Goal: Transaction & Acquisition: Purchase product/service

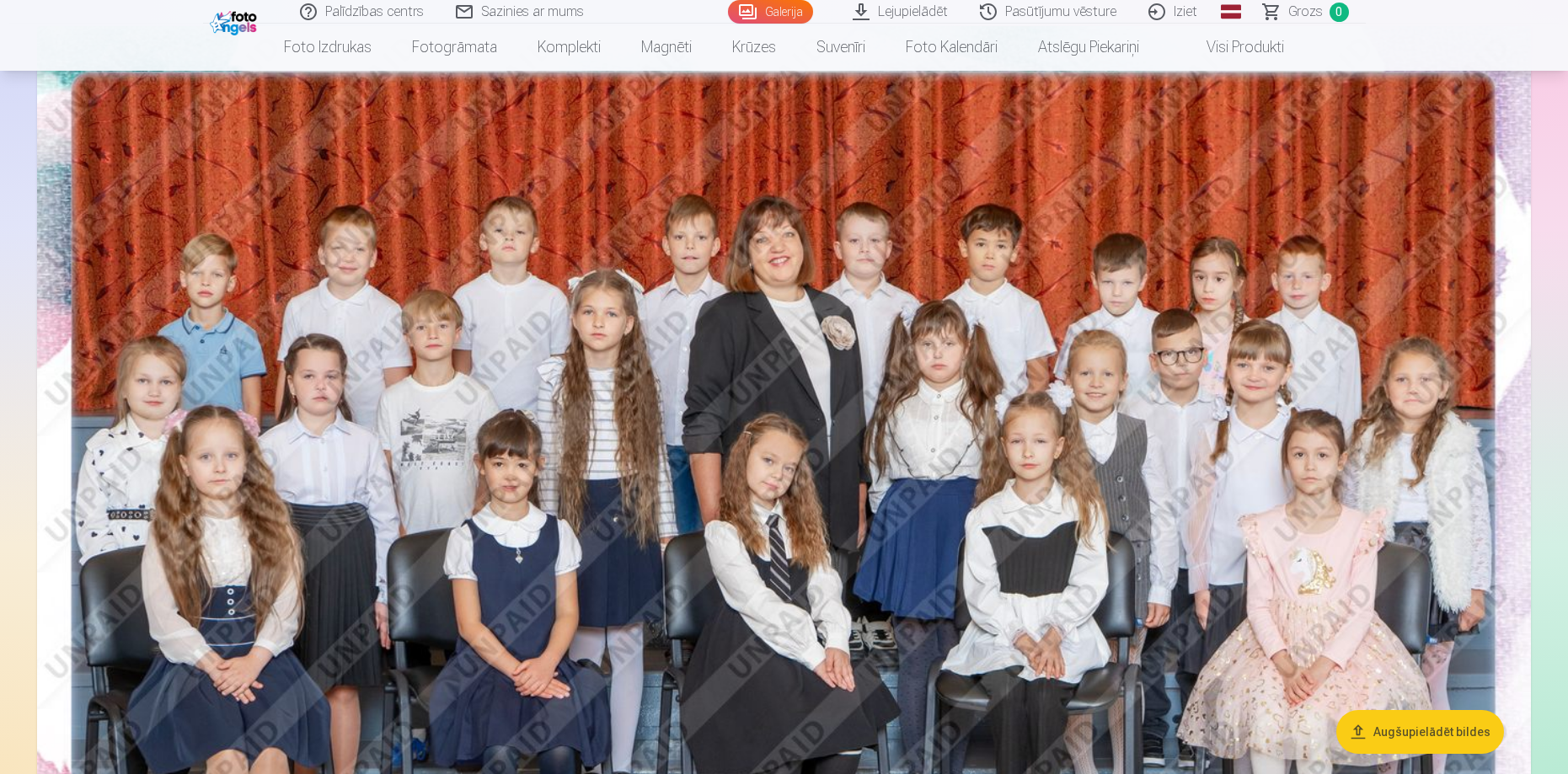
scroll to position [84, 0]
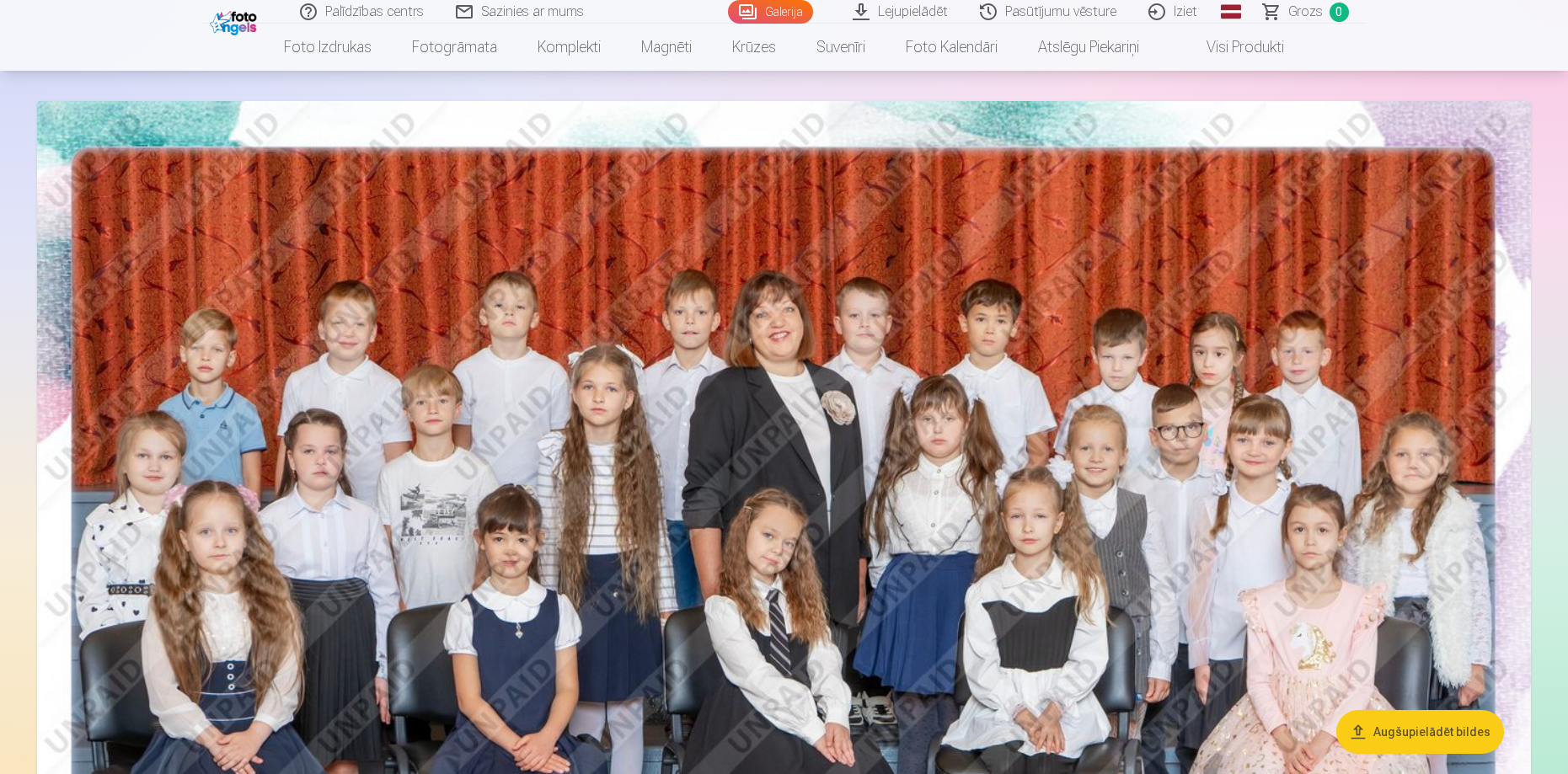
click at [897, 13] on link "Lejupielādēt" at bounding box center [900, 12] width 127 height 24
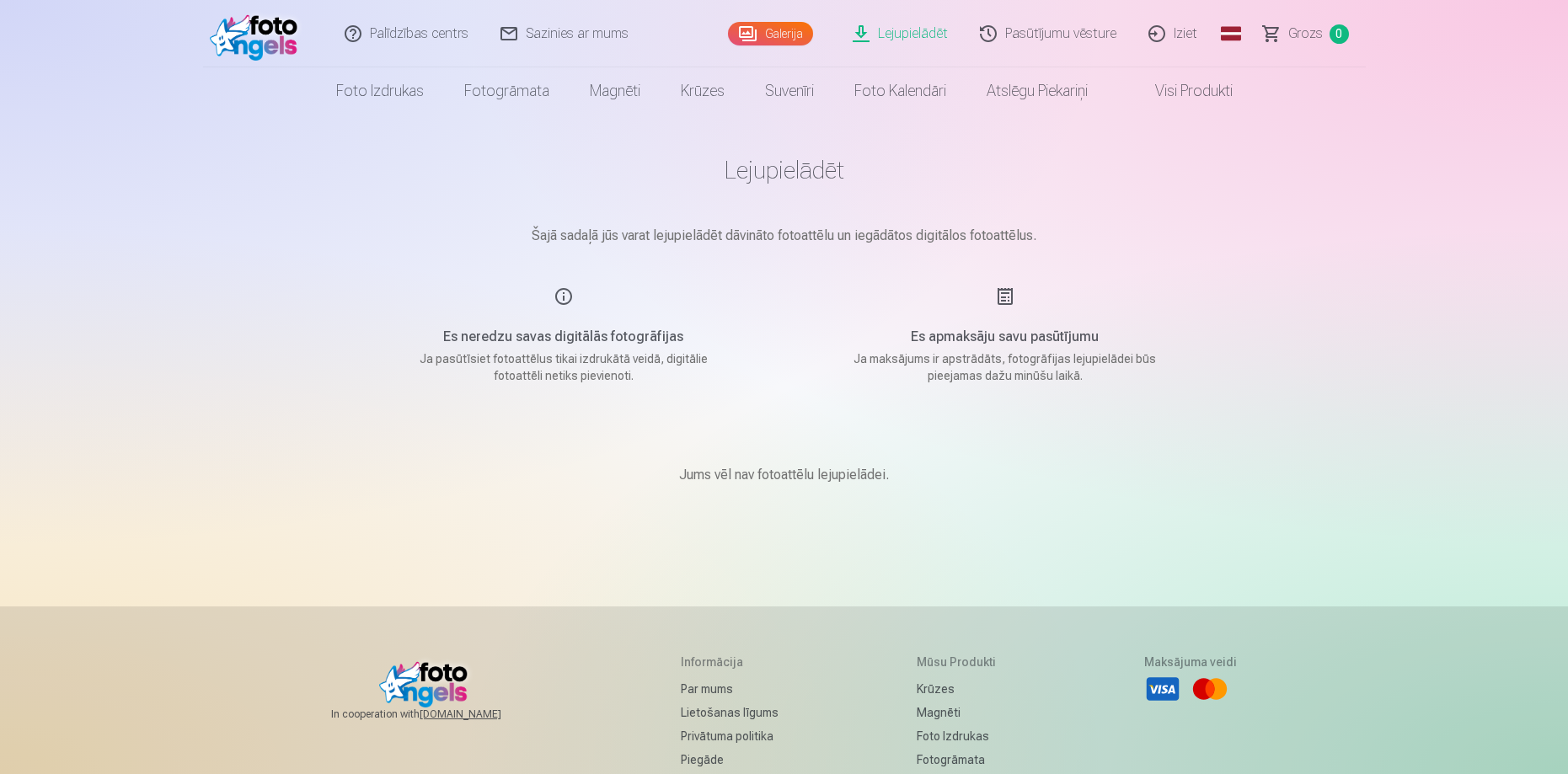
click at [782, 35] on link "Galerija" at bounding box center [770, 33] width 85 height 24
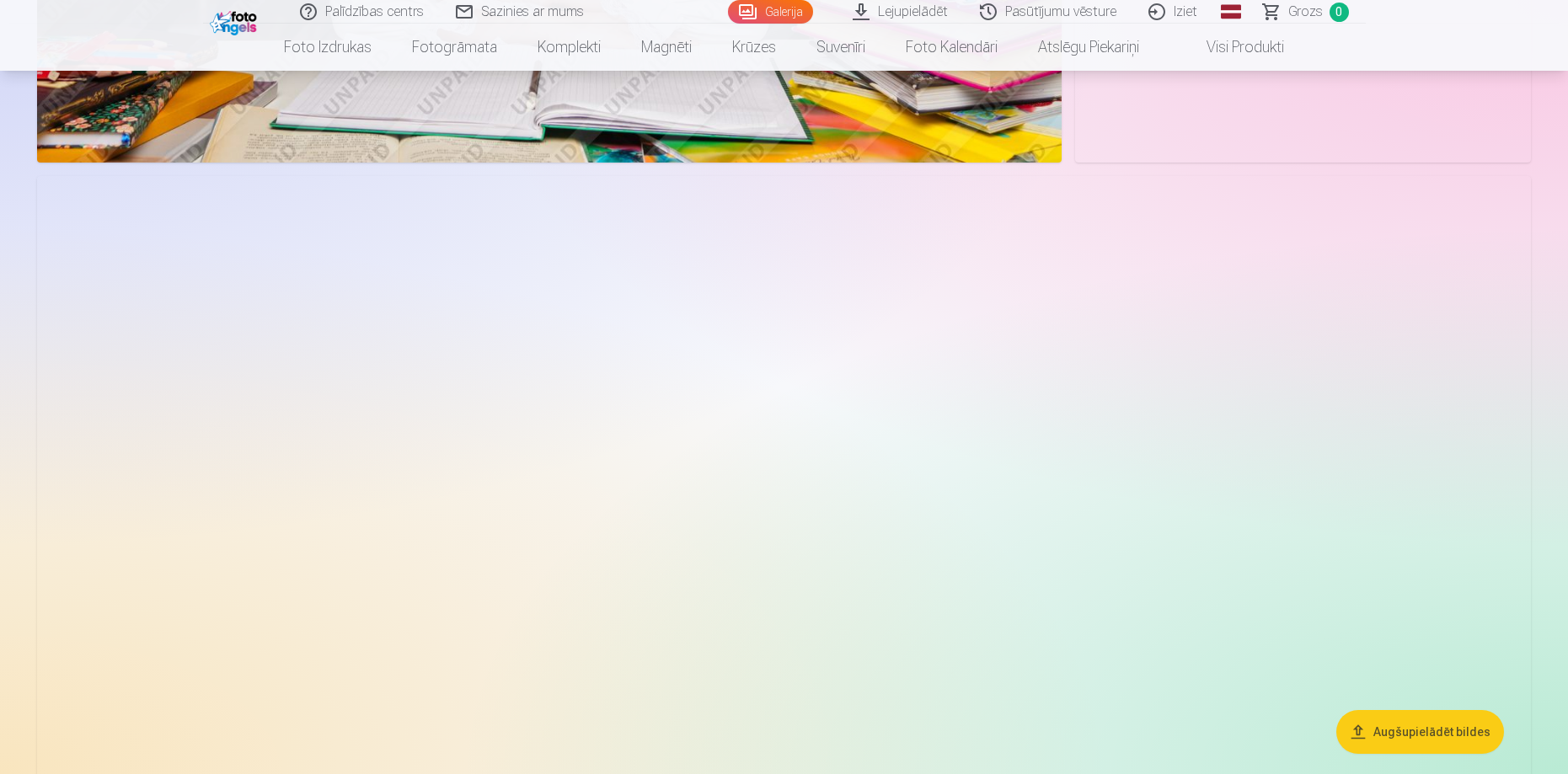
scroll to position [5558, 0]
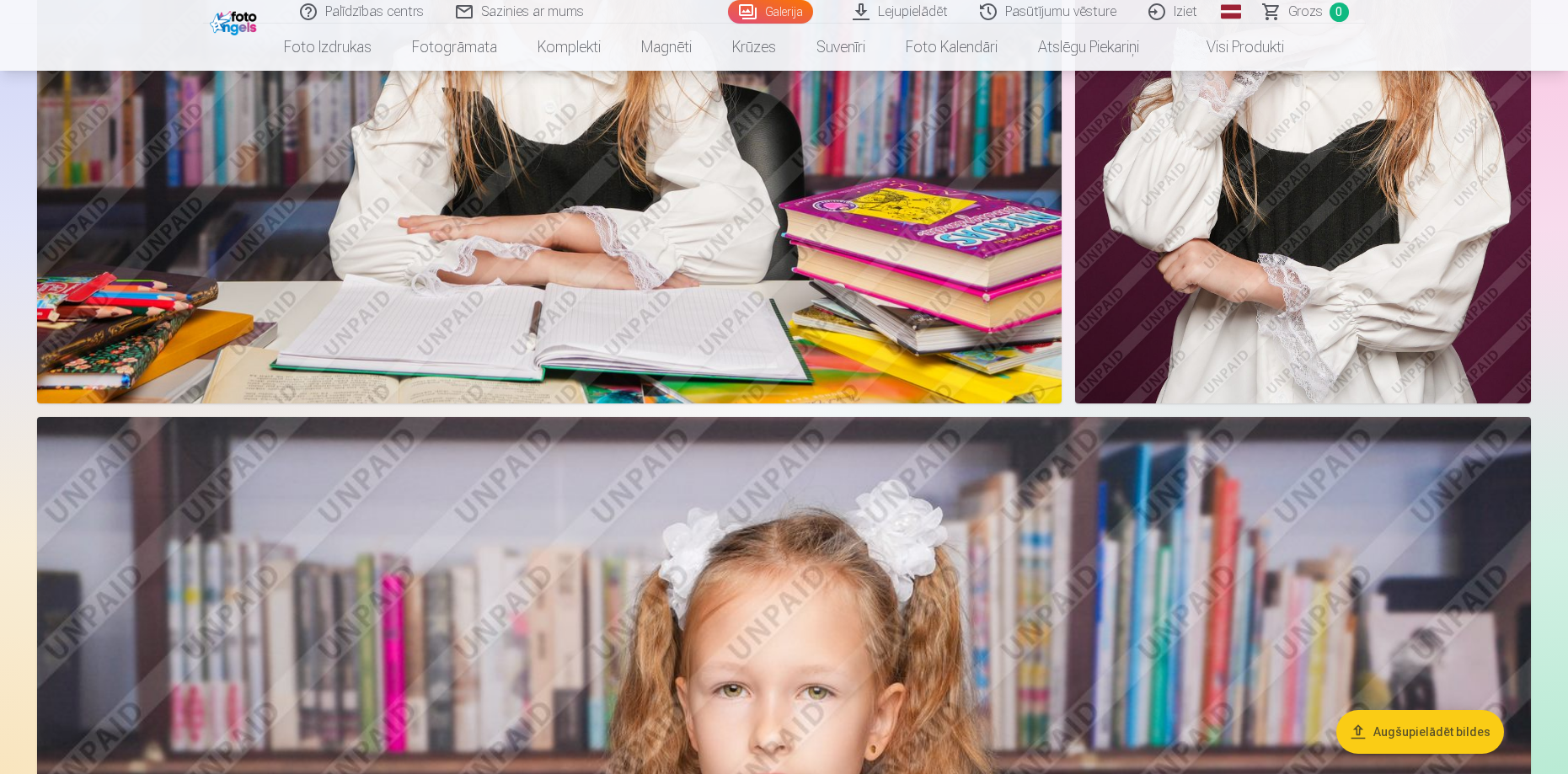
click at [1395, 722] on button "Augšupielādēt bildes" at bounding box center [1420, 732] width 168 height 44
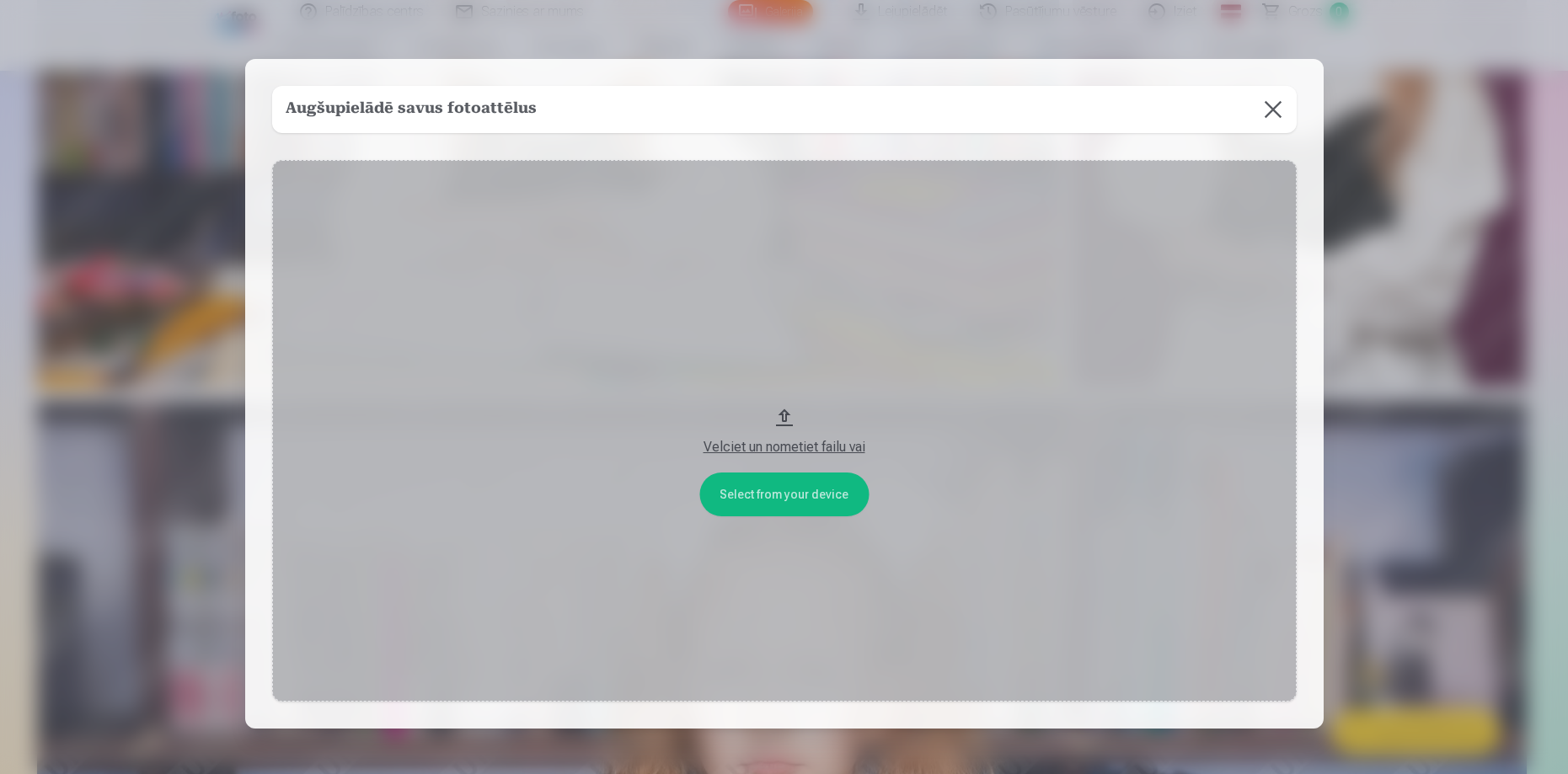
scroll to position [5573, 0]
click at [1273, 107] on button at bounding box center [1274, 109] width 47 height 47
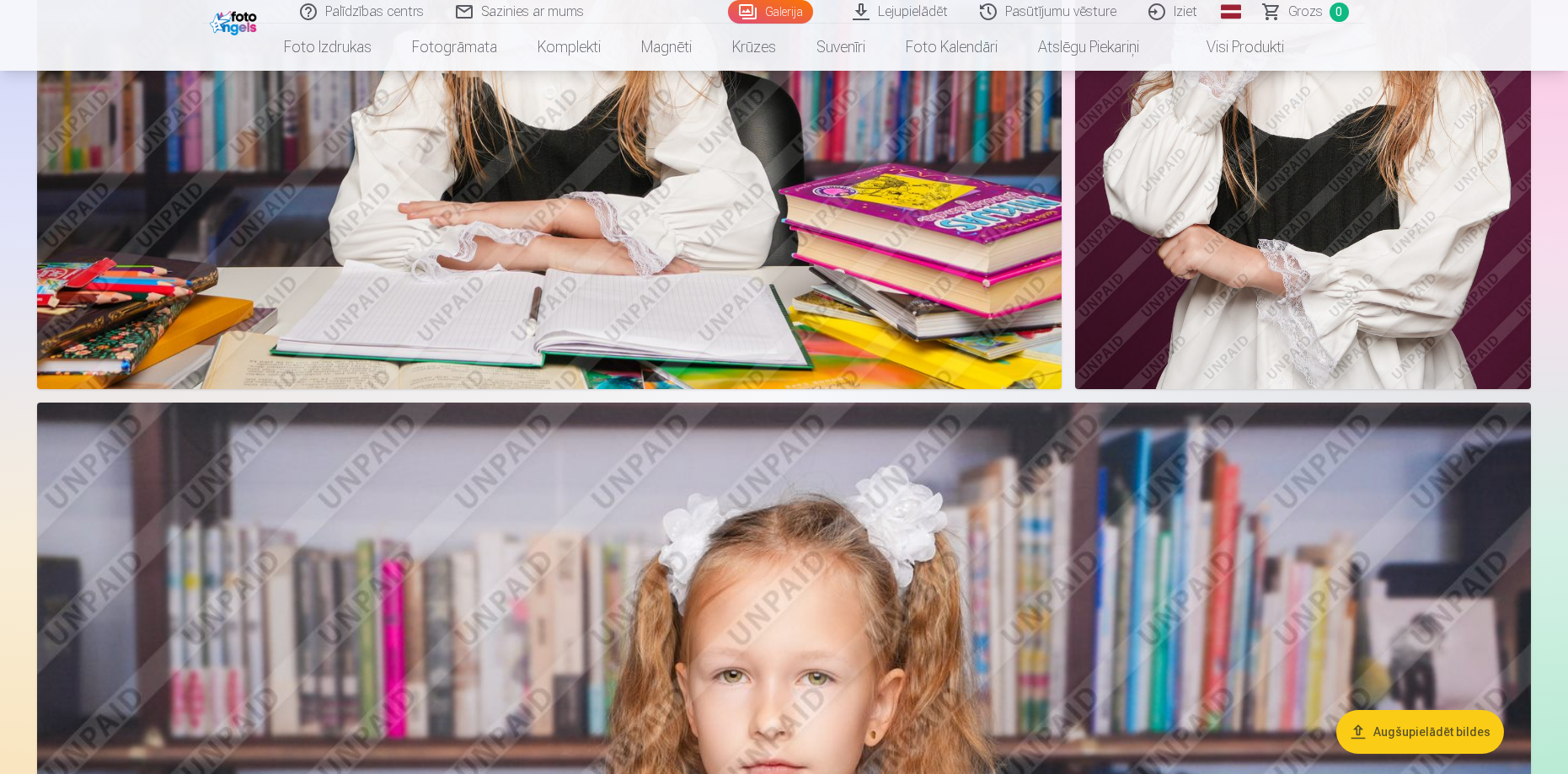
click at [1140, 329] on img at bounding box center [1303, 47] width 456 height 683
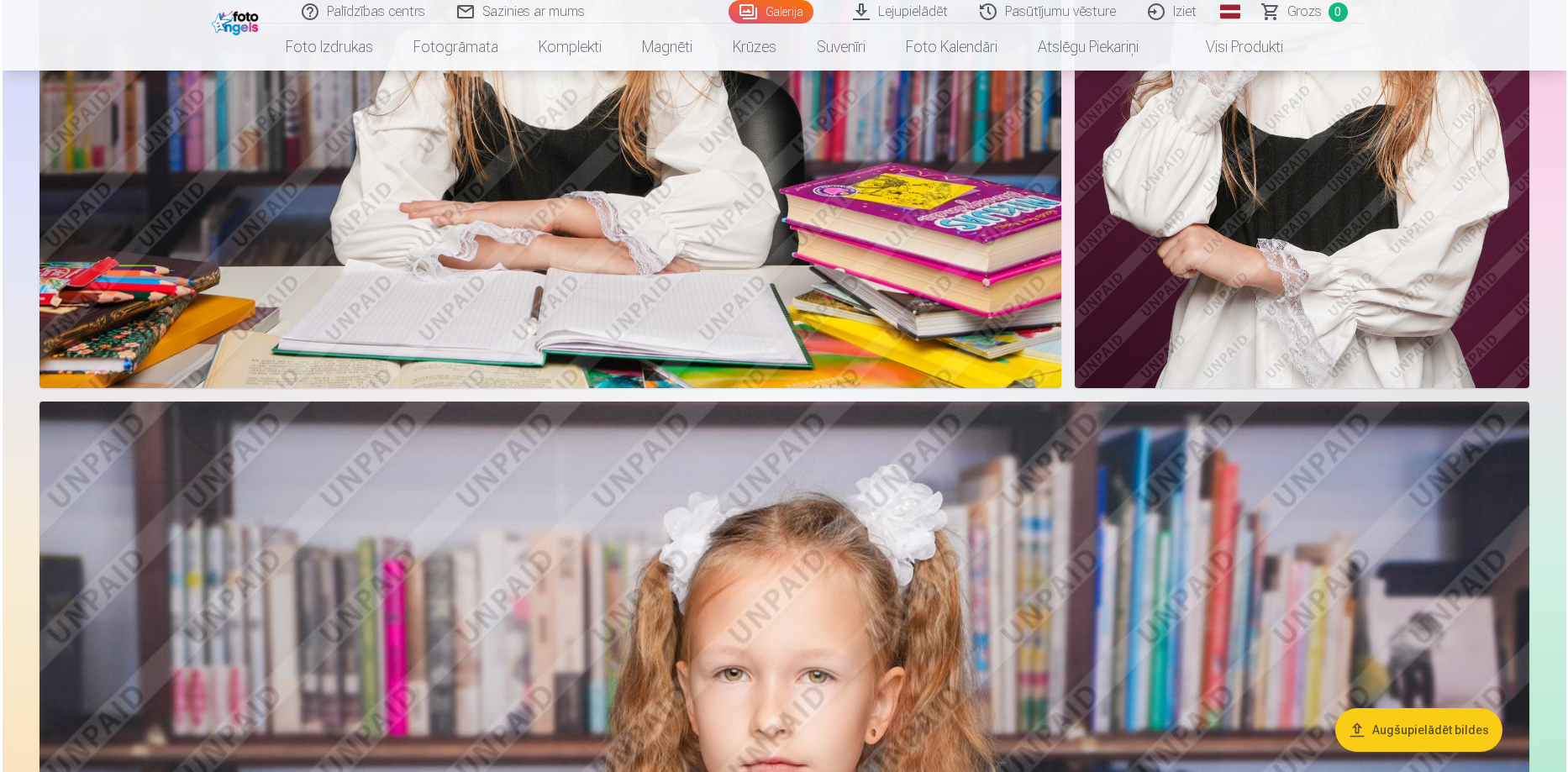
scroll to position [5573, 0]
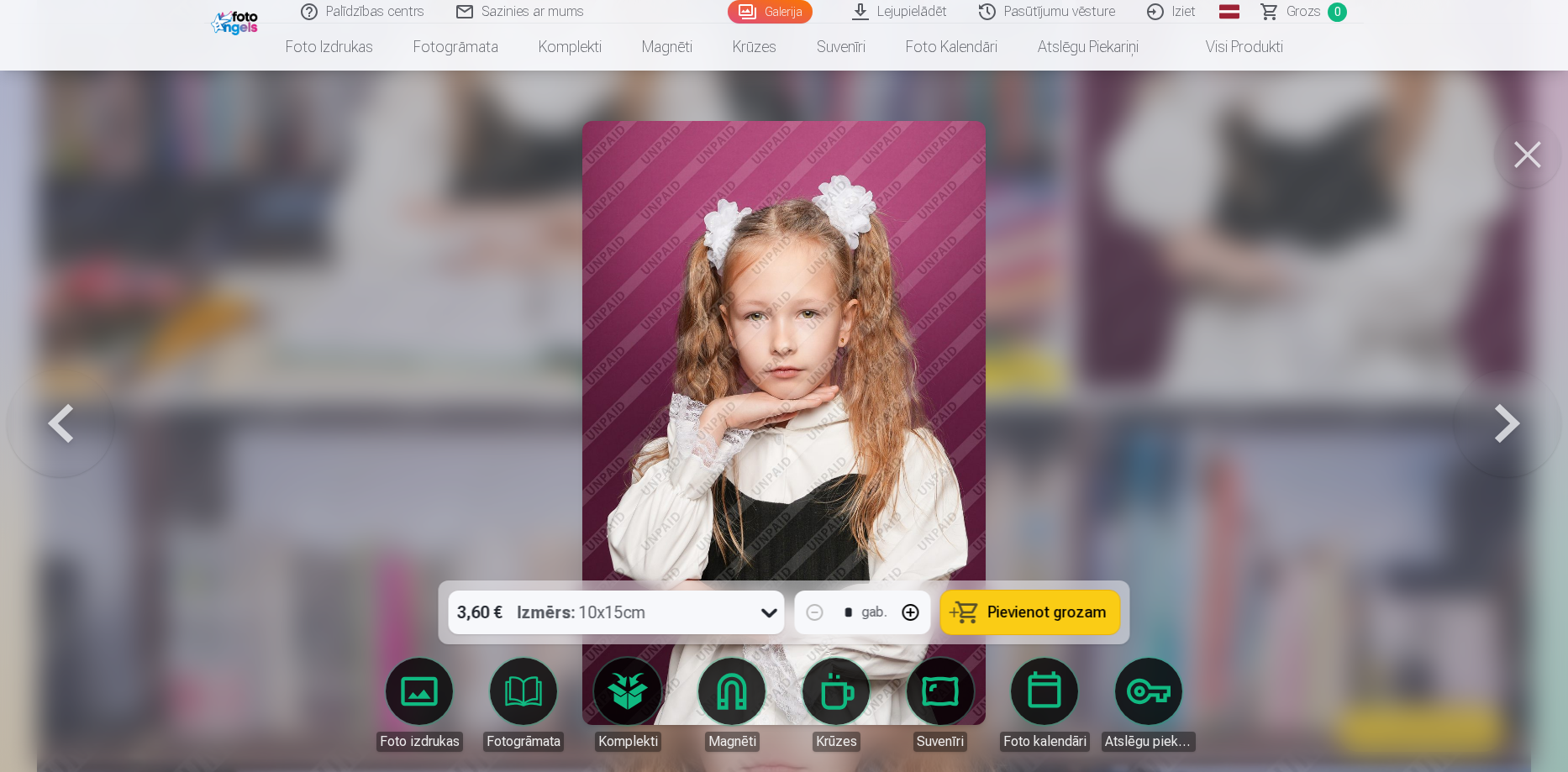
click at [63, 421] on button at bounding box center [61, 422] width 108 height 281
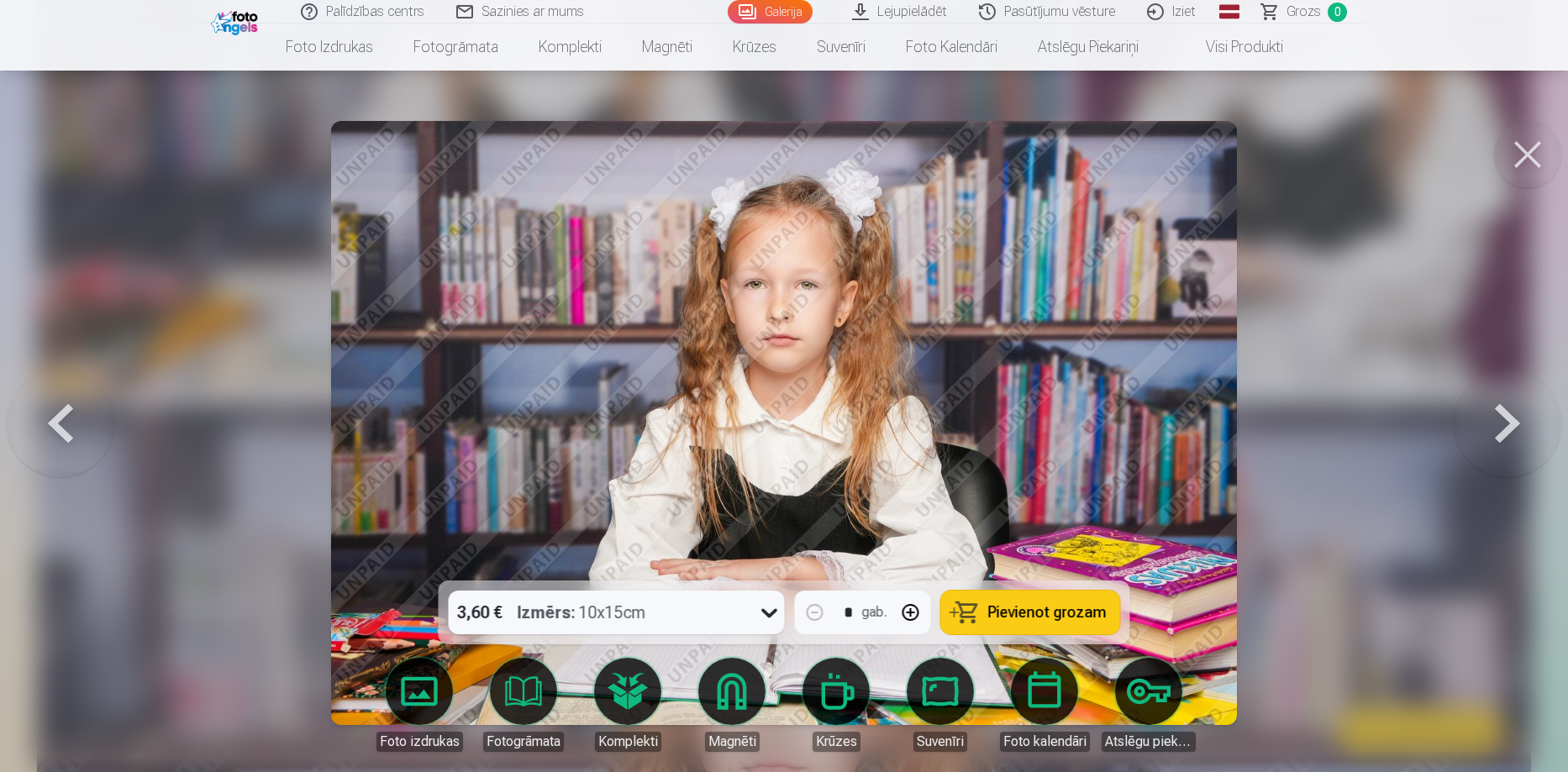
click at [57, 425] on button at bounding box center [61, 422] width 108 height 281
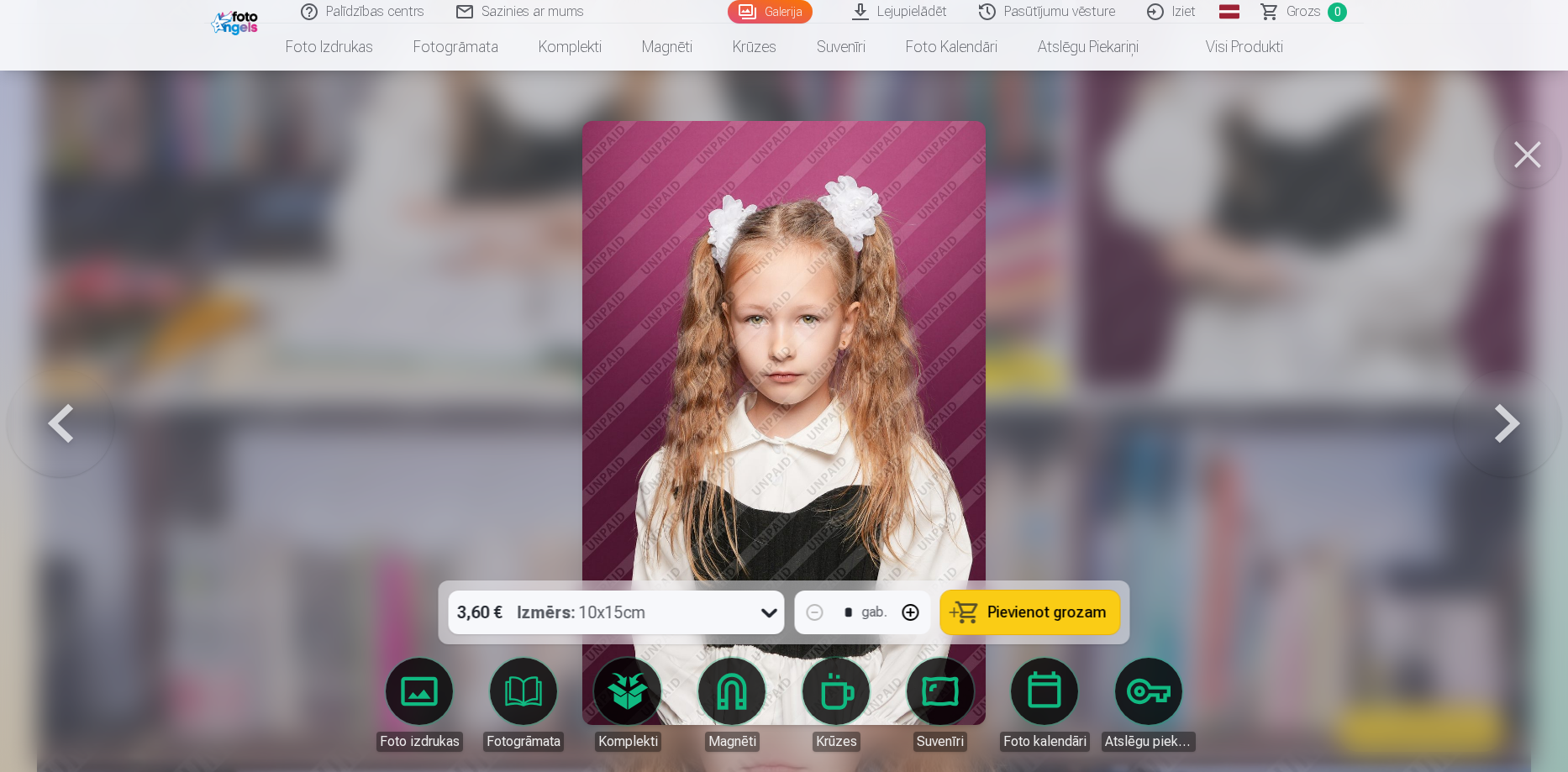
click at [1499, 415] on button at bounding box center [1507, 422] width 108 height 281
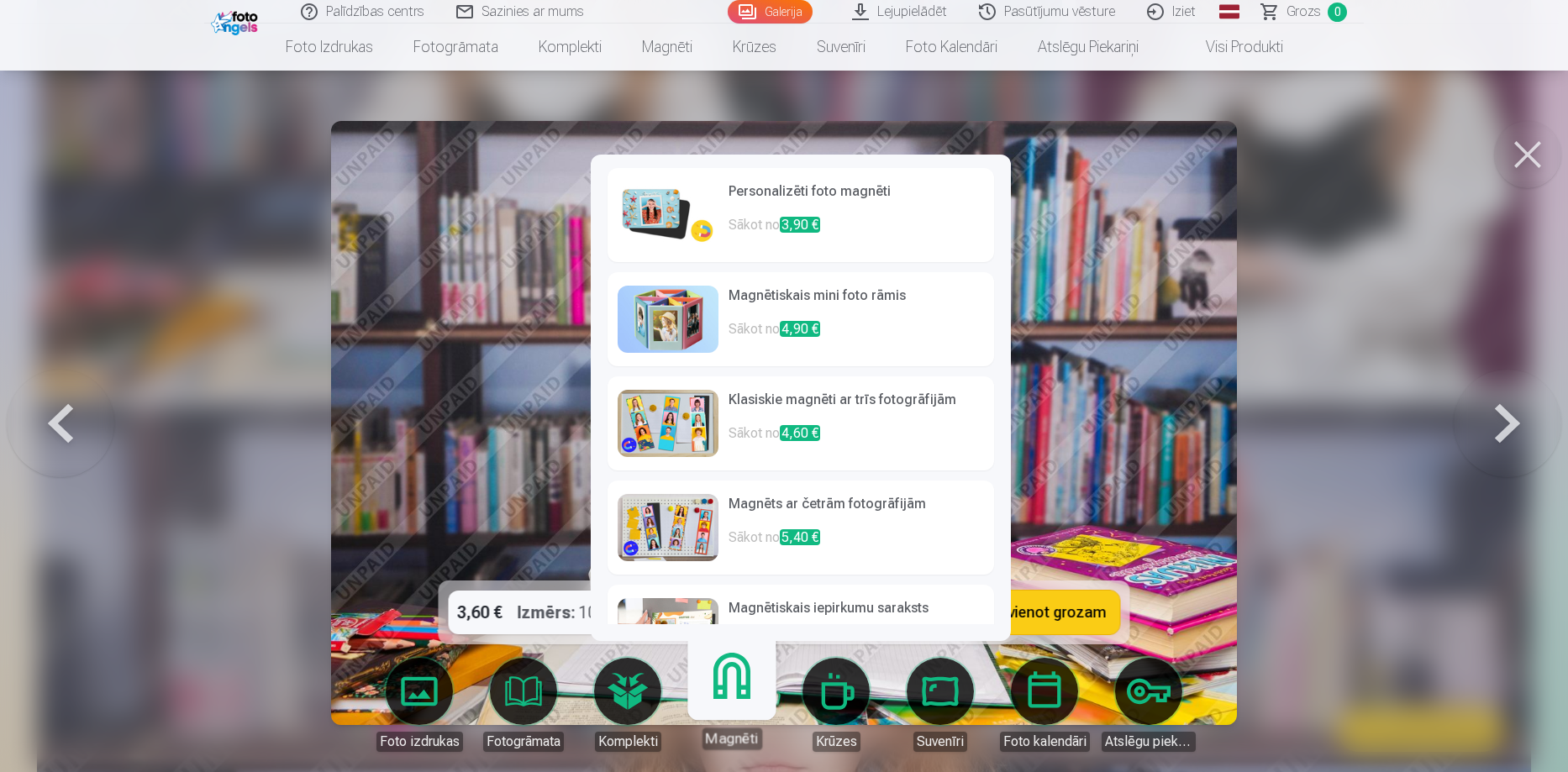
click at [860, 220] on p "Sākot no 3,90 €" at bounding box center [856, 232] width 256 height 33
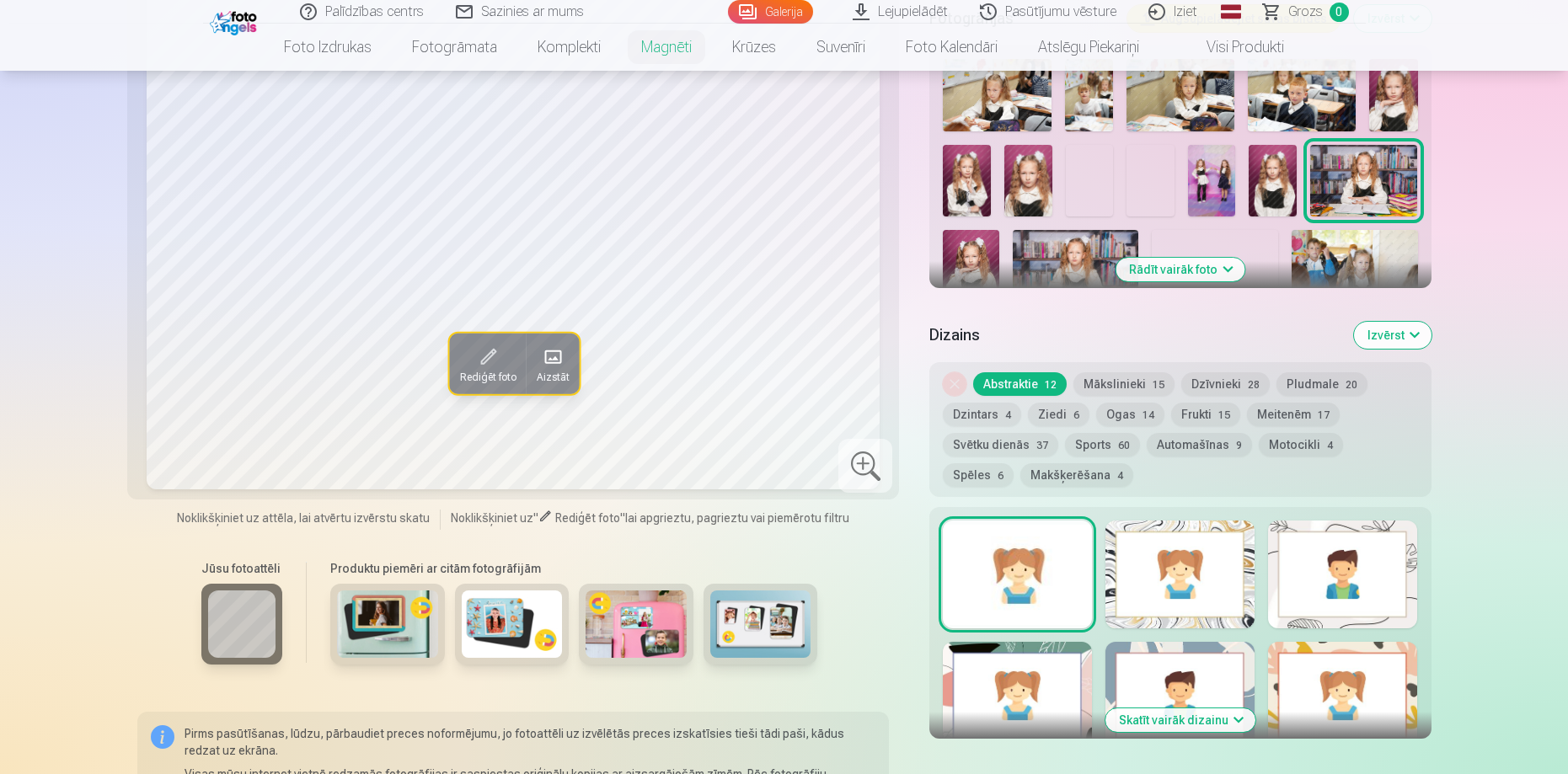
scroll to position [505, 0]
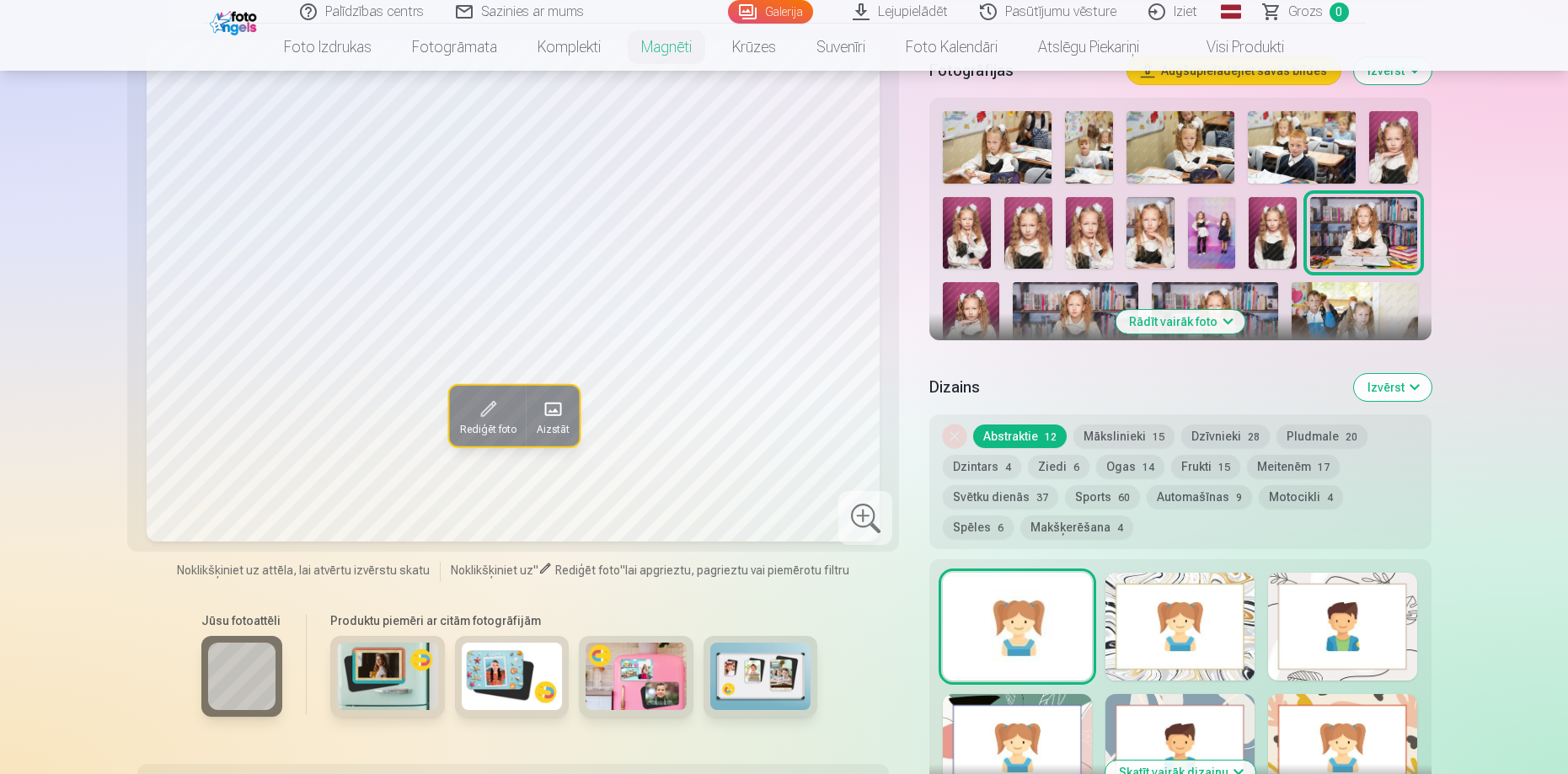
click at [972, 616] on div at bounding box center [1017, 627] width 149 height 108
click at [1124, 424] on button "Mākslinieki 15" at bounding box center [1123, 436] width 101 height 24
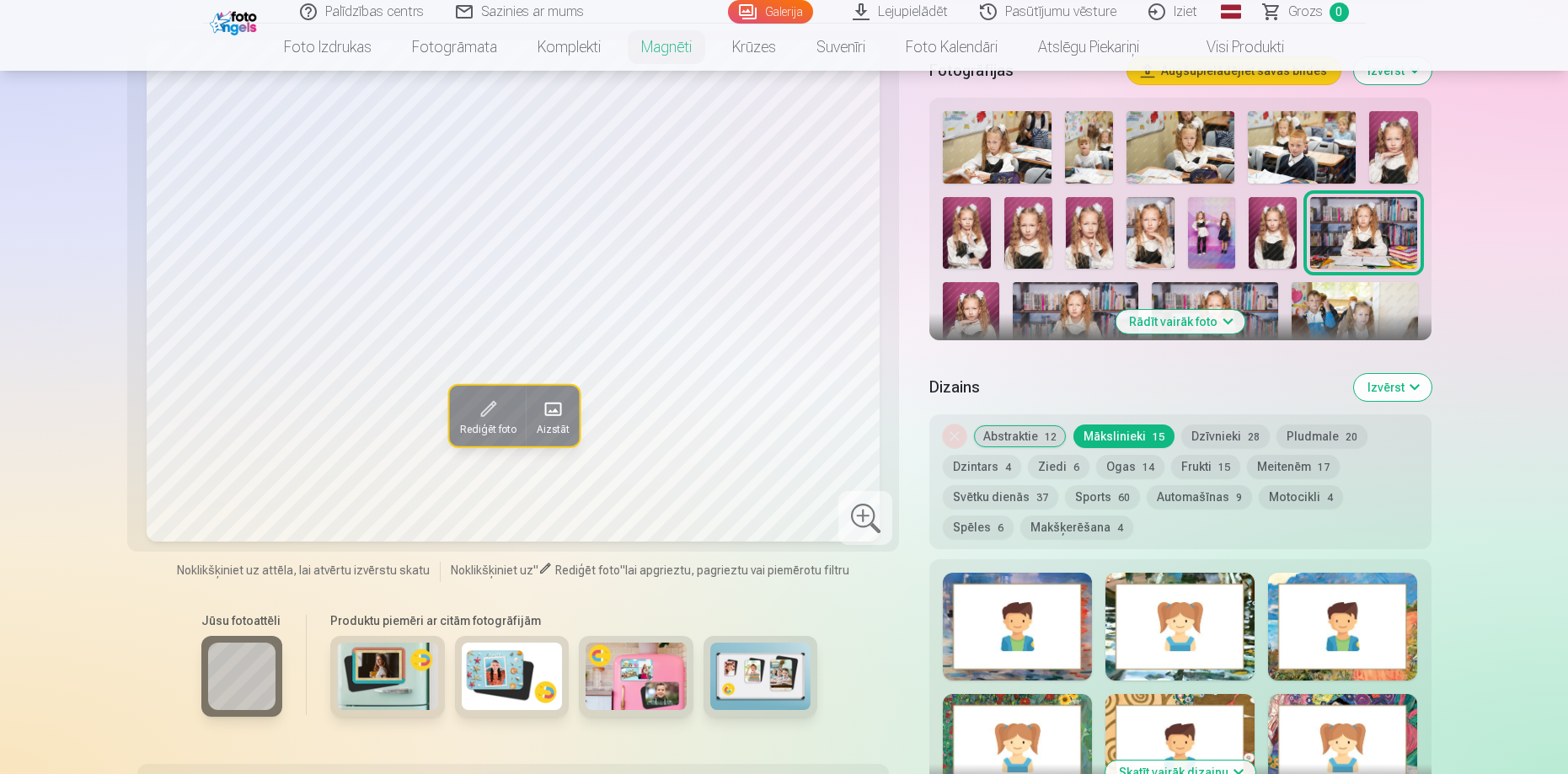
click at [1197, 424] on button "Dzīvnieki 28" at bounding box center [1225, 436] width 88 height 24
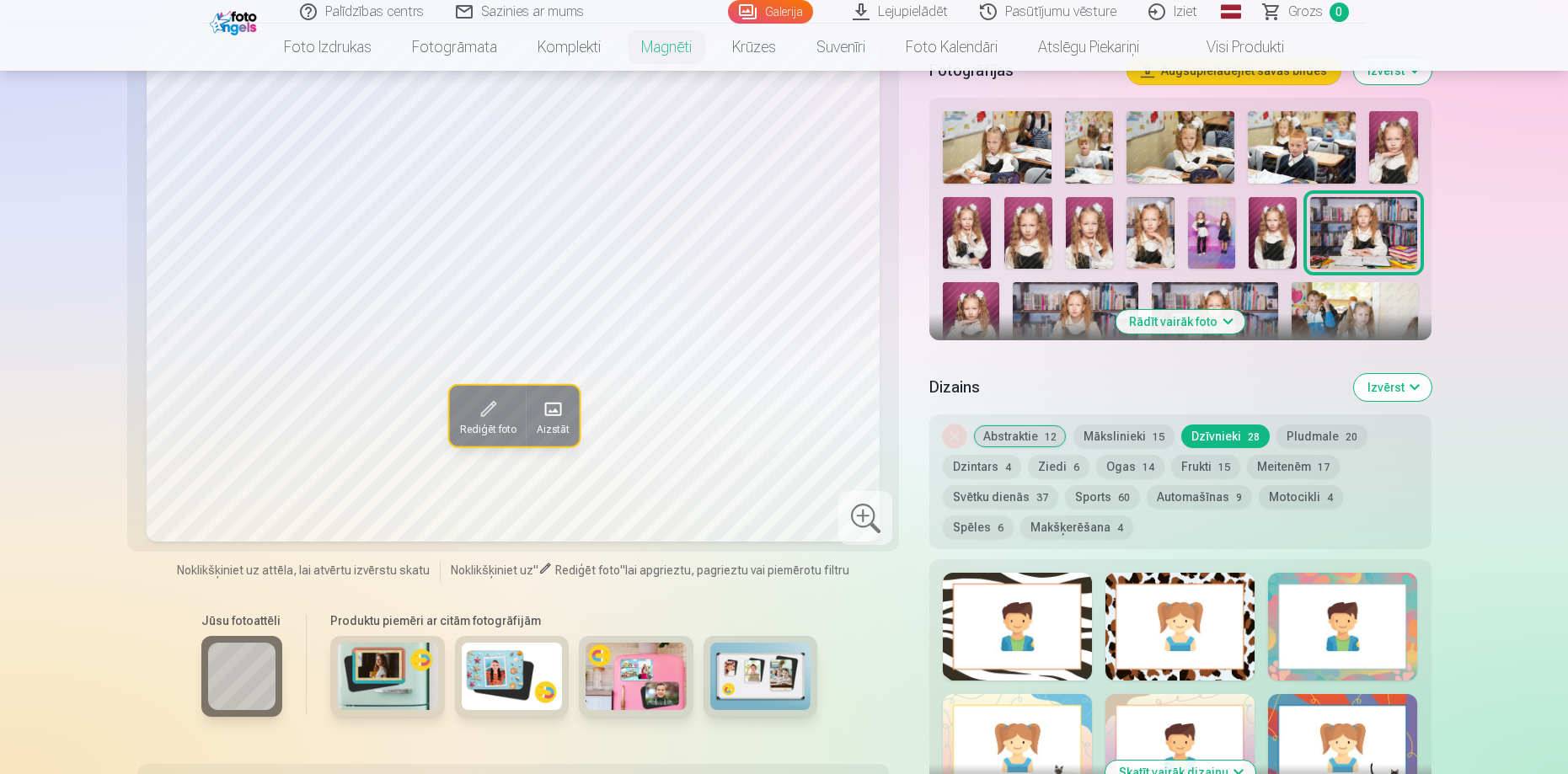
click at [1126, 609] on div at bounding box center [1180, 627] width 149 height 108
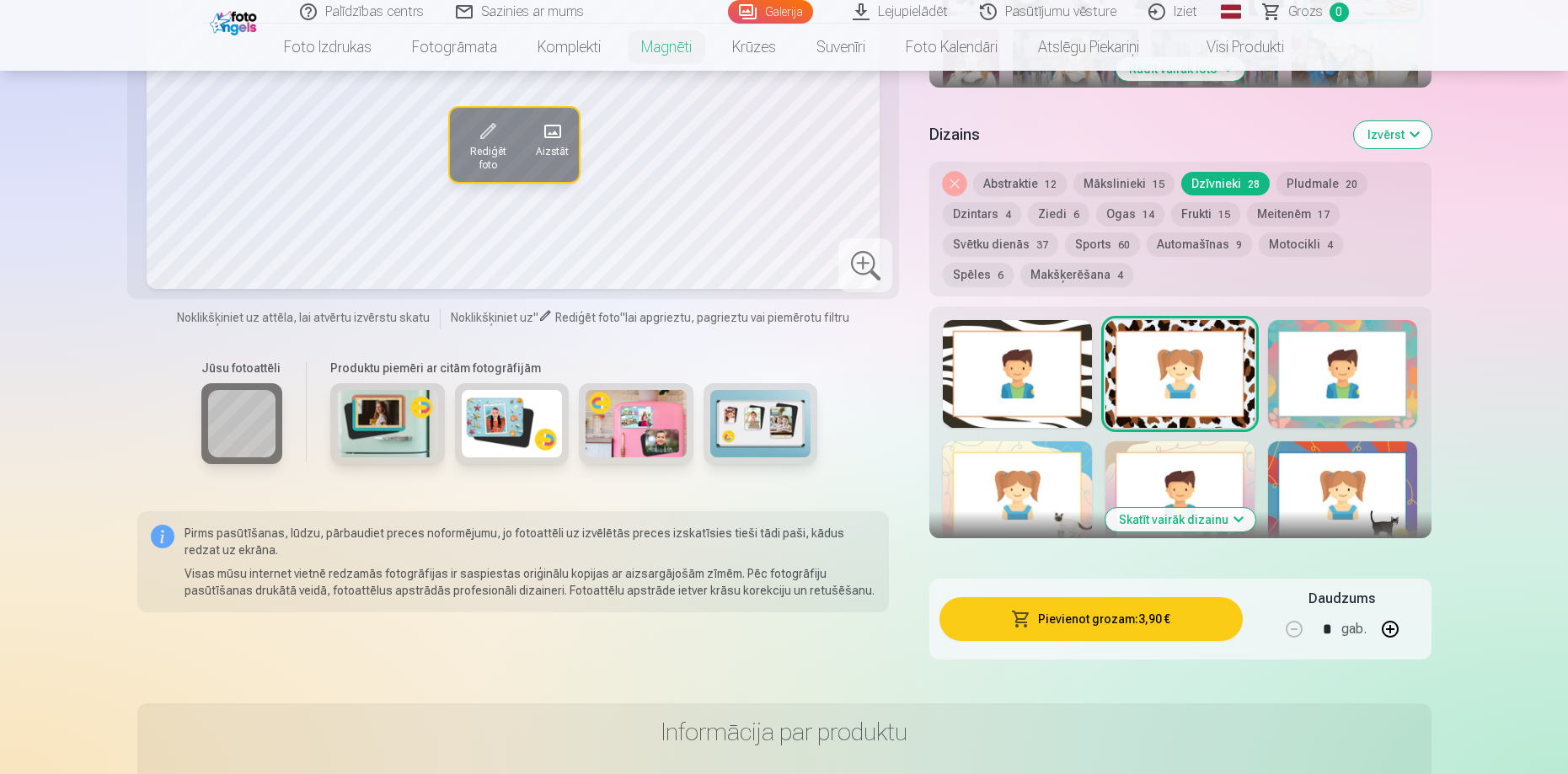
scroll to position [589, 0]
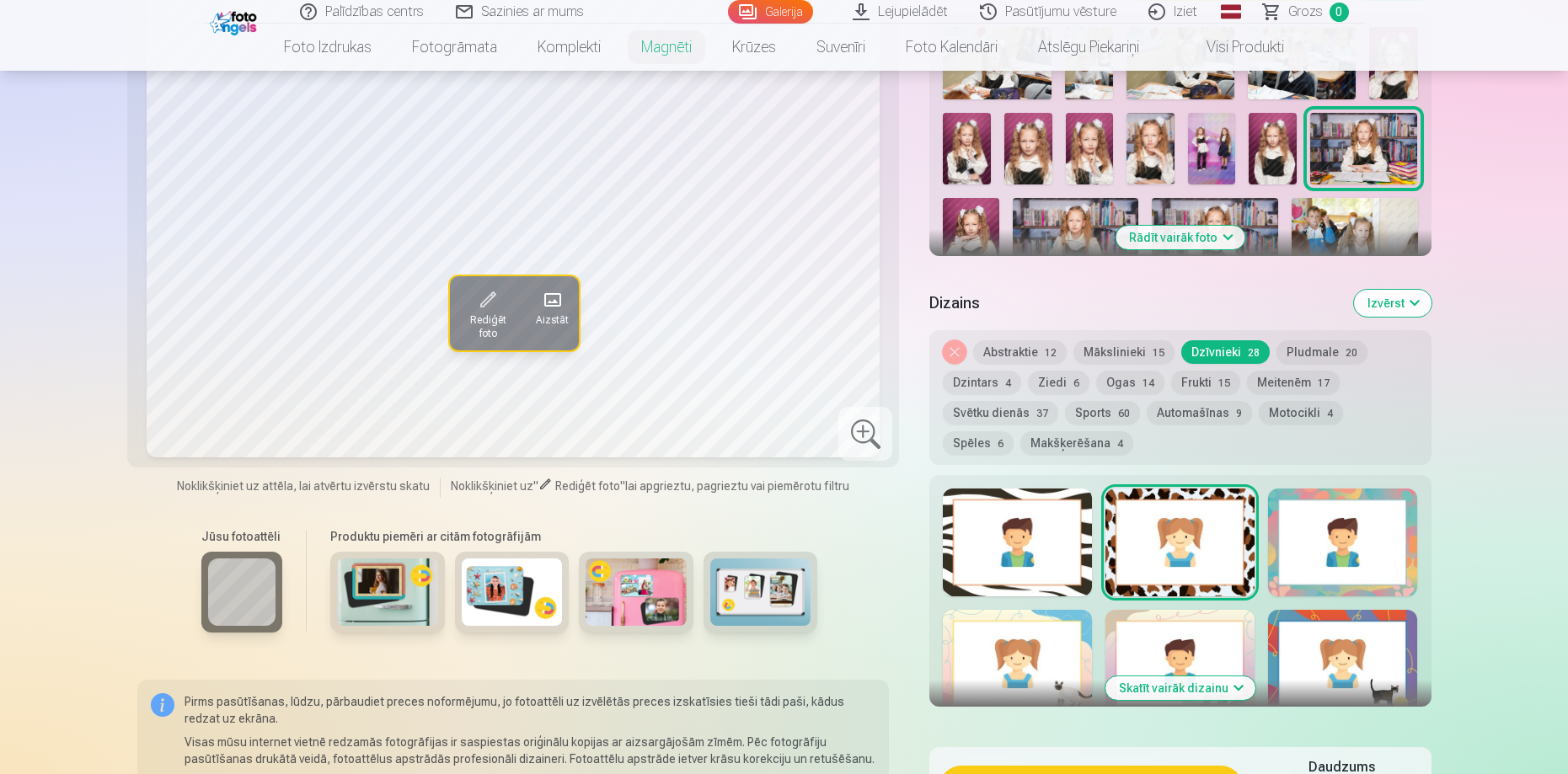
click at [1052, 371] on button "Ziedi 6" at bounding box center [1058, 382] width 62 height 24
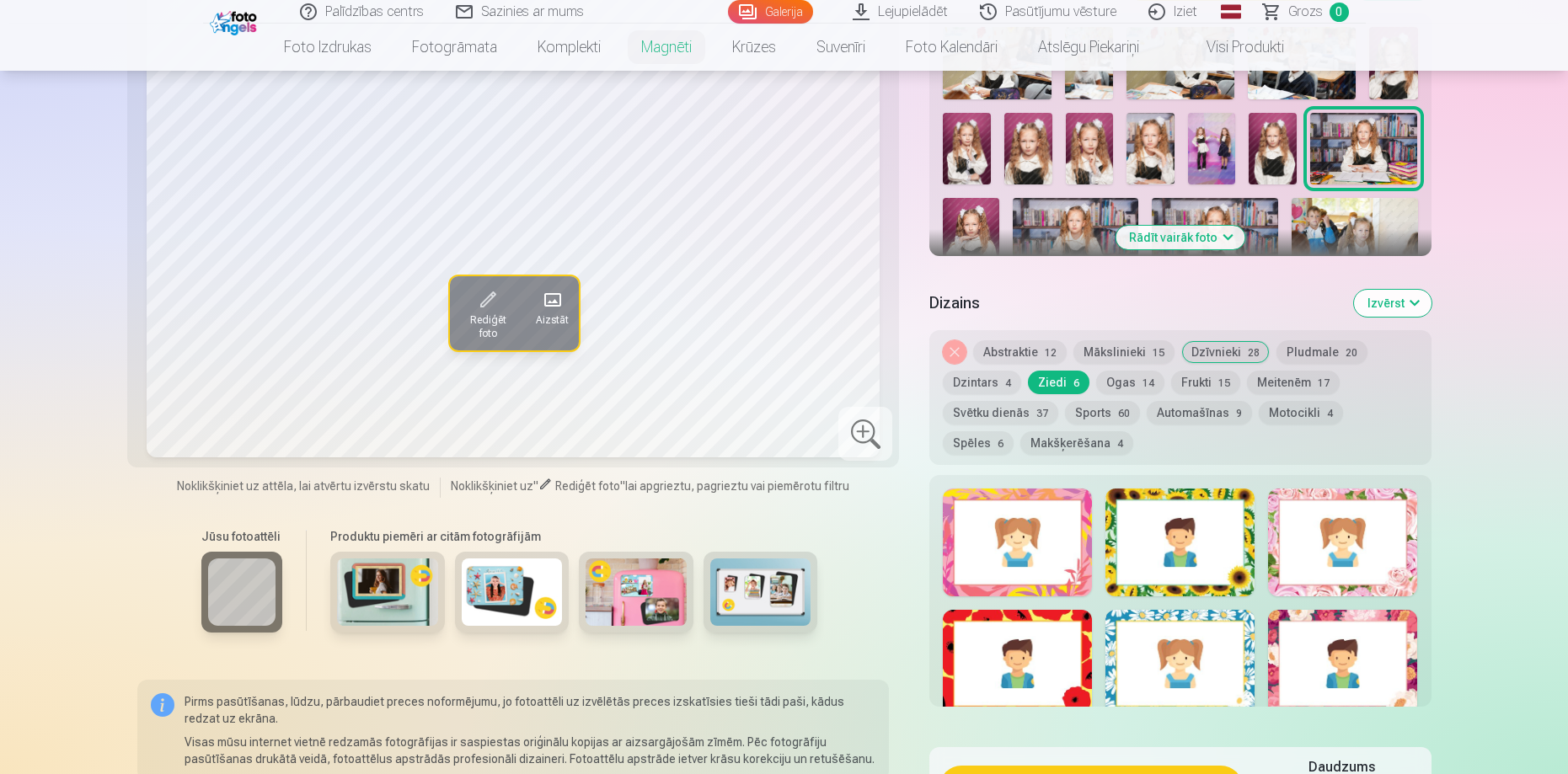
click at [1289, 509] on div at bounding box center [1342, 542] width 149 height 108
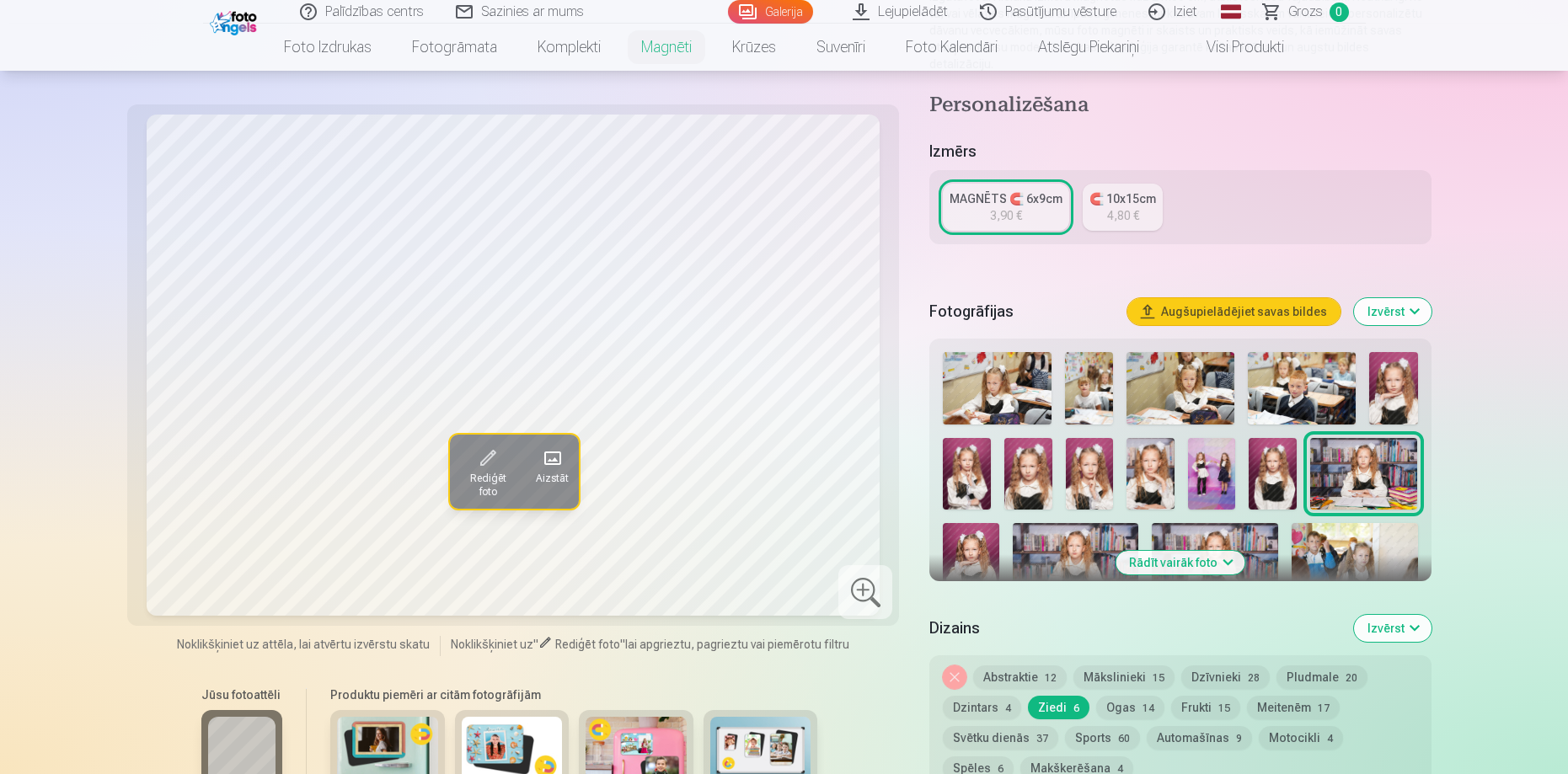
scroll to position [252, 0]
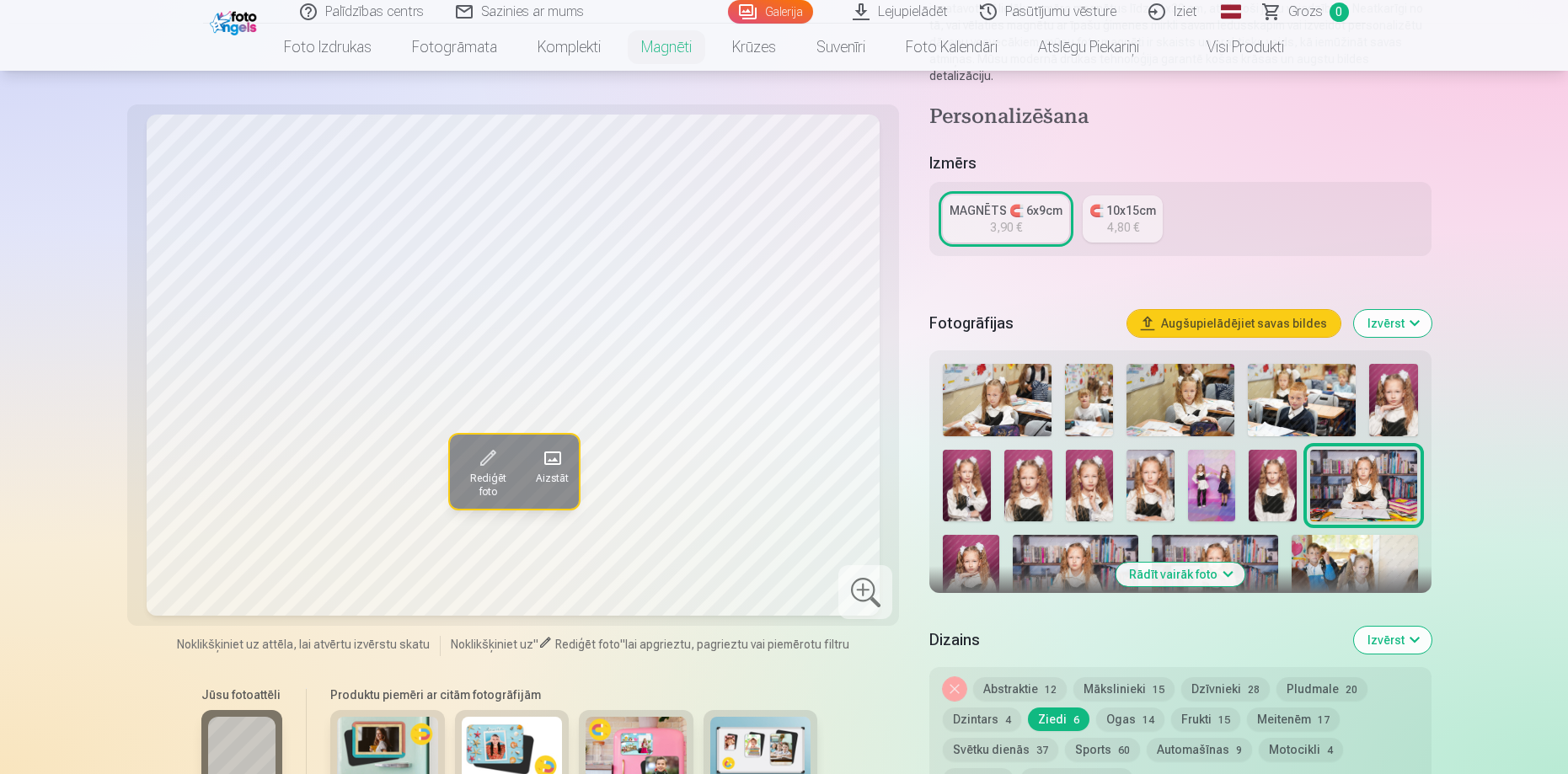
click at [995, 396] on img at bounding box center [996, 400] width 108 height 73
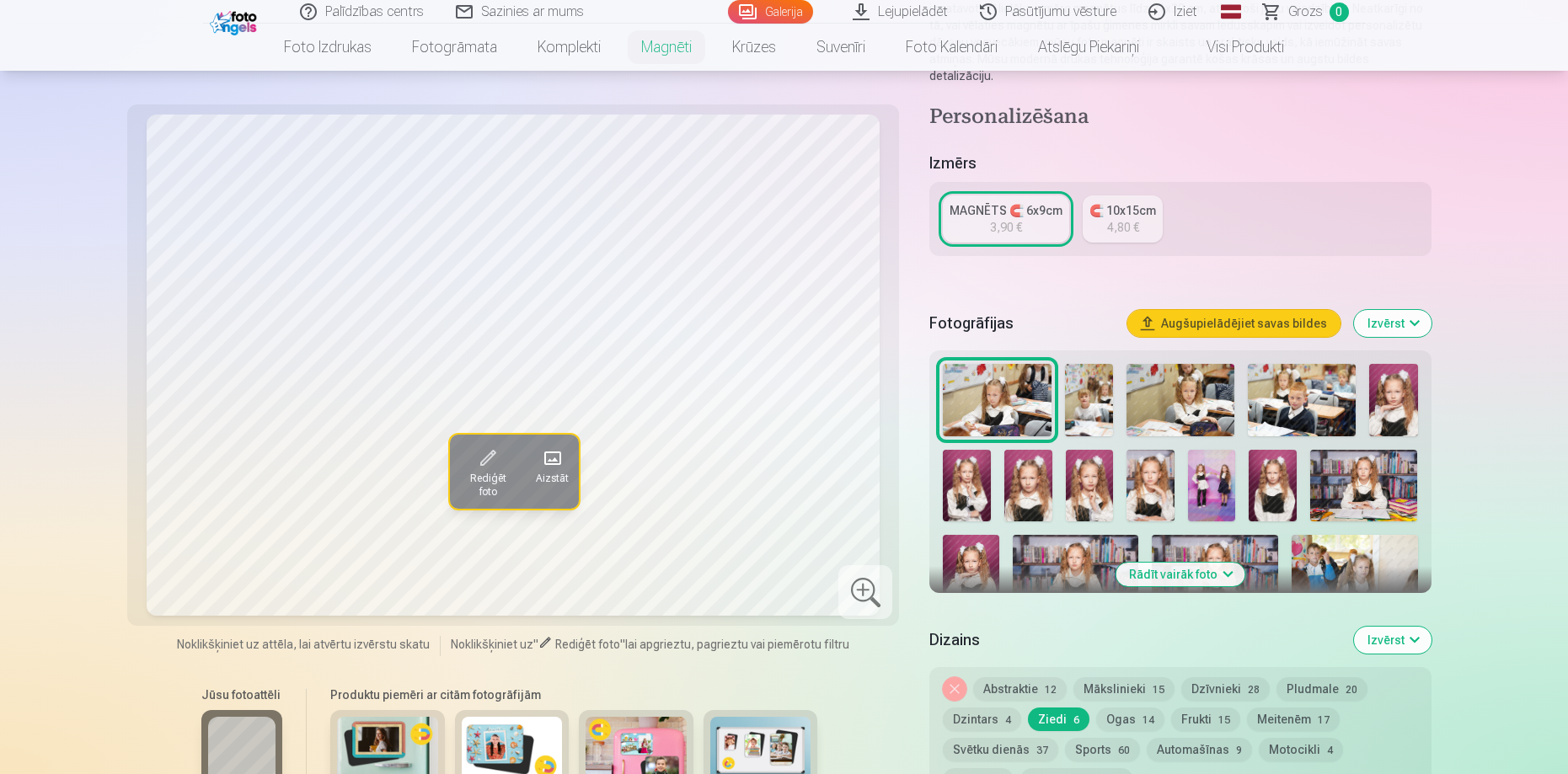
click at [1073, 388] on img at bounding box center [1089, 400] width 48 height 73
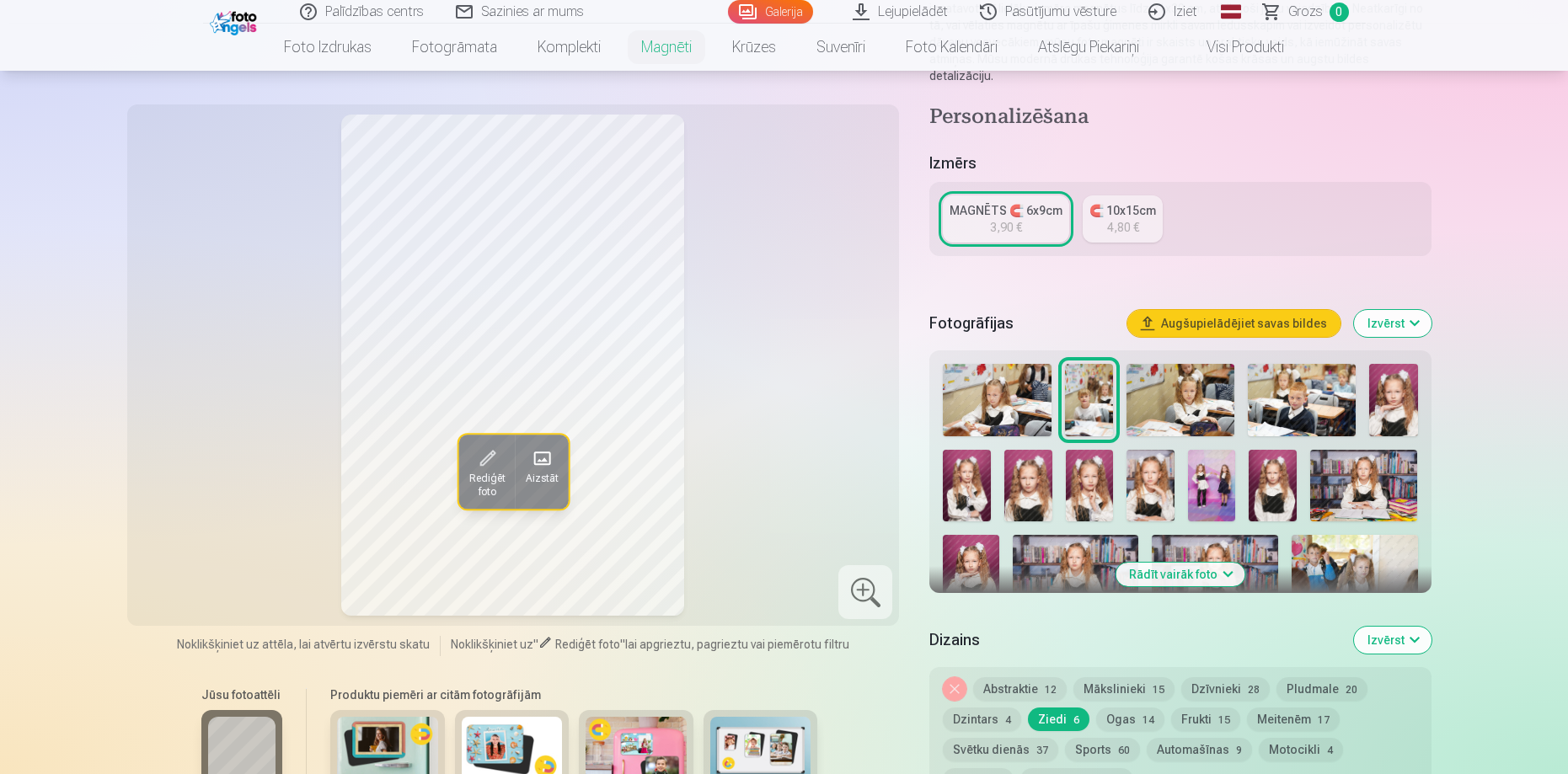
click at [1146, 384] on img at bounding box center [1180, 400] width 108 height 73
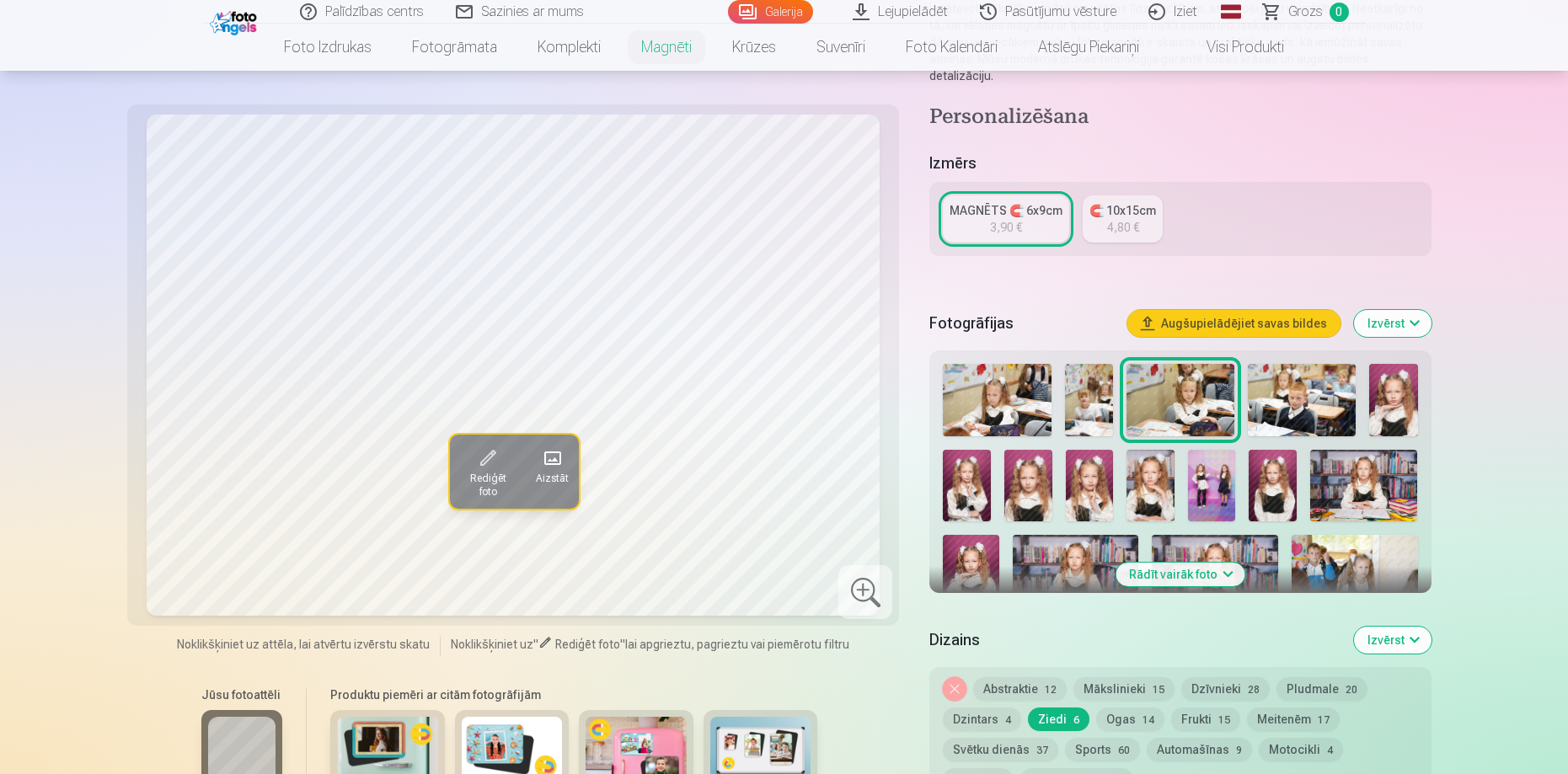
click at [1197, 466] on img at bounding box center [1211, 485] width 48 height 72
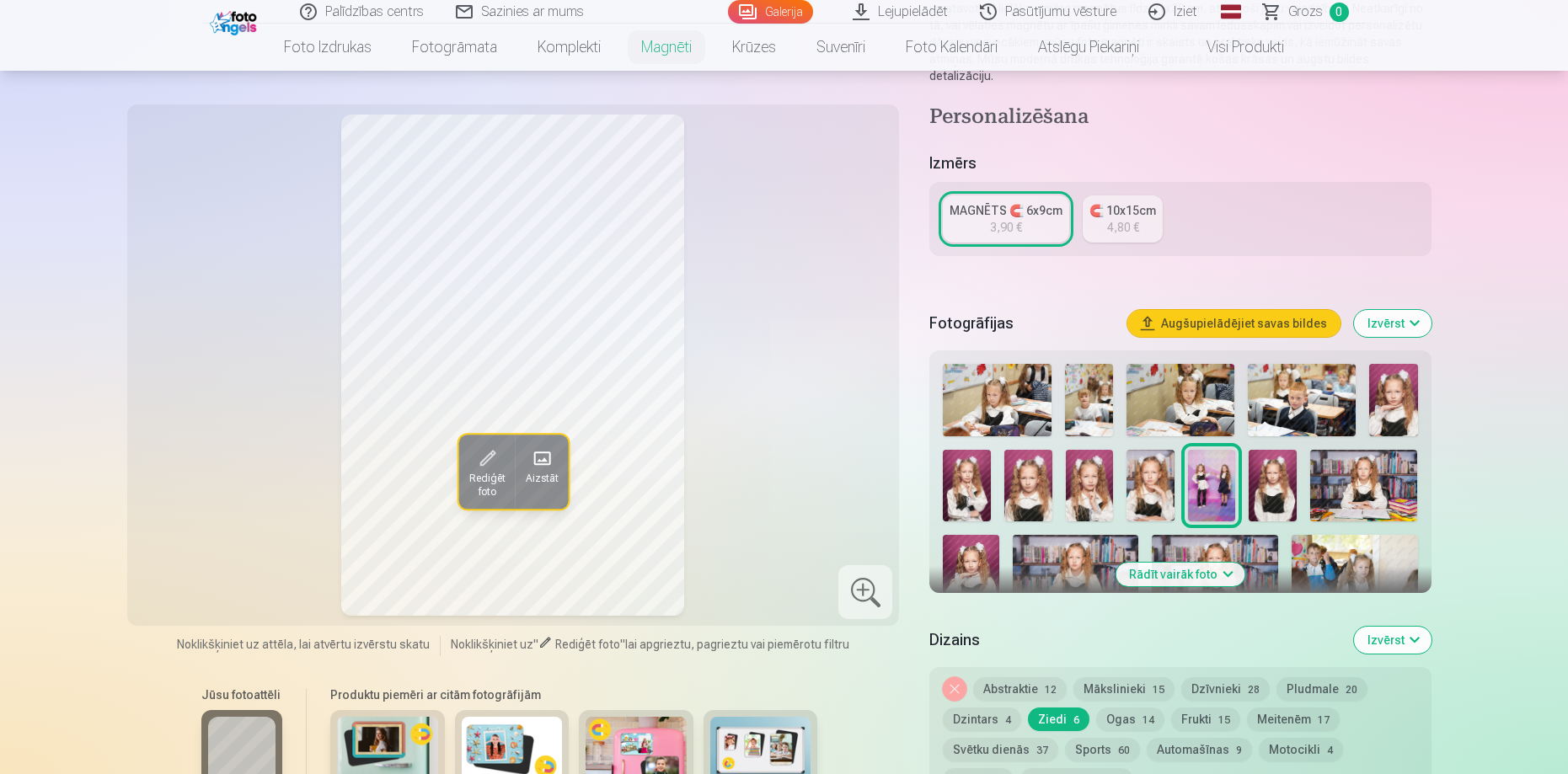
scroll to position [0, 0]
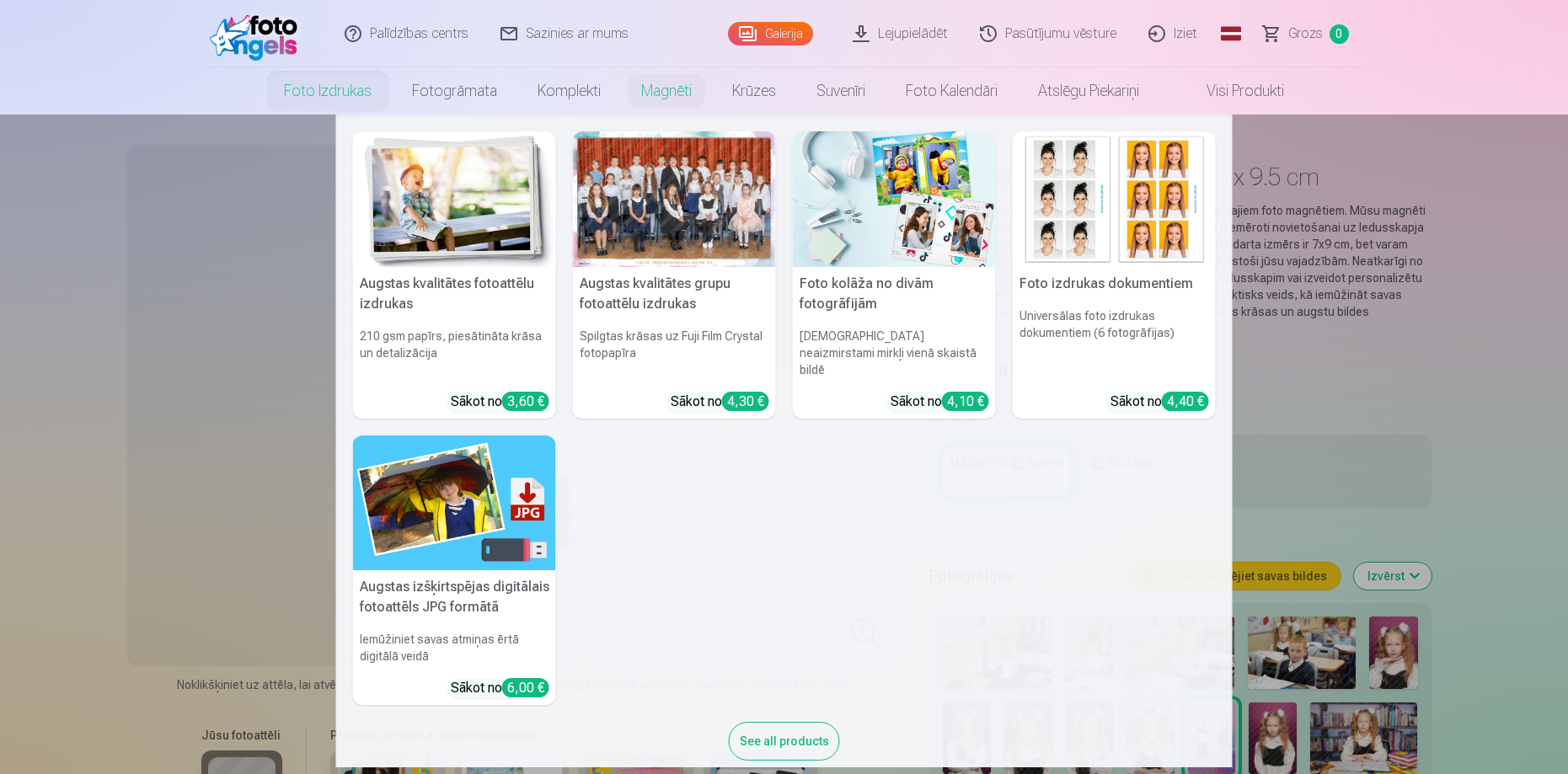
click at [322, 95] on link "Foto izdrukas" at bounding box center [327, 91] width 128 height 47
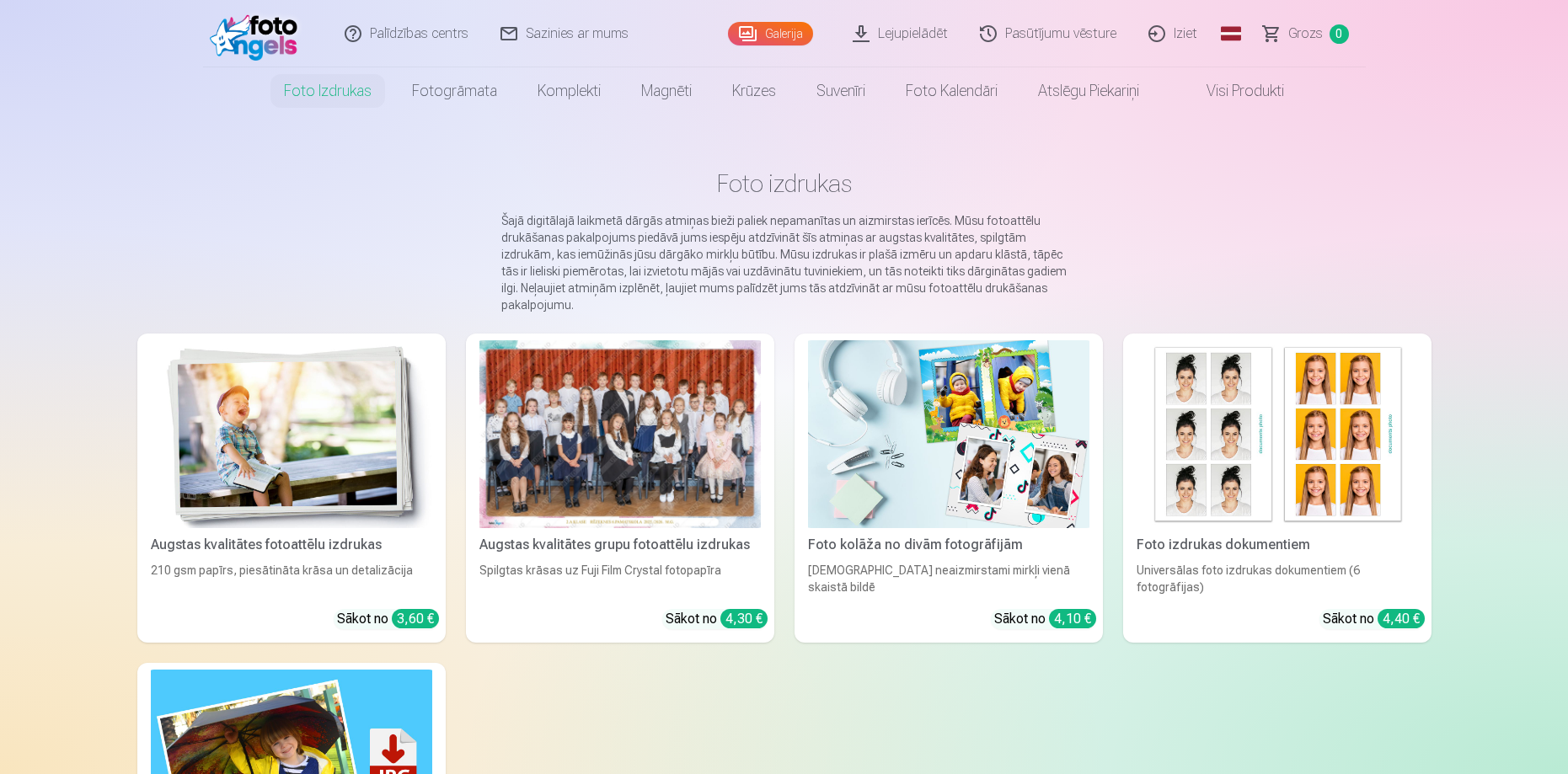
click at [599, 487] on div at bounding box center [620, 433] width 281 height 188
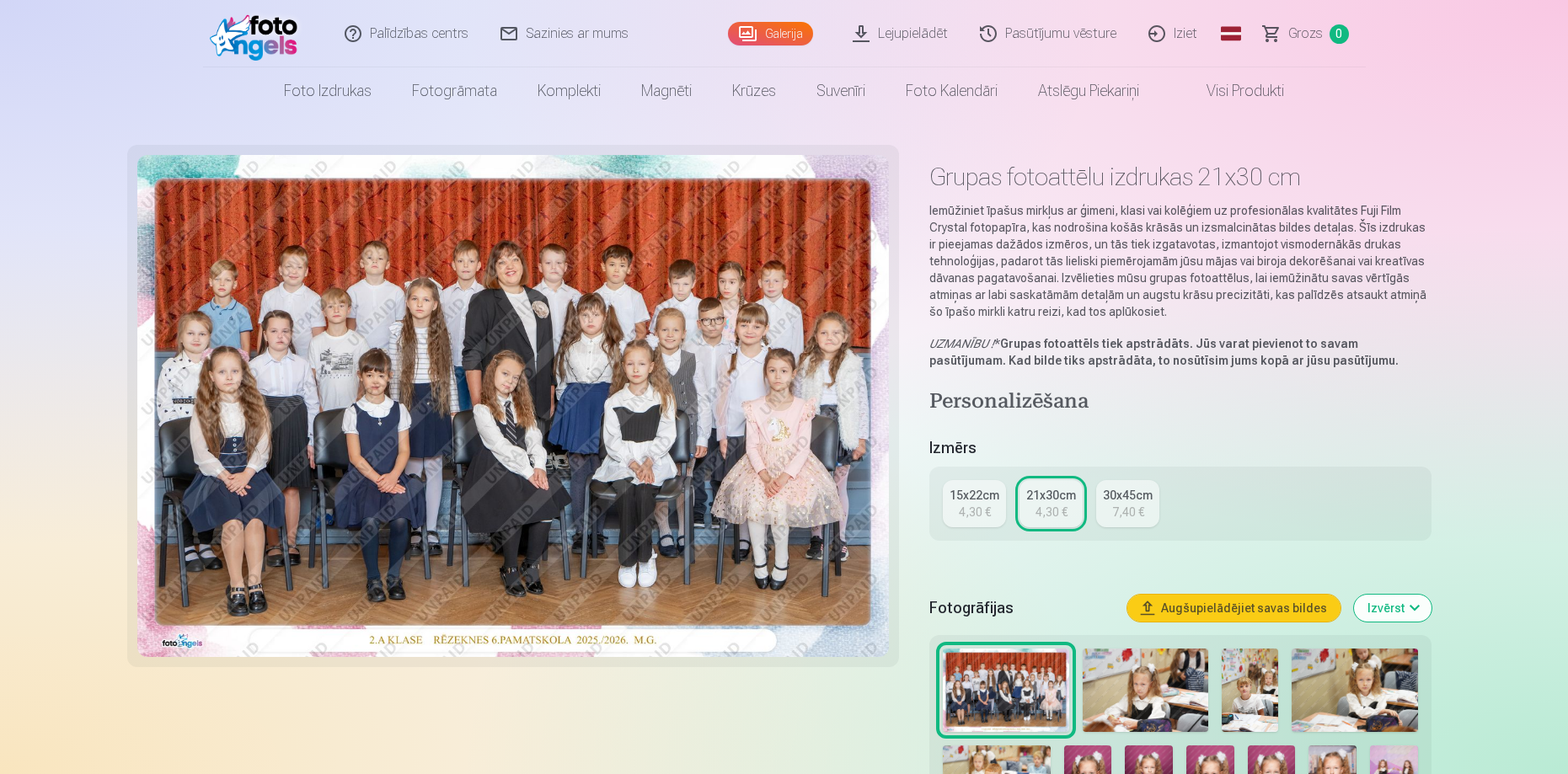
click at [694, 493] on img at bounding box center [514, 406] width 753 height 502
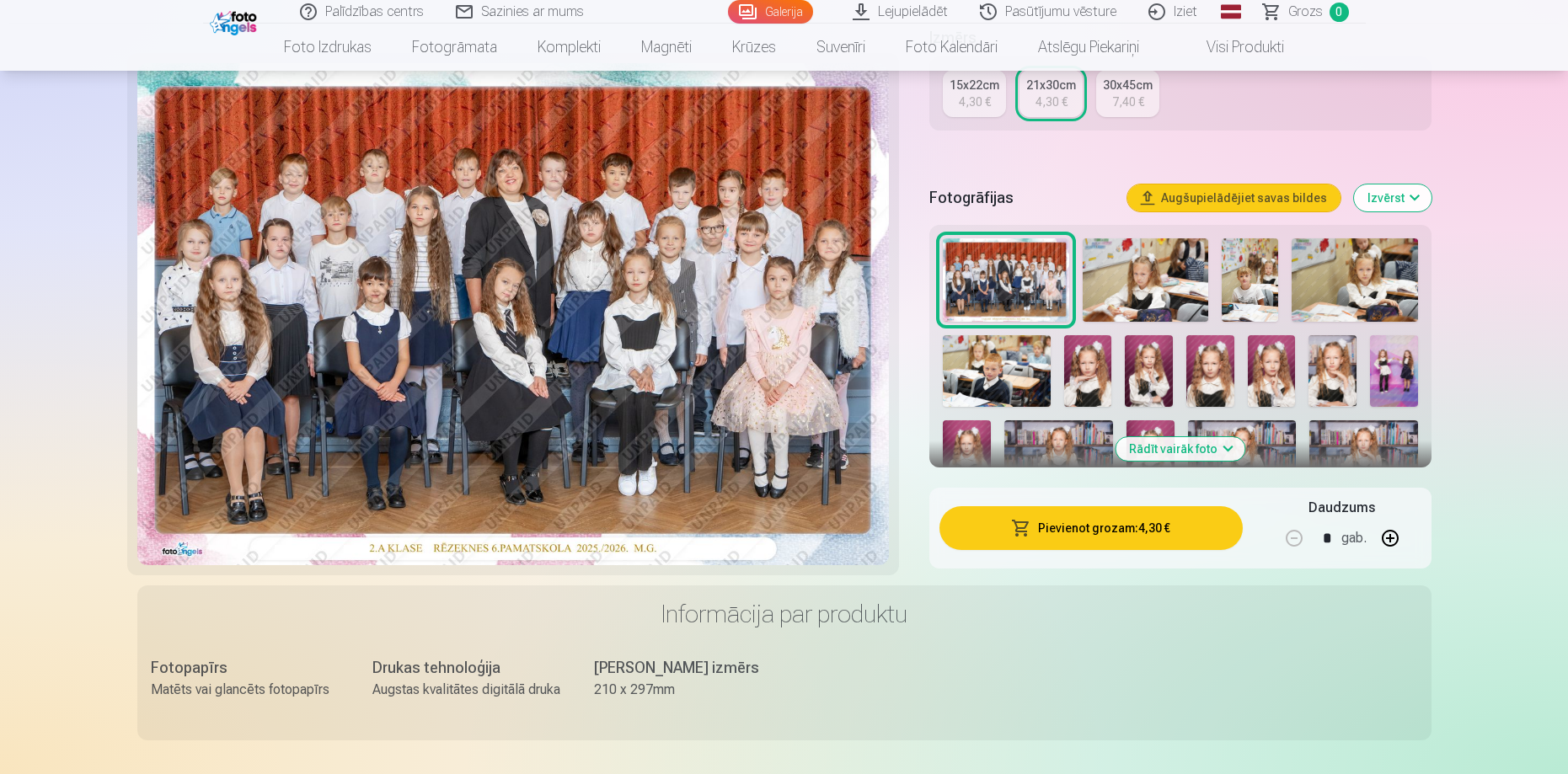
scroll to position [421, 0]
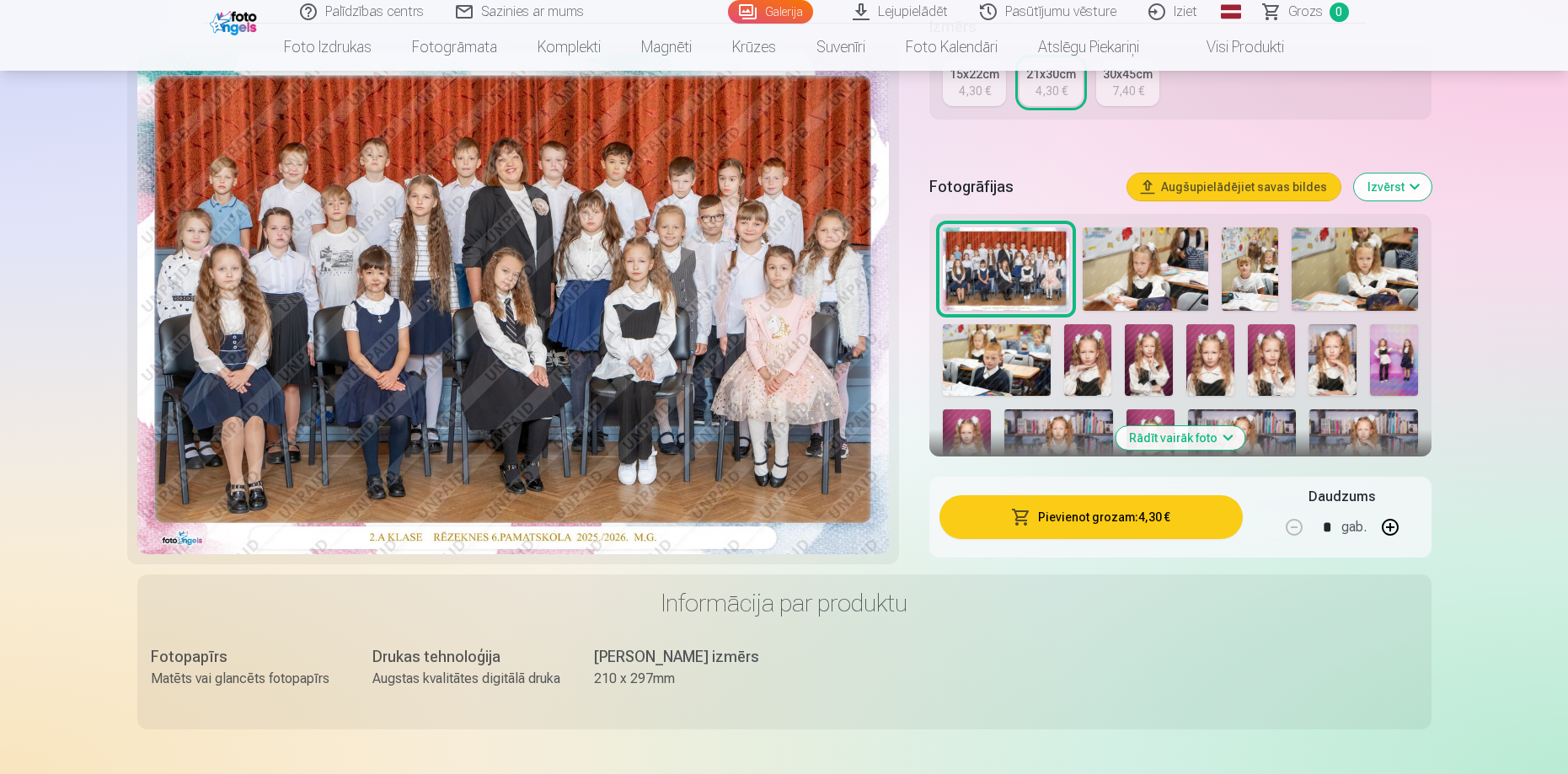
click at [1136, 523] on button "Pievienot grozam : 4,30 €" at bounding box center [1091, 517] width 303 height 44
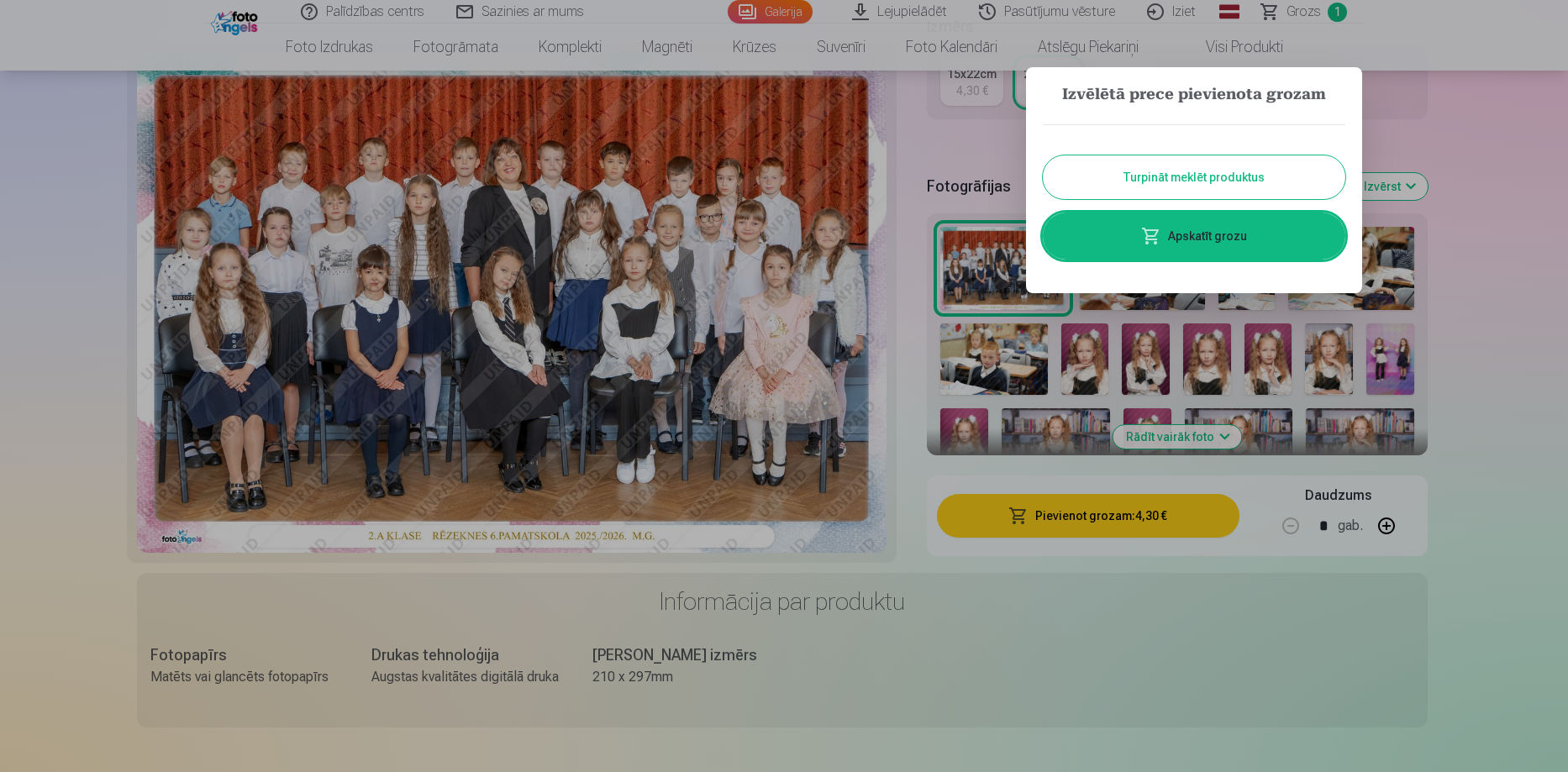
click at [1182, 239] on link "Apskatīt grozu" at bounding box center [1194, 236] width 303 height 47
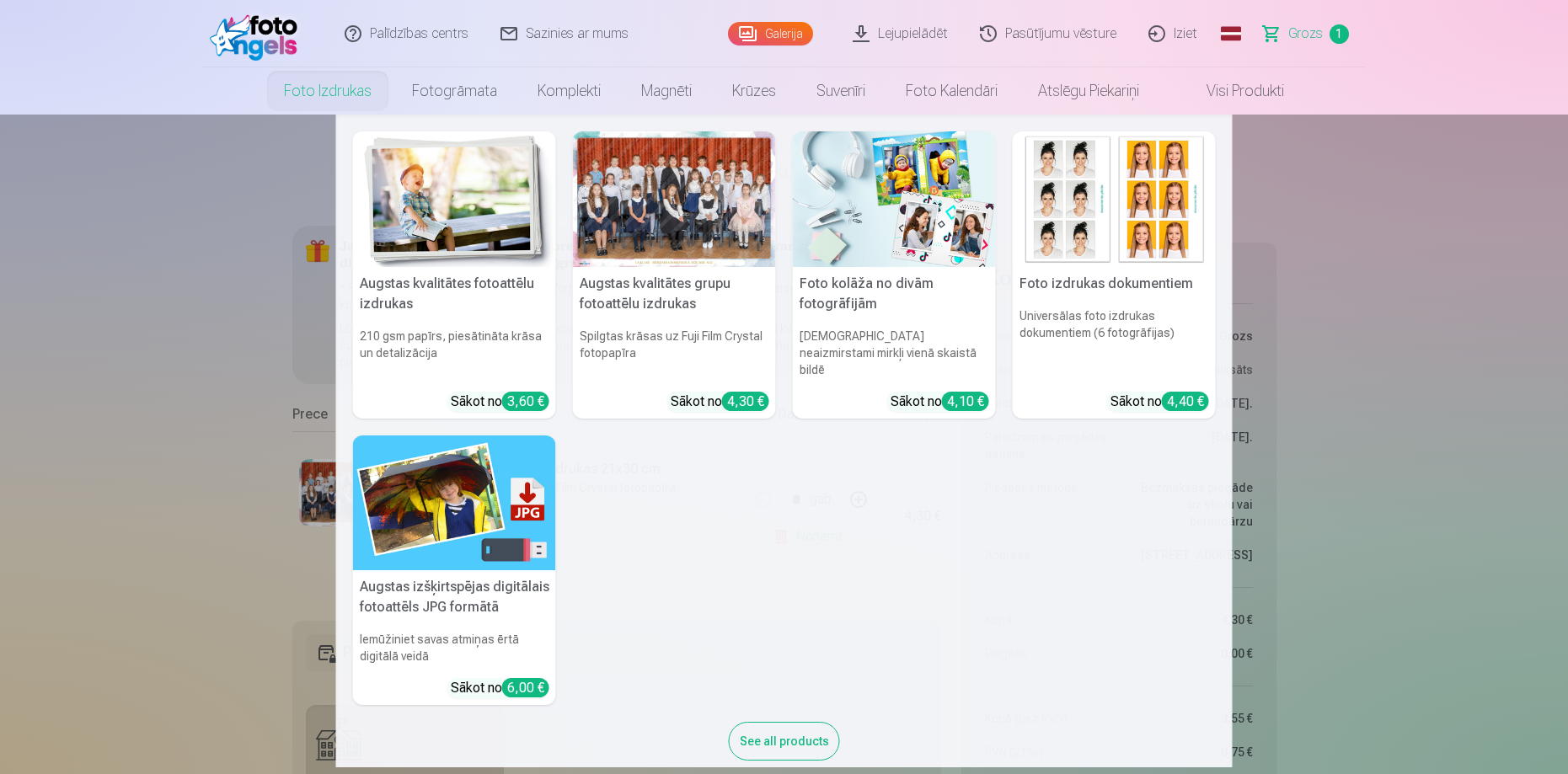
click at [315, 88] on link "Foto izdrukas" at bounding box center [327, 91] width 128 height 47
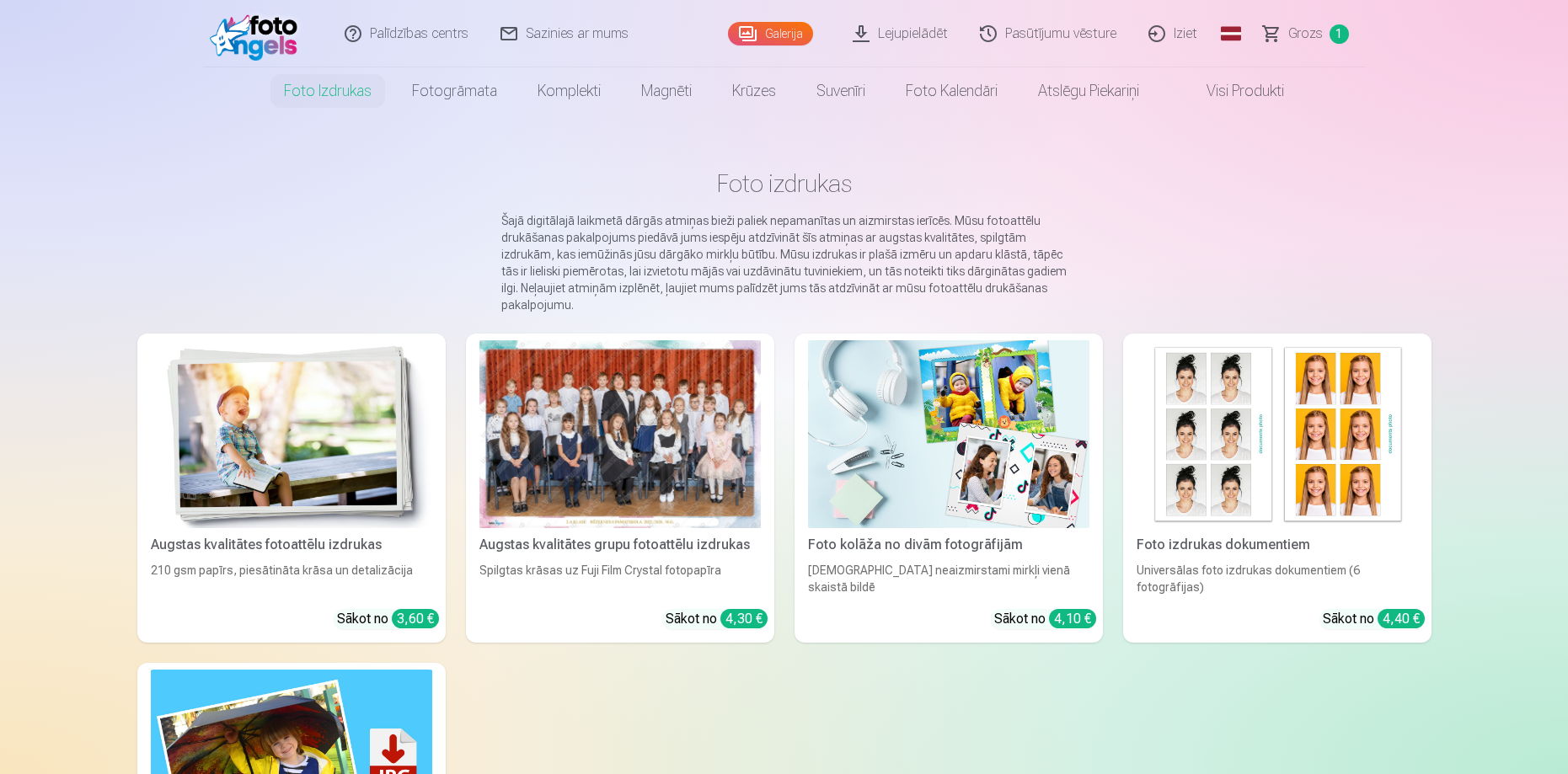
click at [588, 425] on div at bounding box center [620, 433] width 281 height 188
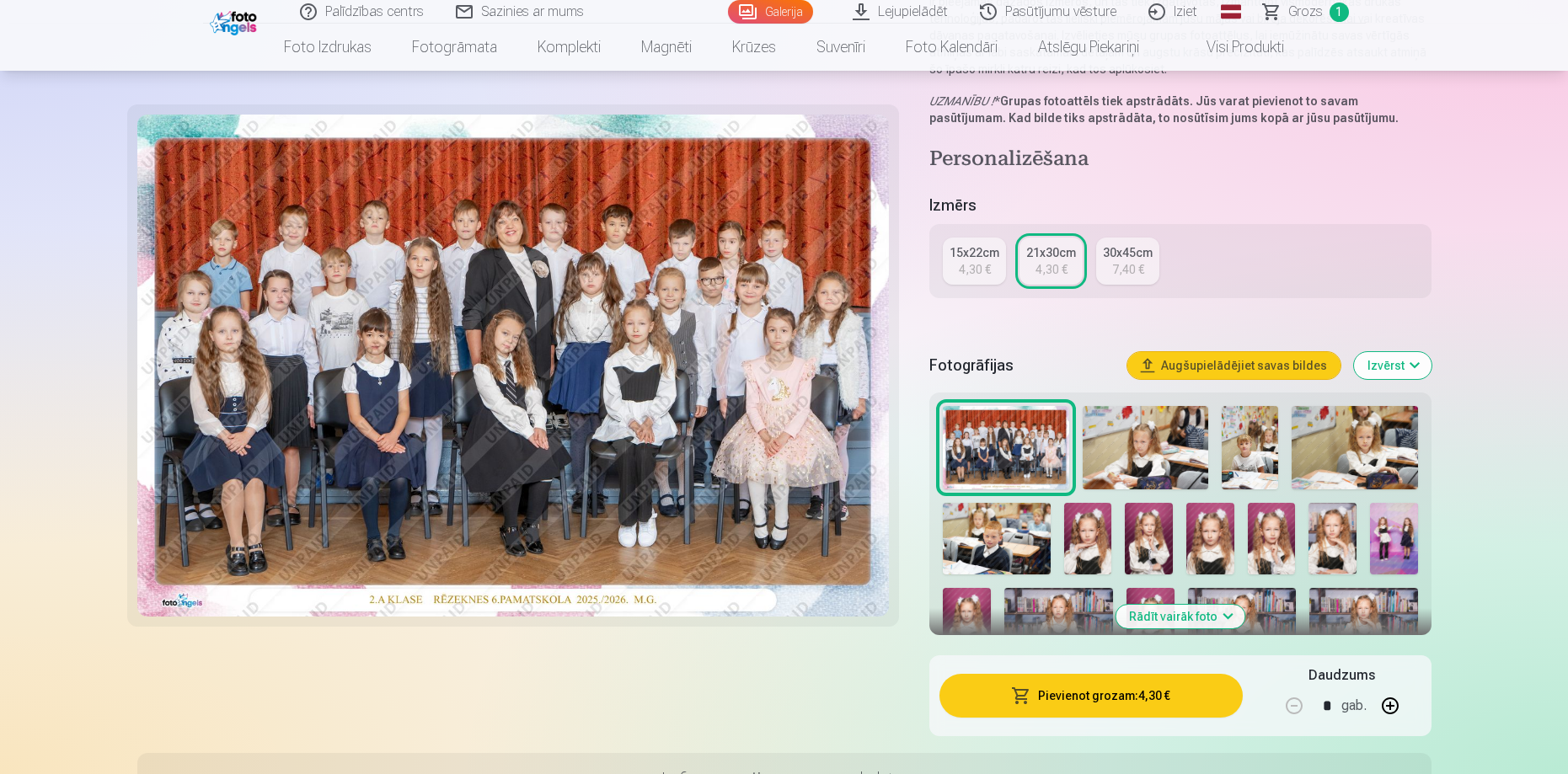
scroll to position [252, 0]
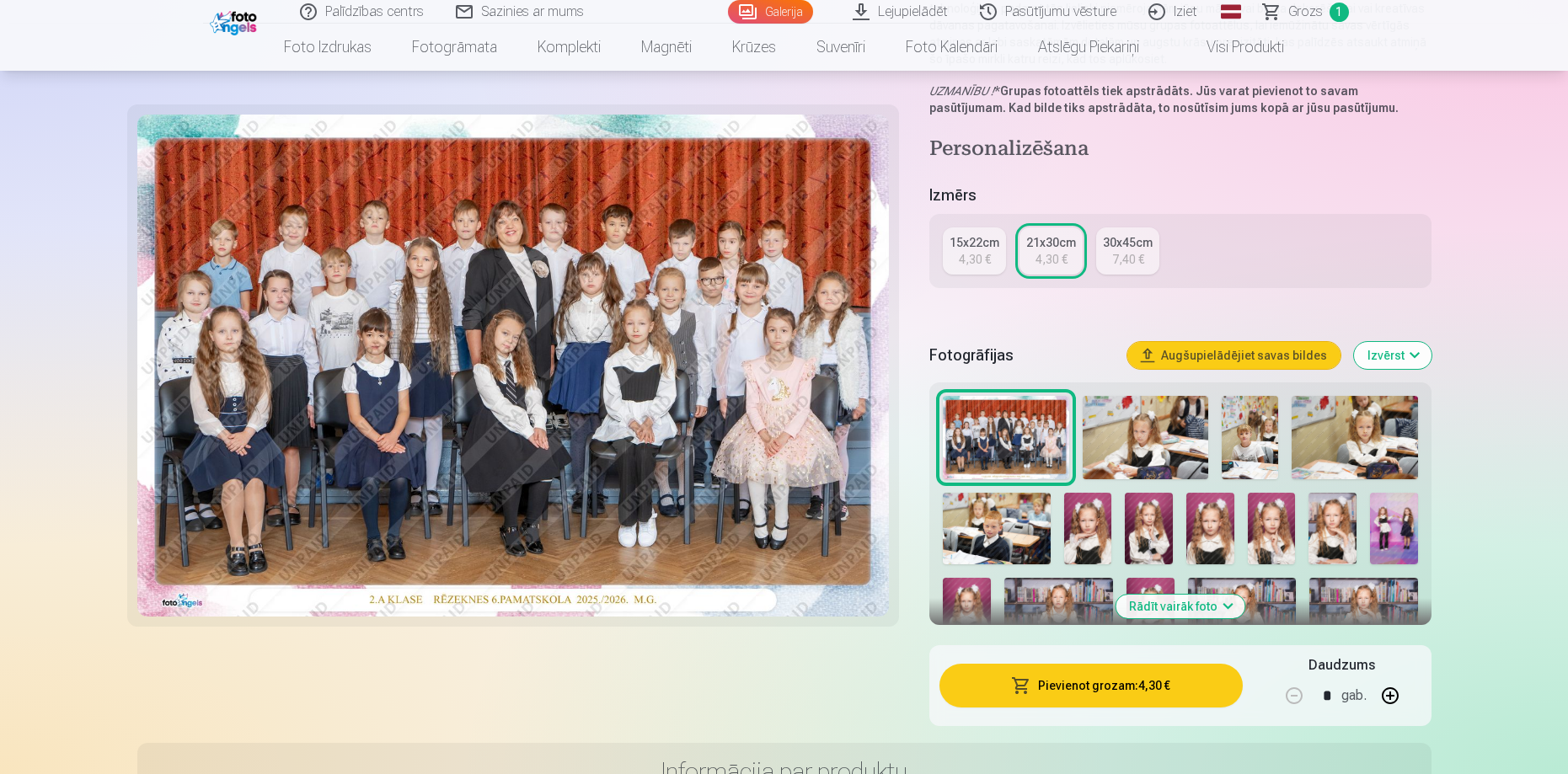
click at [1132, 434] on img at bounding box center [1146, 438] width 127 height 84
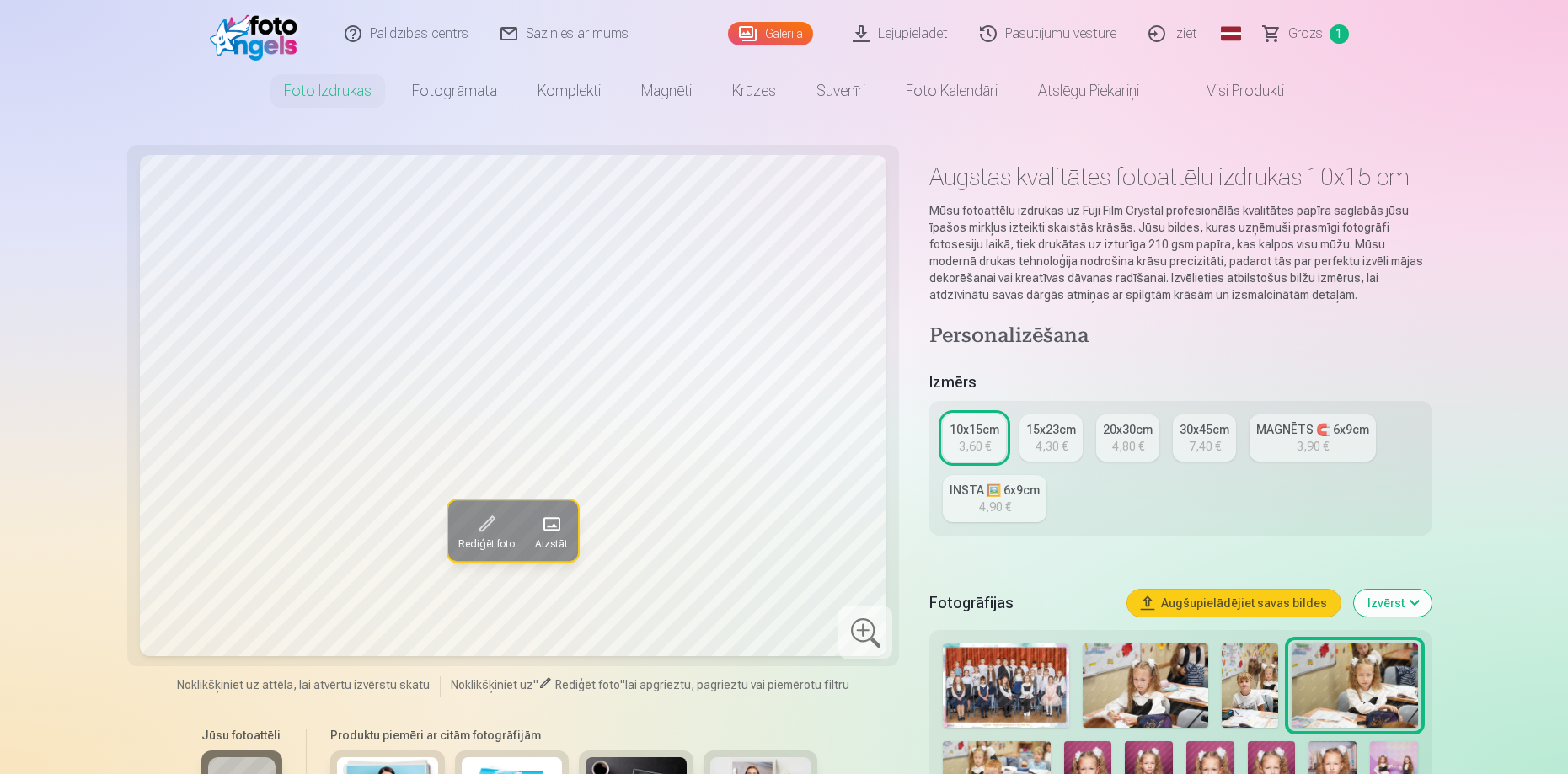
click at [972, 503] on link "INSTA 🖼️ 6x9cm 4,90 €" at bounding box center [993, 499] width 103 height 47
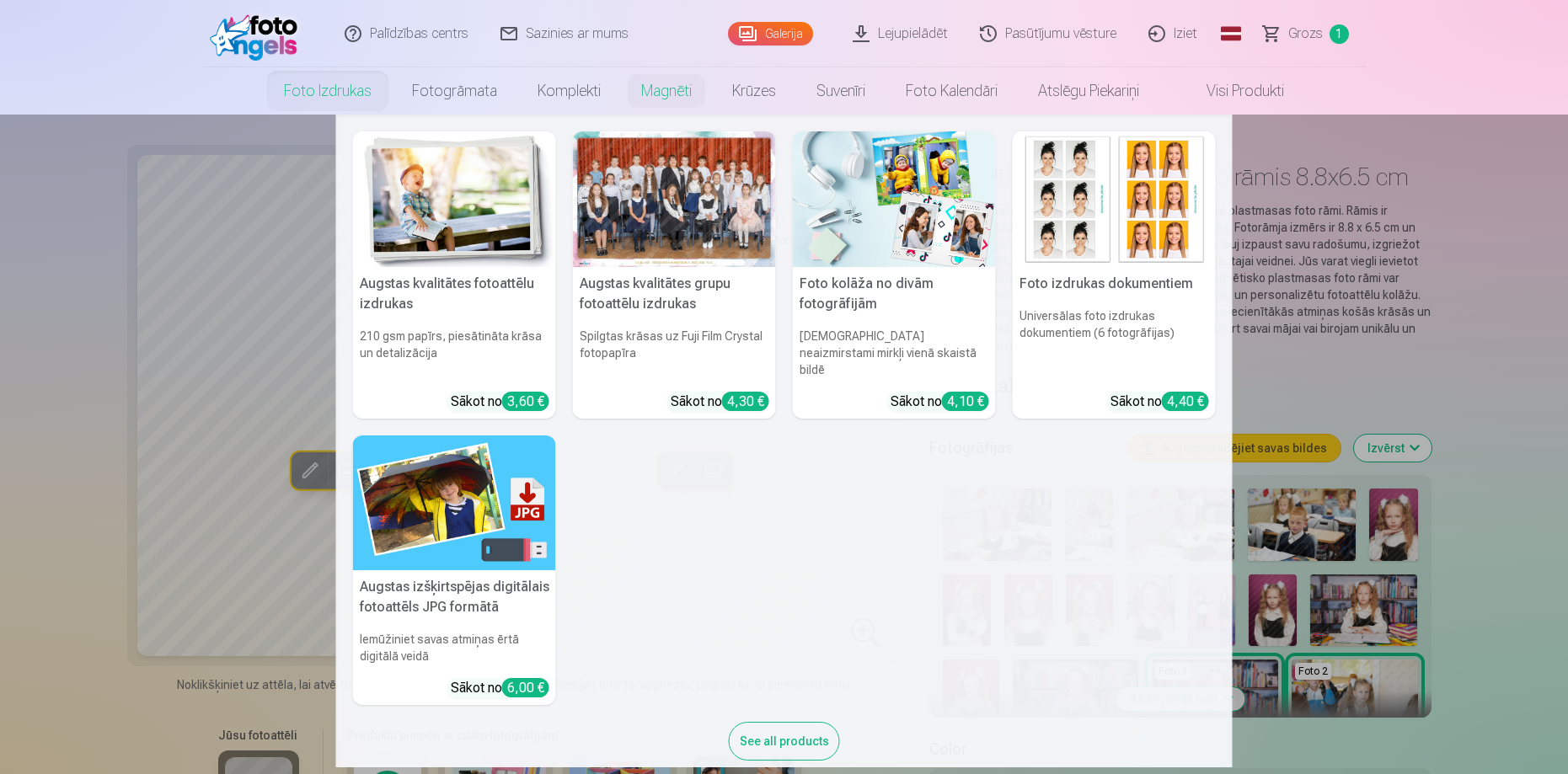
click at [339, 97] on link "Foto izdrukas" at bounding box center [327, 91] width 128 height 47
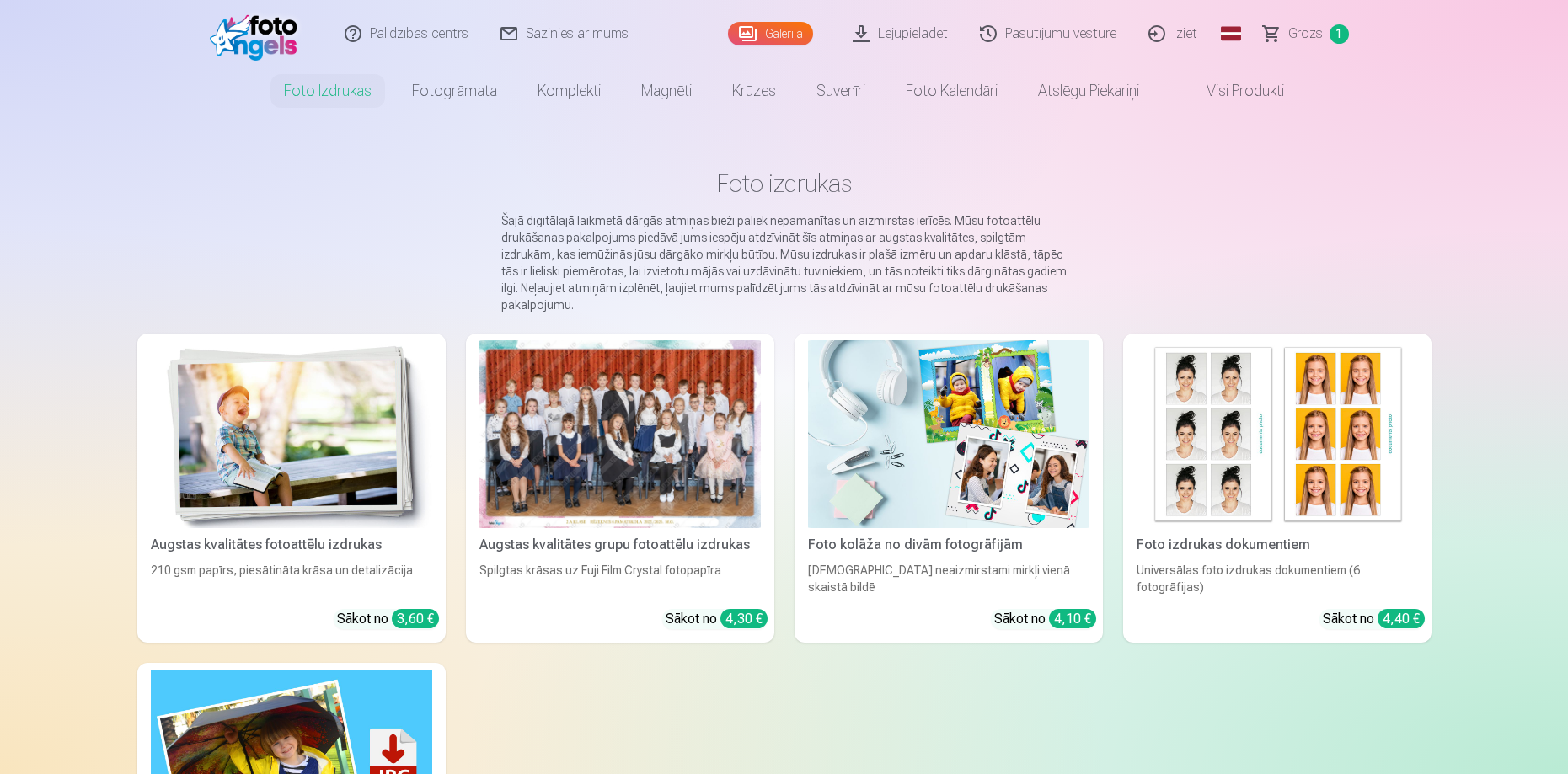
click at [701, 412] on div at bounding box center [620, 433] width 281 height 188
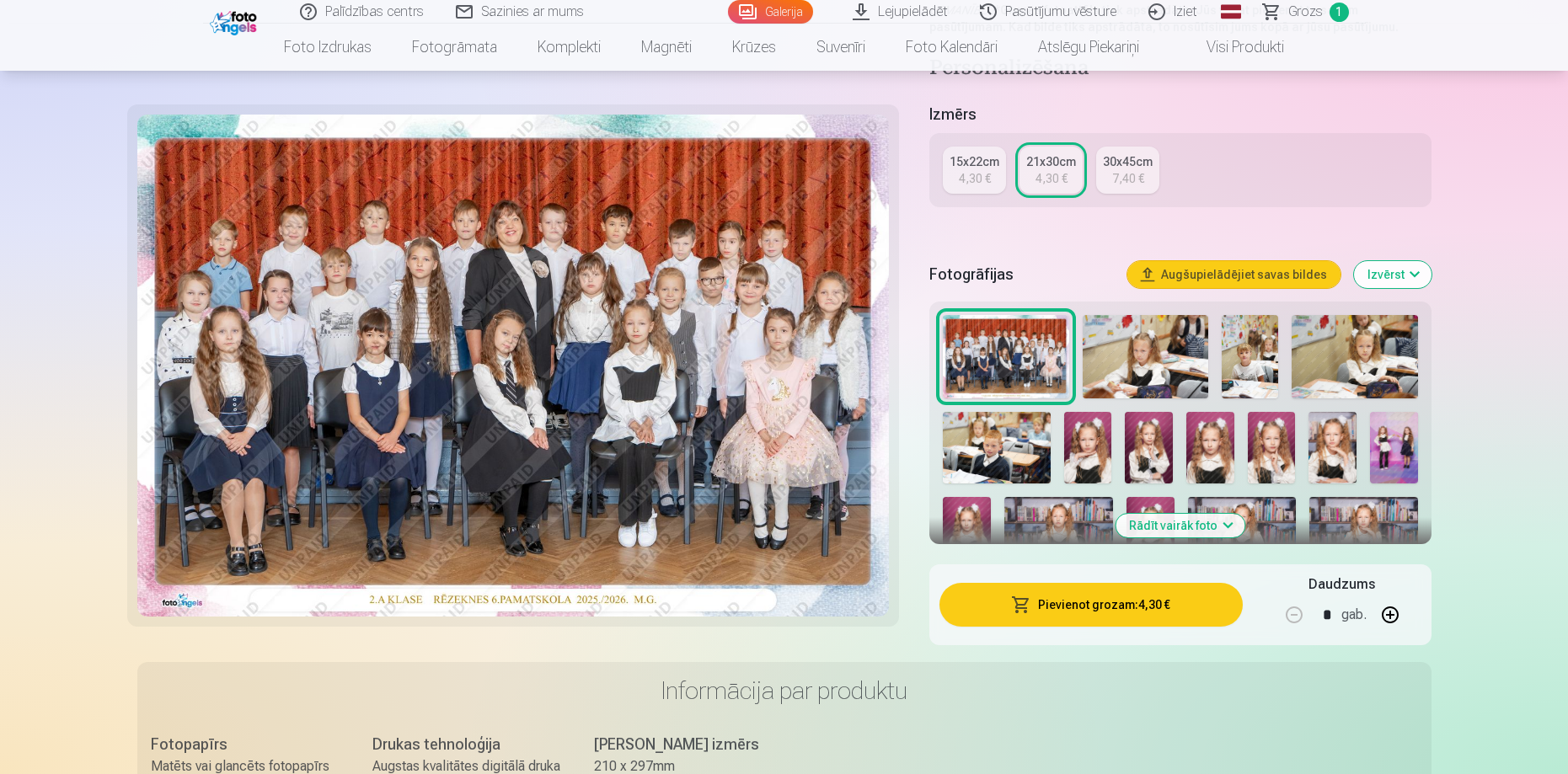
scroll to position [337, 0]
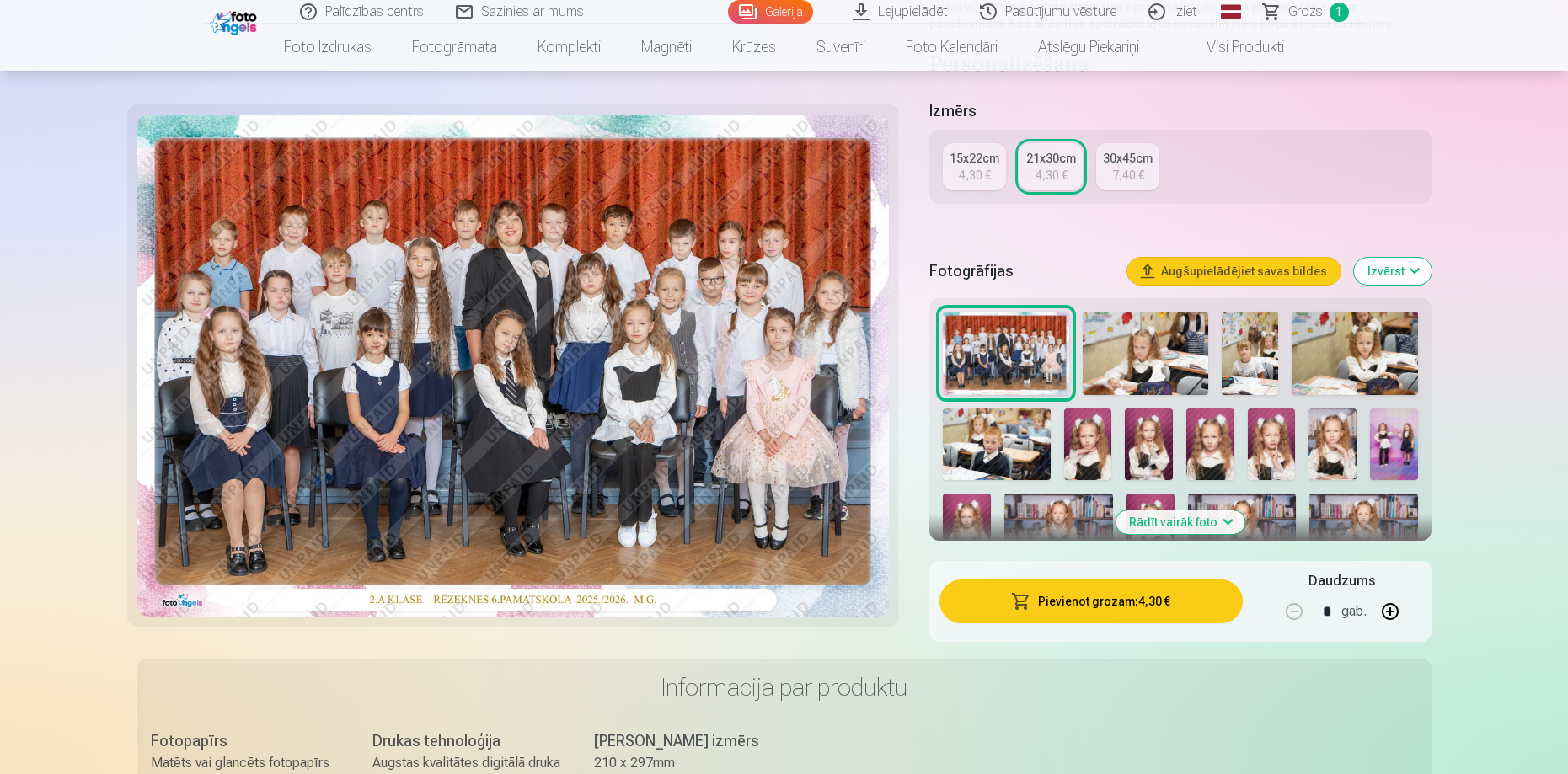
click at [1149, 343] on img at bounding box center [1146, 354] width 127 height 84
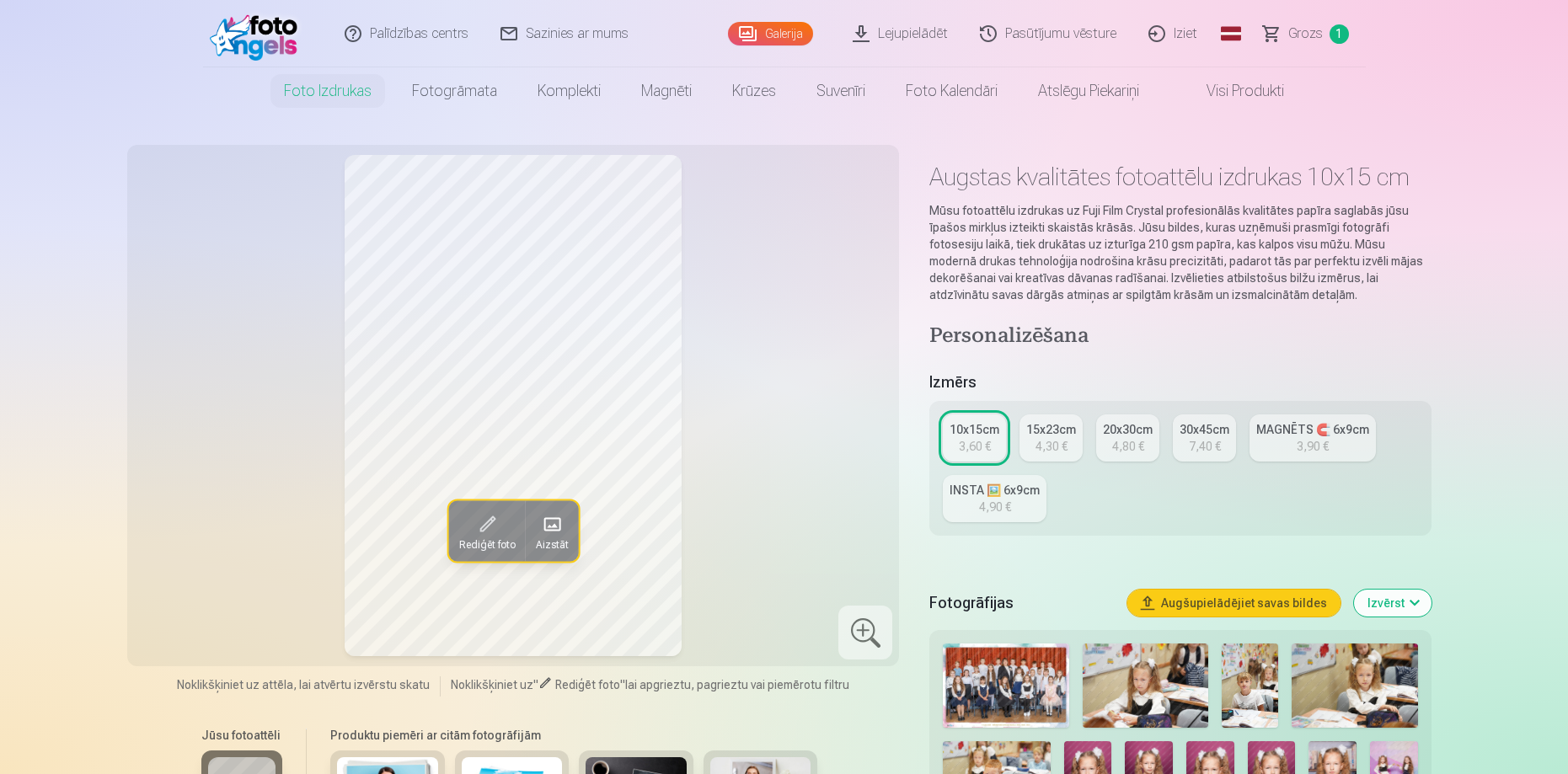
click at [1174, 677] on img at bounding box center [1146, 686] width 127 height 84
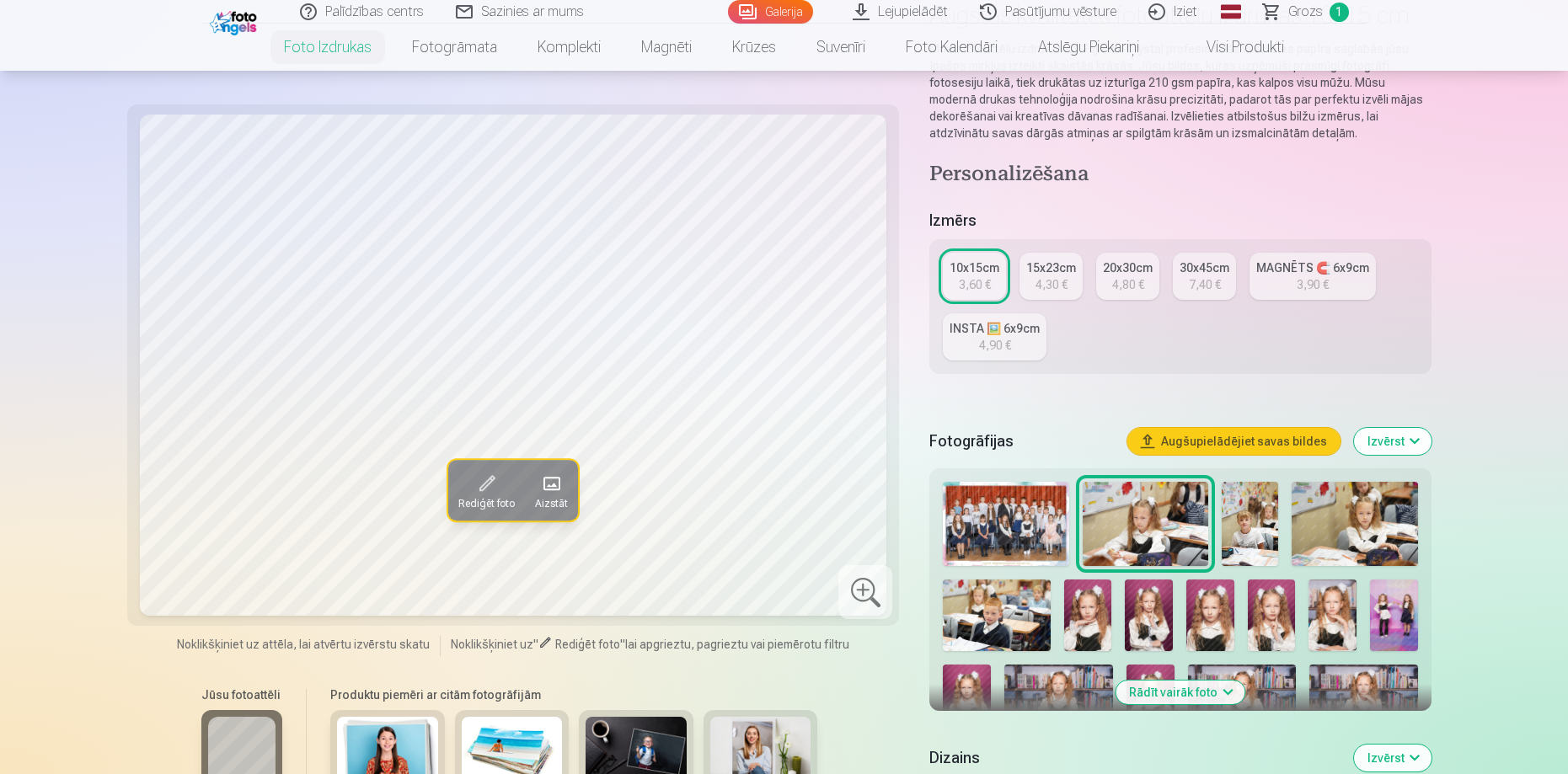
scroll to position [168, 0]
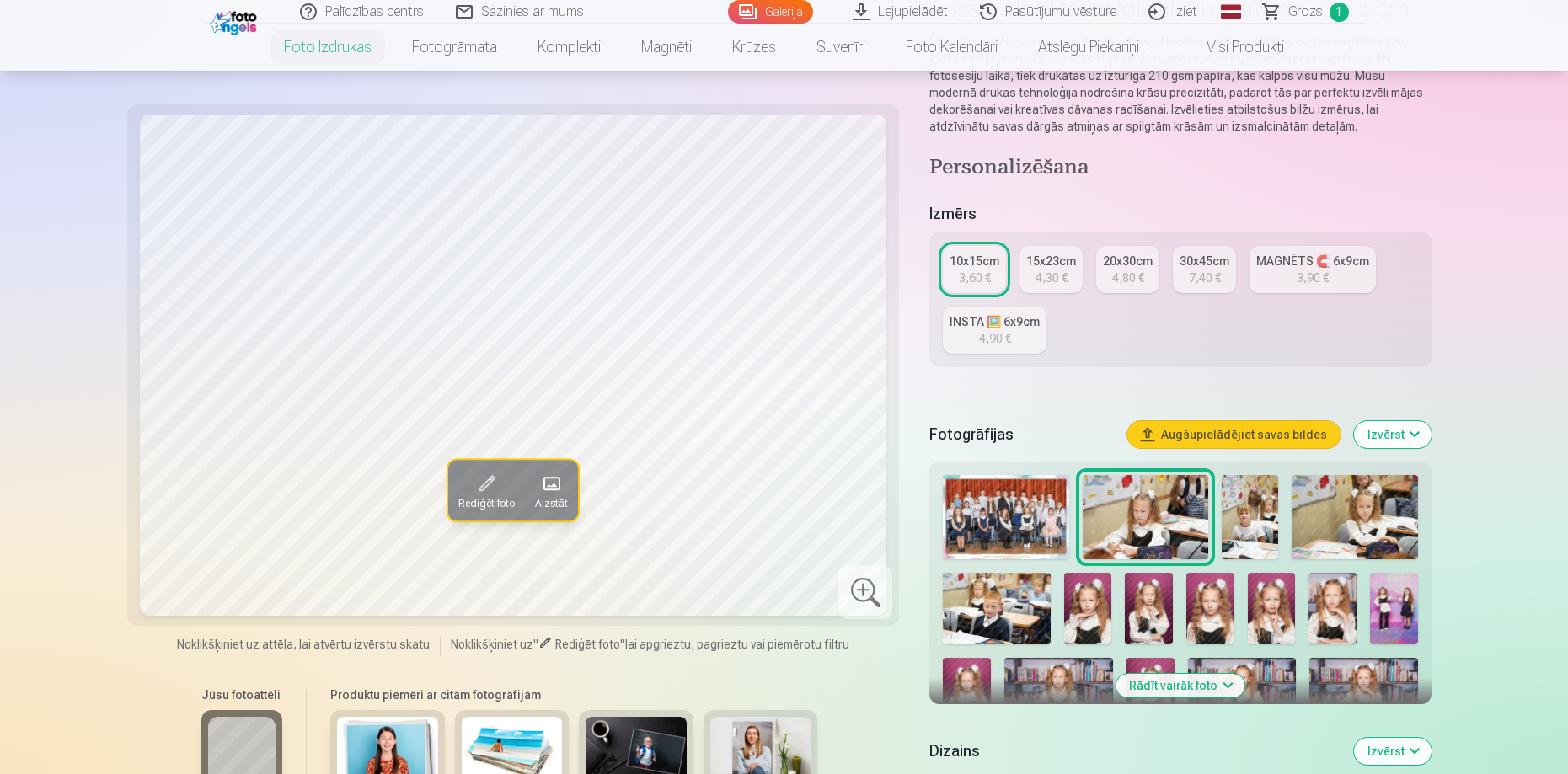
click at [1338, 508] on img at bounding box center [1354, 518] width 127 height 84
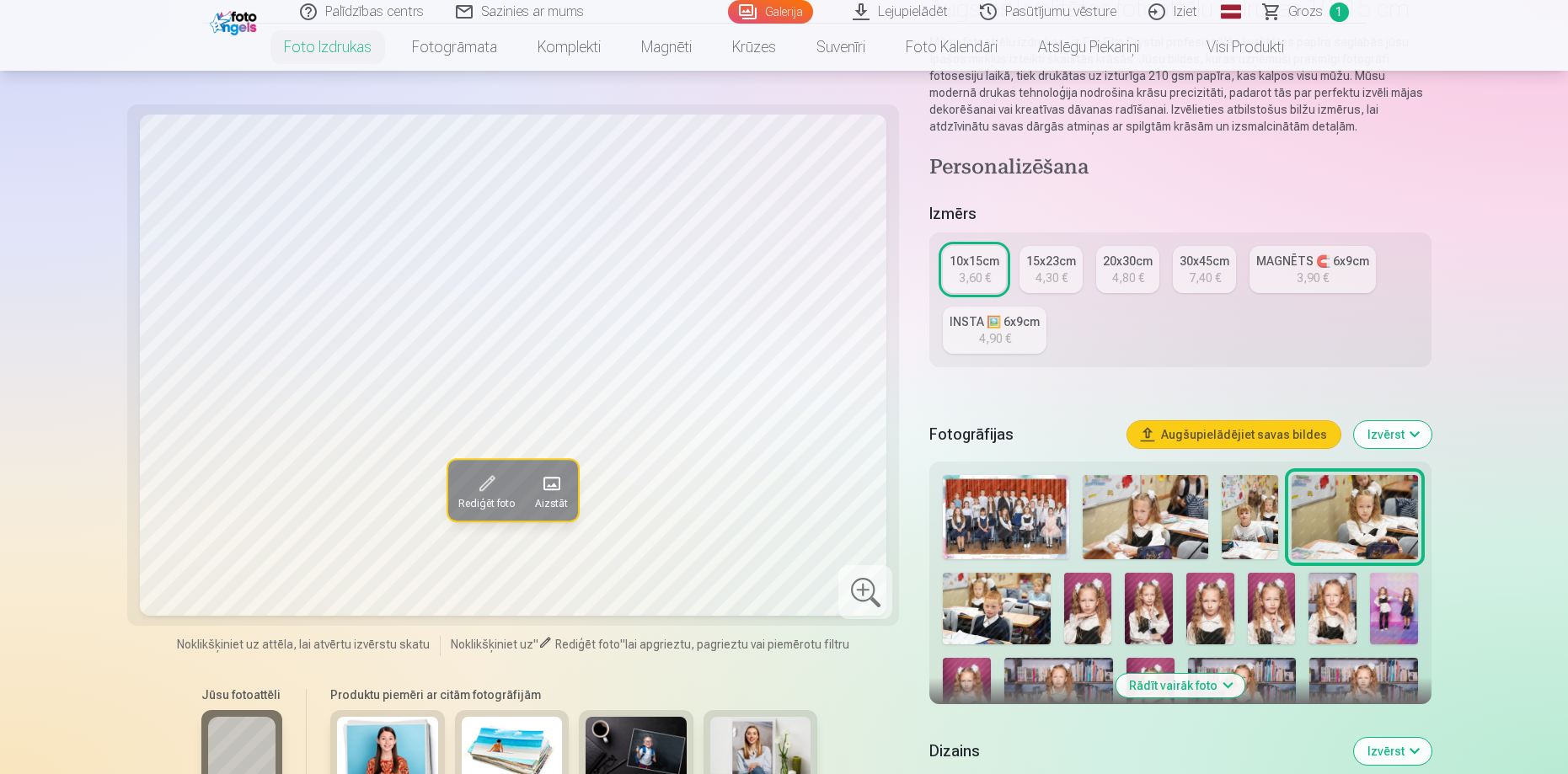
click at [1091, 614] on img at bounding box center [1088, 608] width 48 height 72
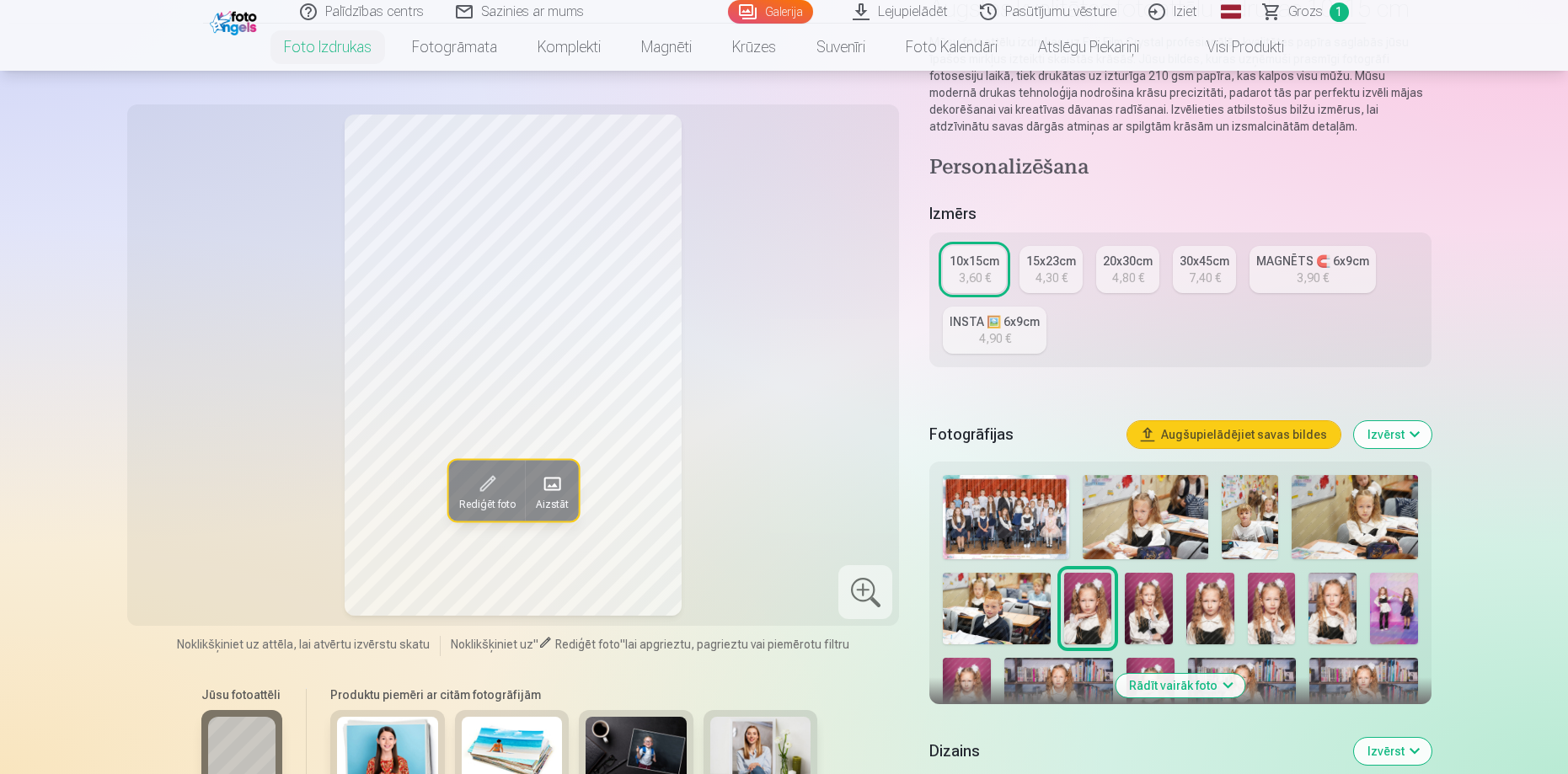
click at [1163, 611] on img at bounding box center [1148, 608] width 48 height 72
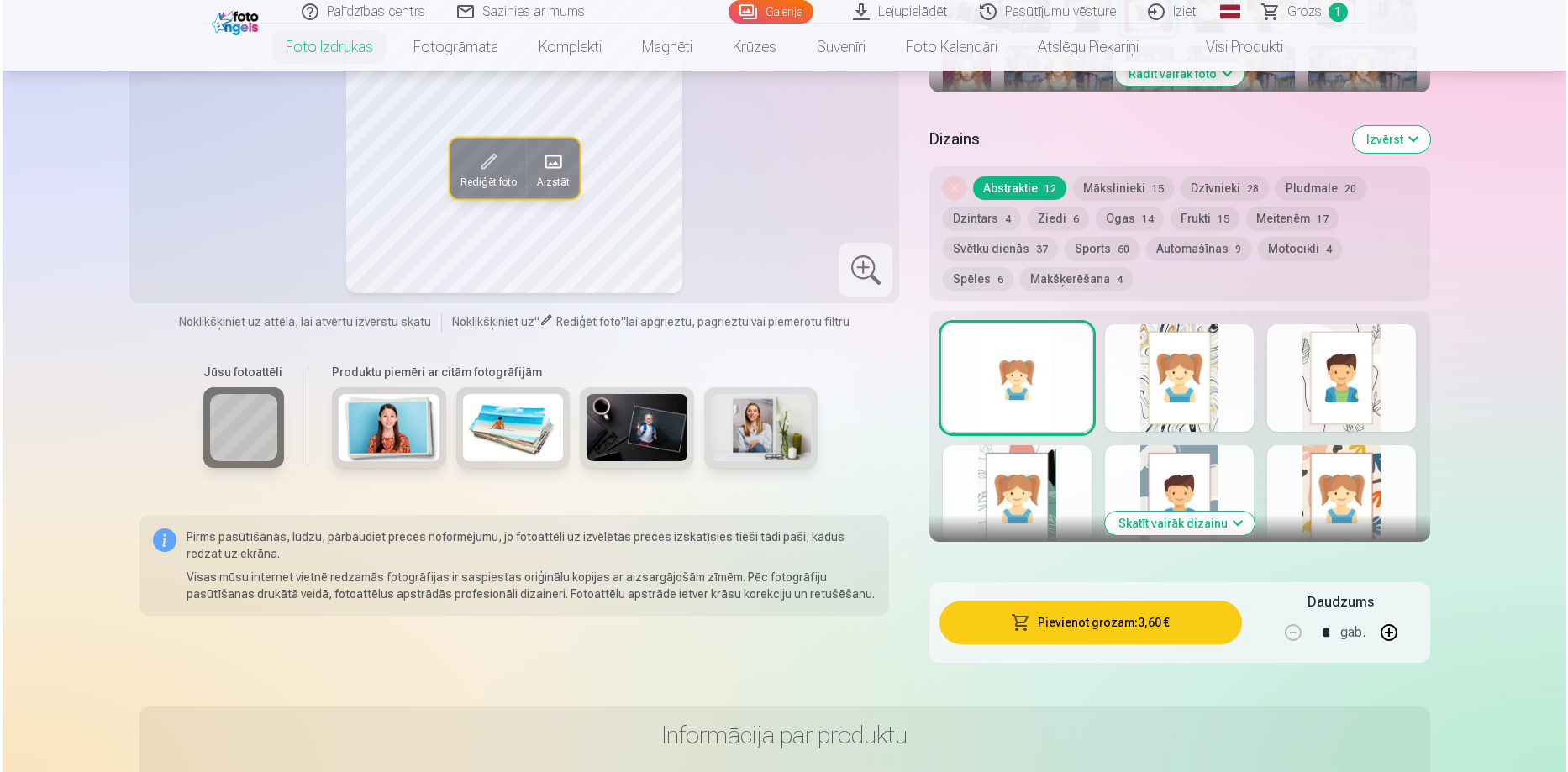
scroll to position [840, 0]
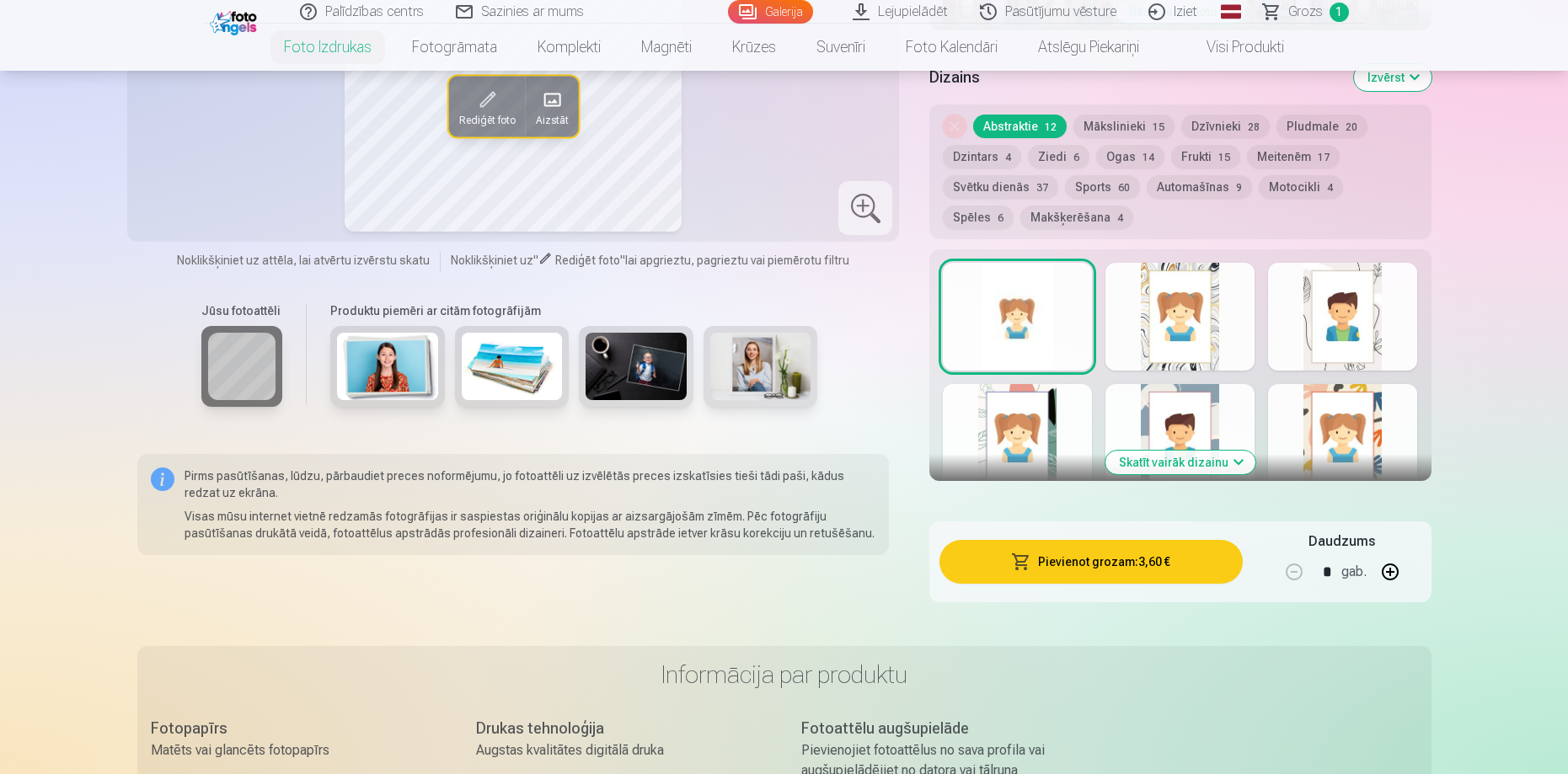
click at [1100, 564] on button "Pievienot grozam : 3,60 €" at bounding box center [1091, 562] width 303 height 44
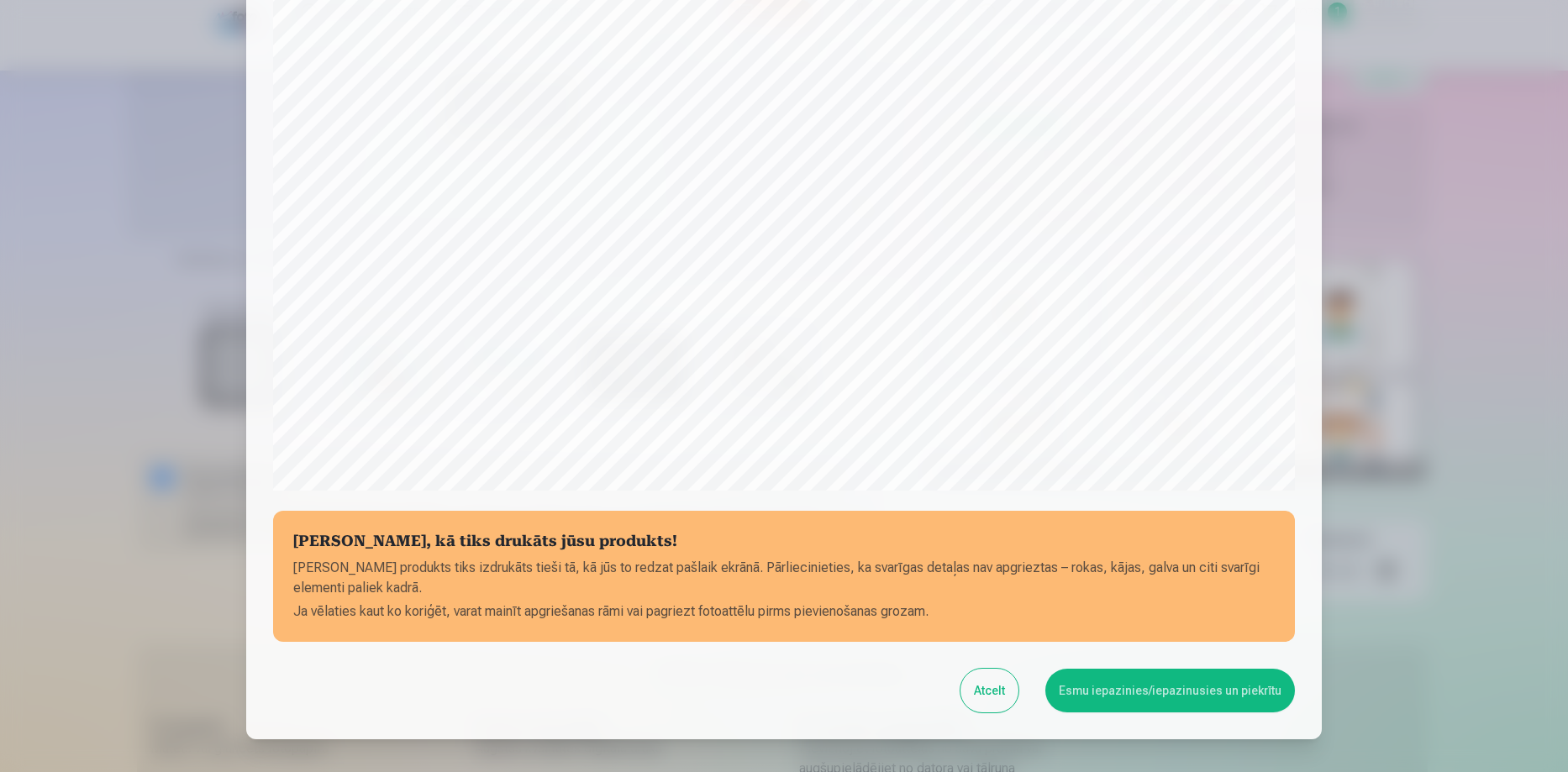
scroll to position [420, 0]
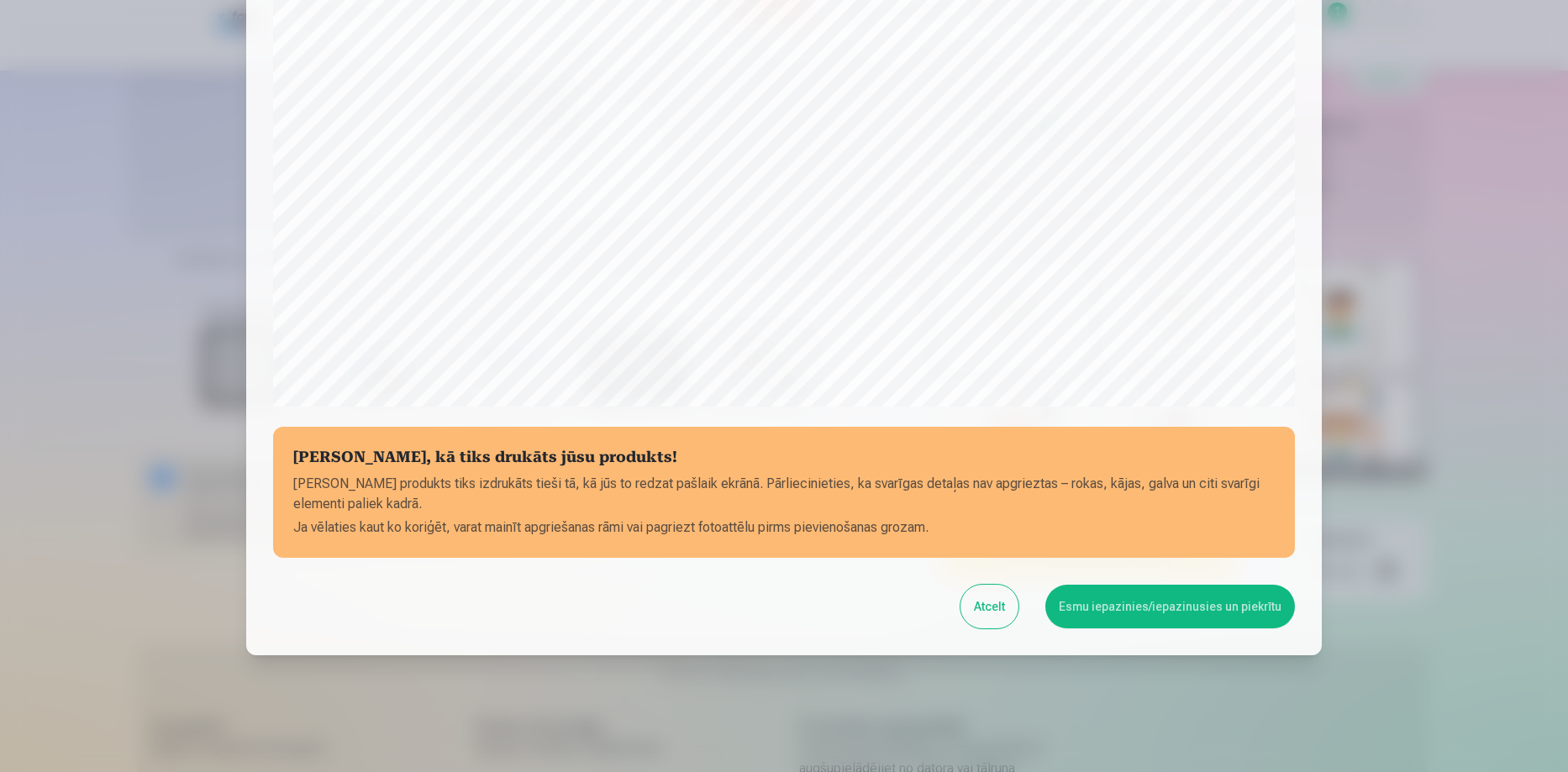
click at [1162, 607] on button "Esmu iepazinies/iepazinusies un piekrītu" at bounding box center [1170, 606] width 250 height 44
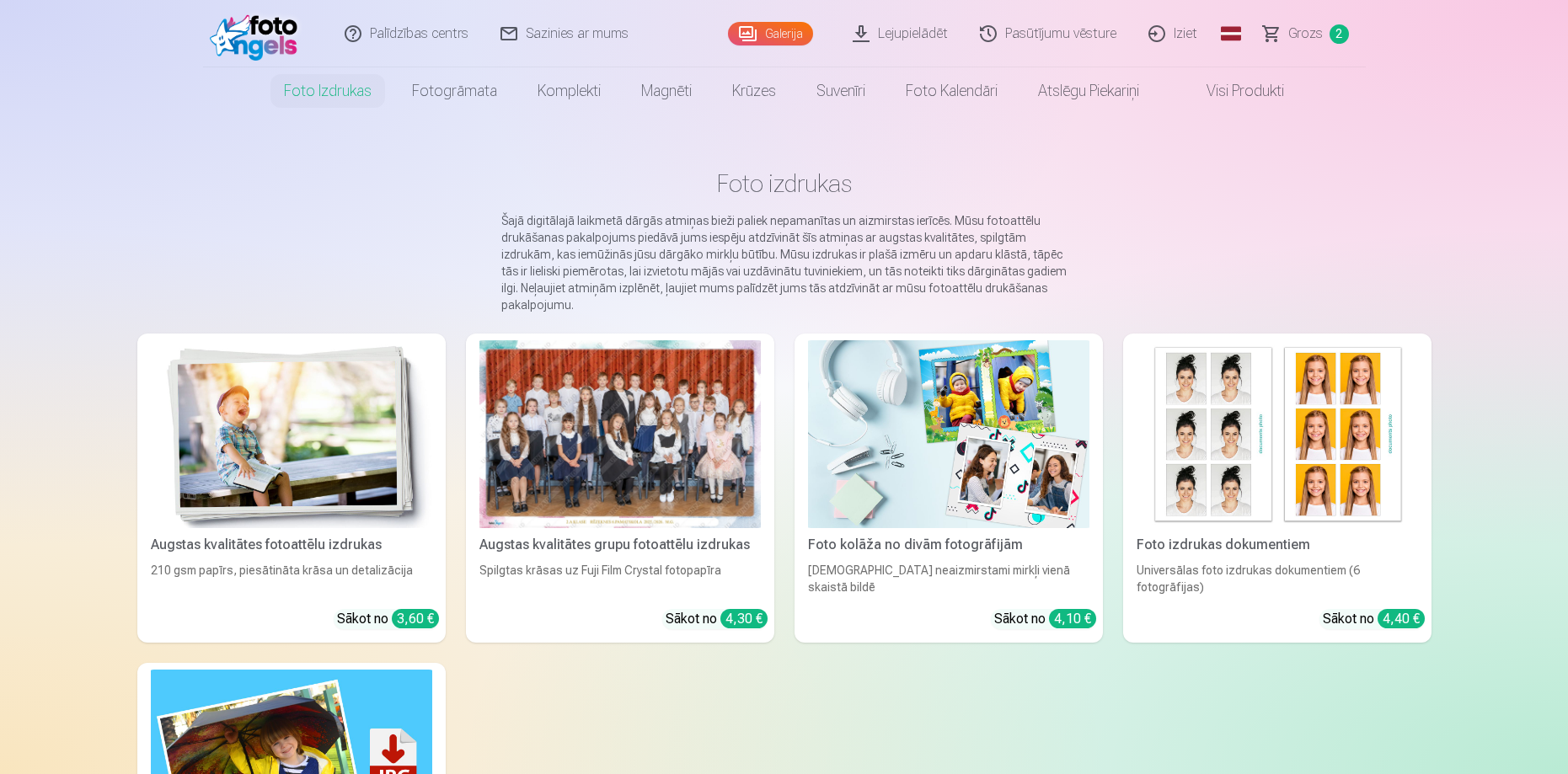
click at [584, 438] on div at bounding box center [620, 433] width 281 height 188
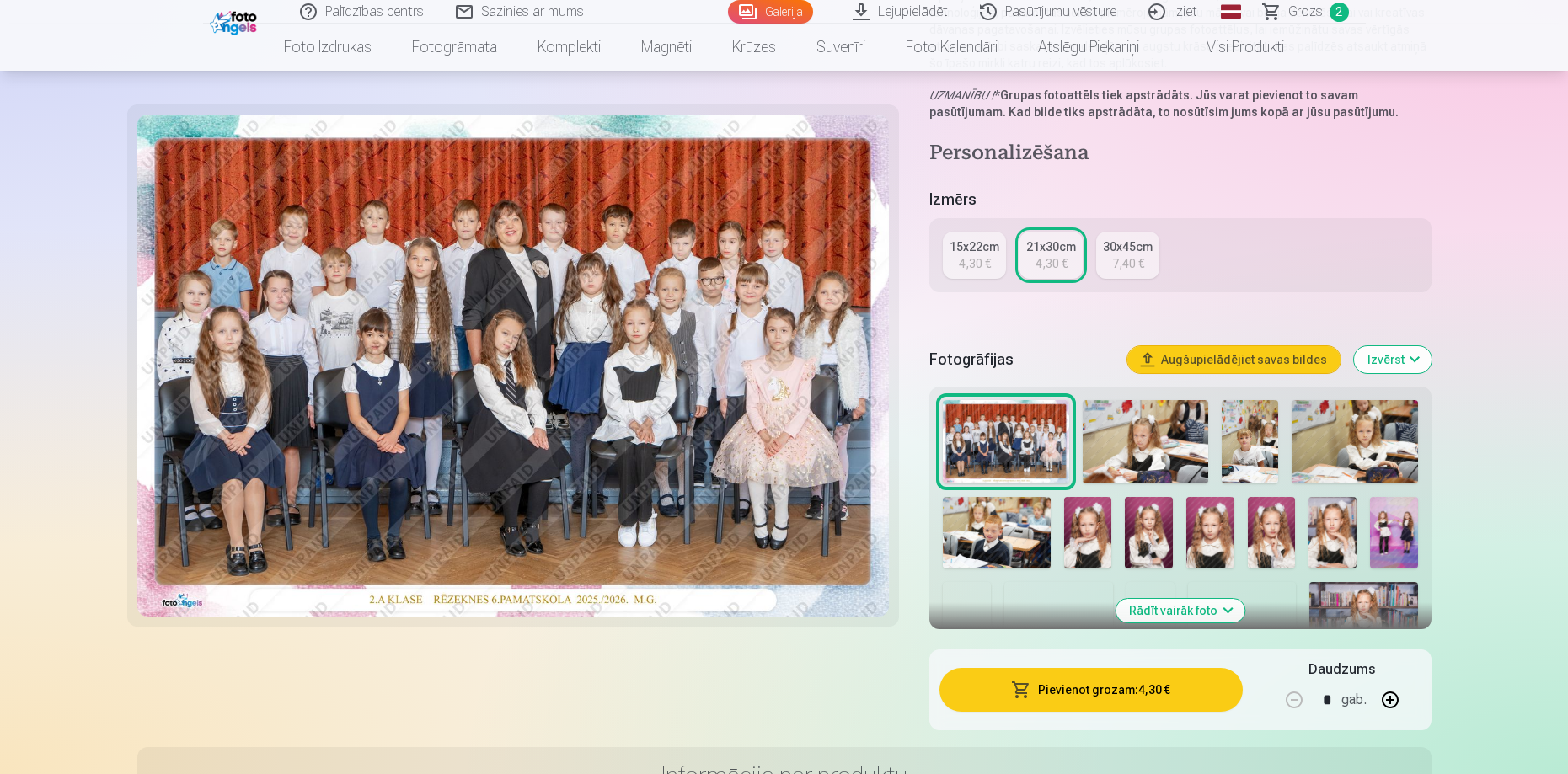
scroll to position [252, 0]
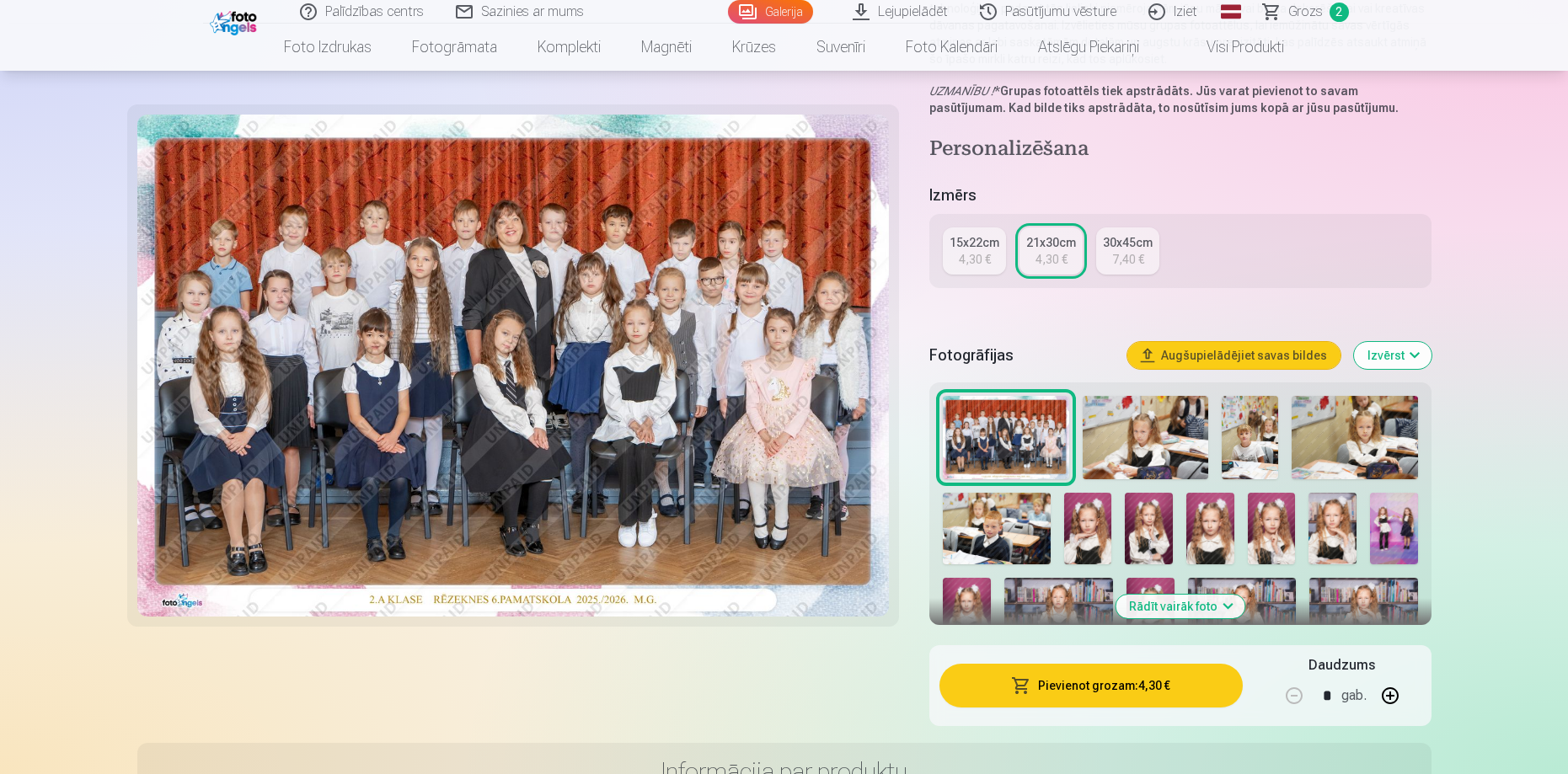
click at [1332, 542] on img at bounding box center [1332, 528] width 48 height 72
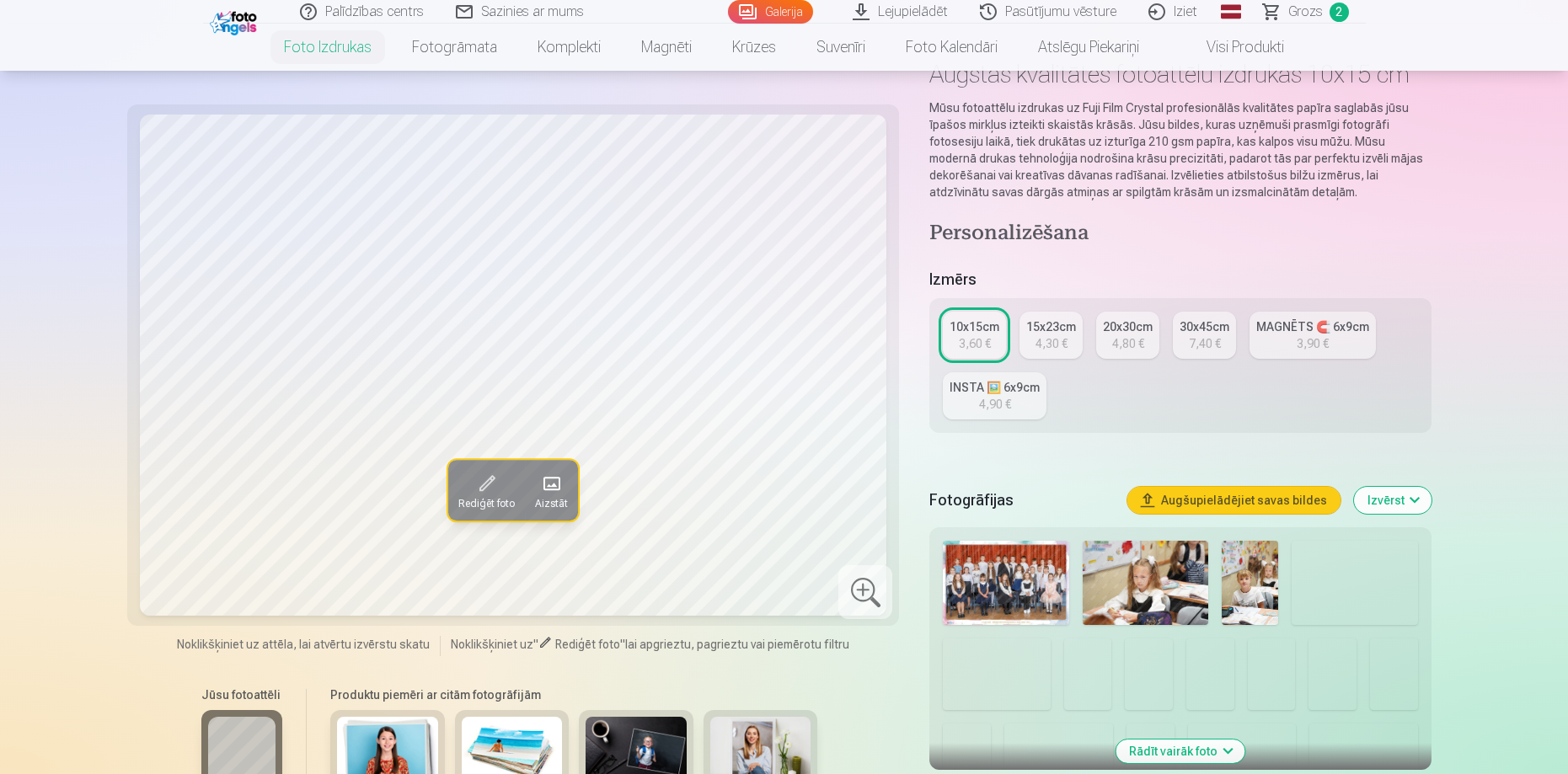
scroll to position [337, 0]
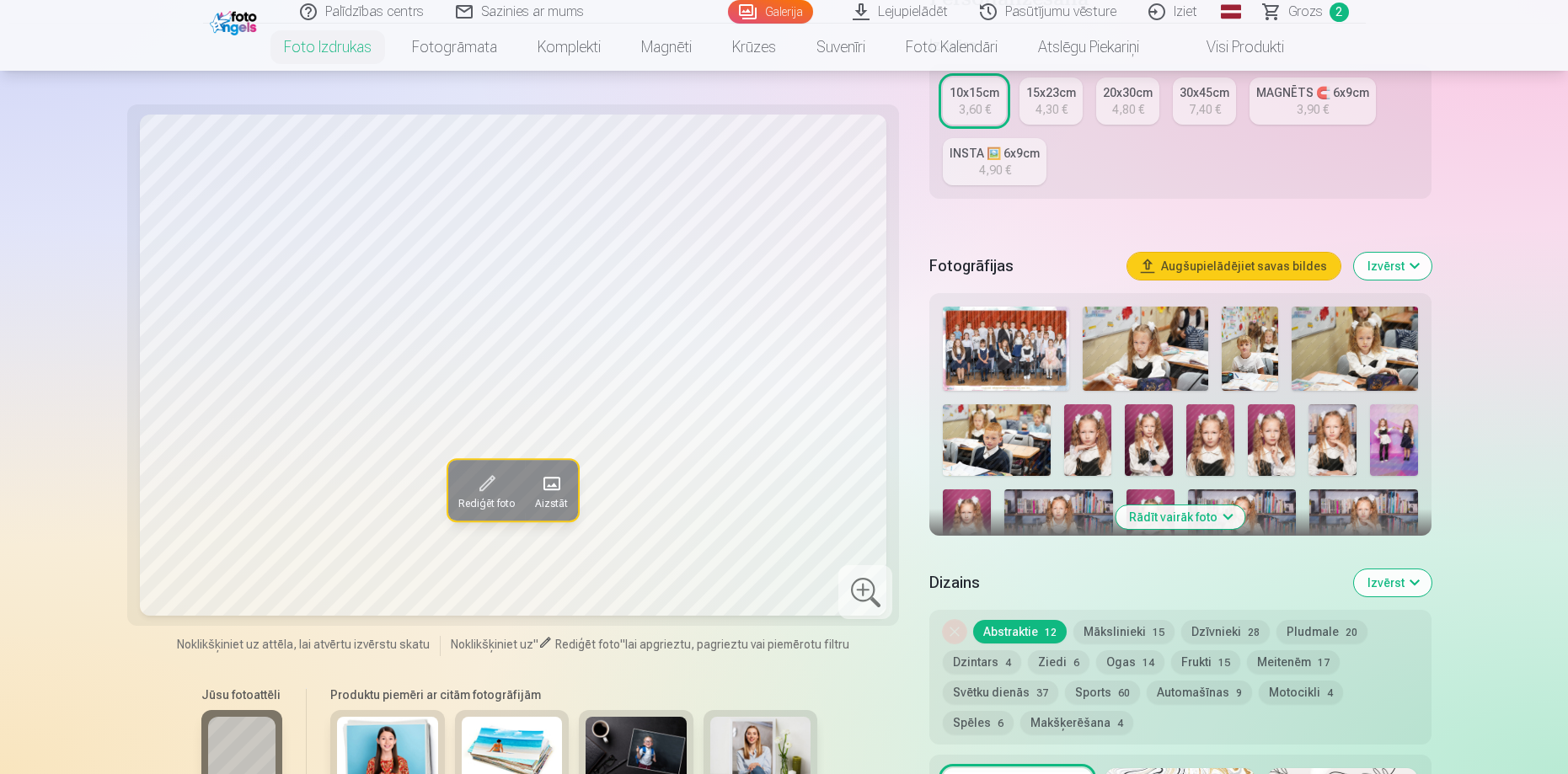
click at [1393, 446] on img at bounding box center [1393, 440] width 48 height 72
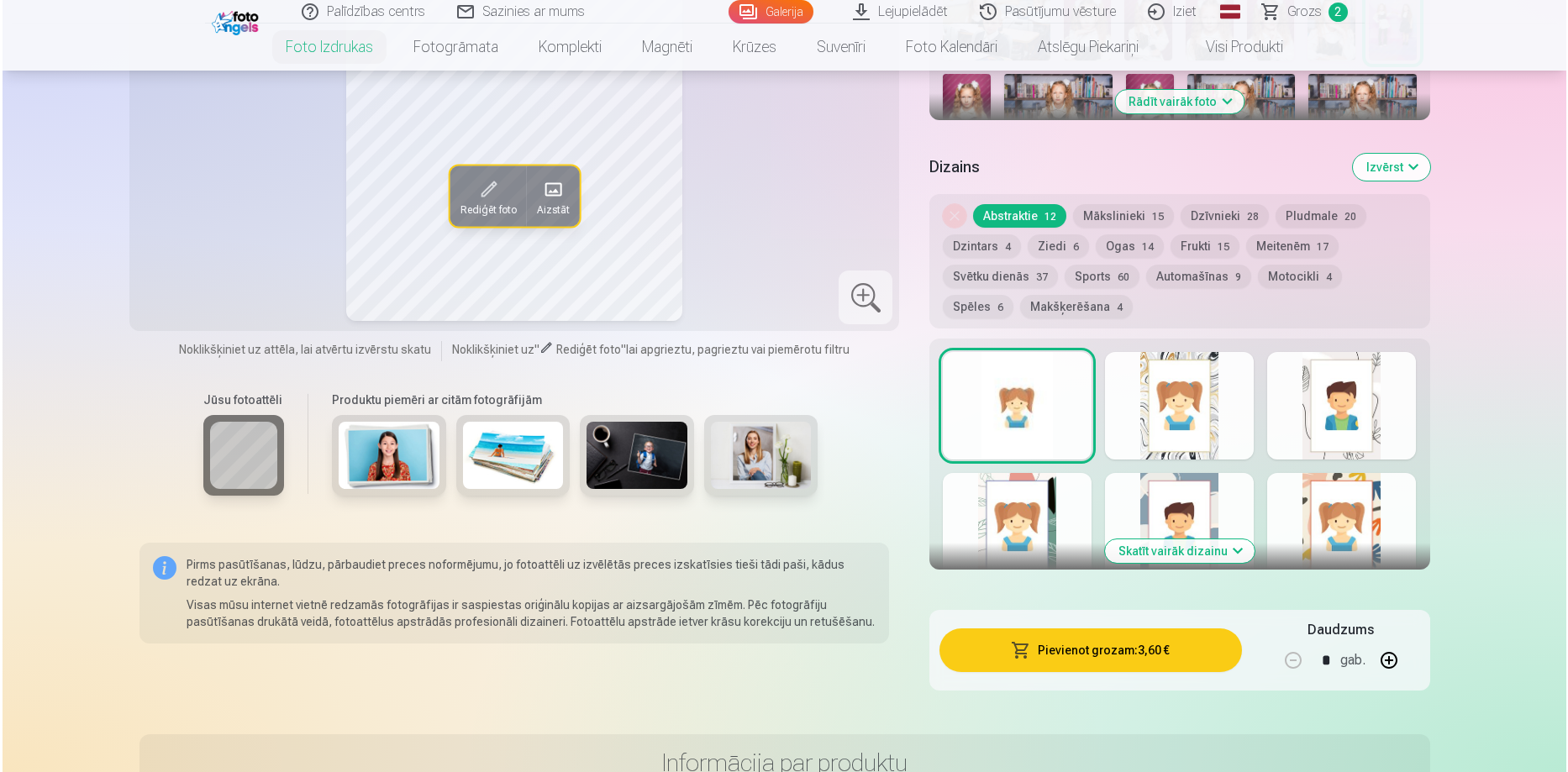
scroll to position [756, 0]
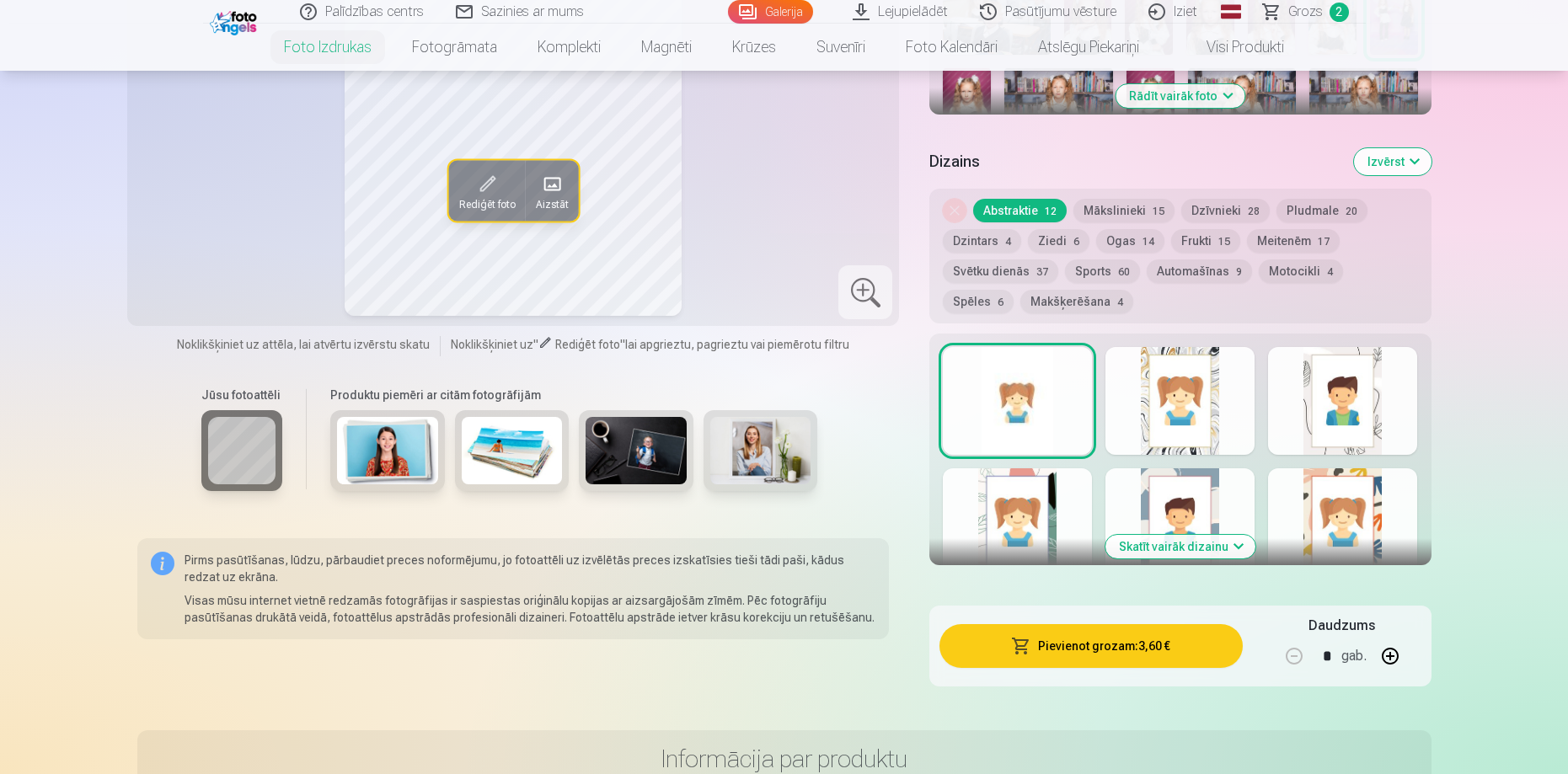
click at [1120, 638] on button "Pievienot grozam : 3,60 €" at bounding box center [1091, 645] width 303 height 44
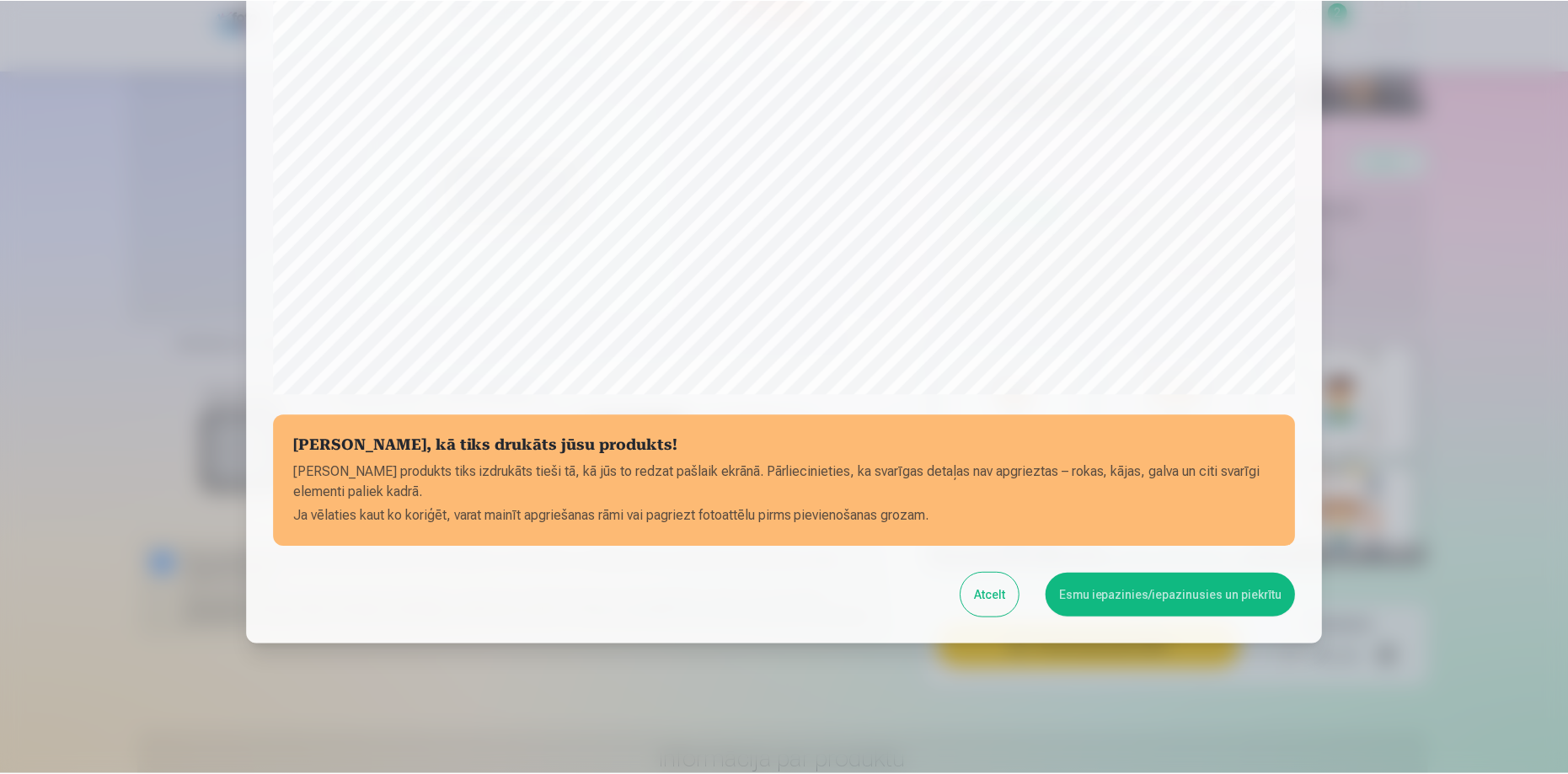
scroll to position [439, 0]
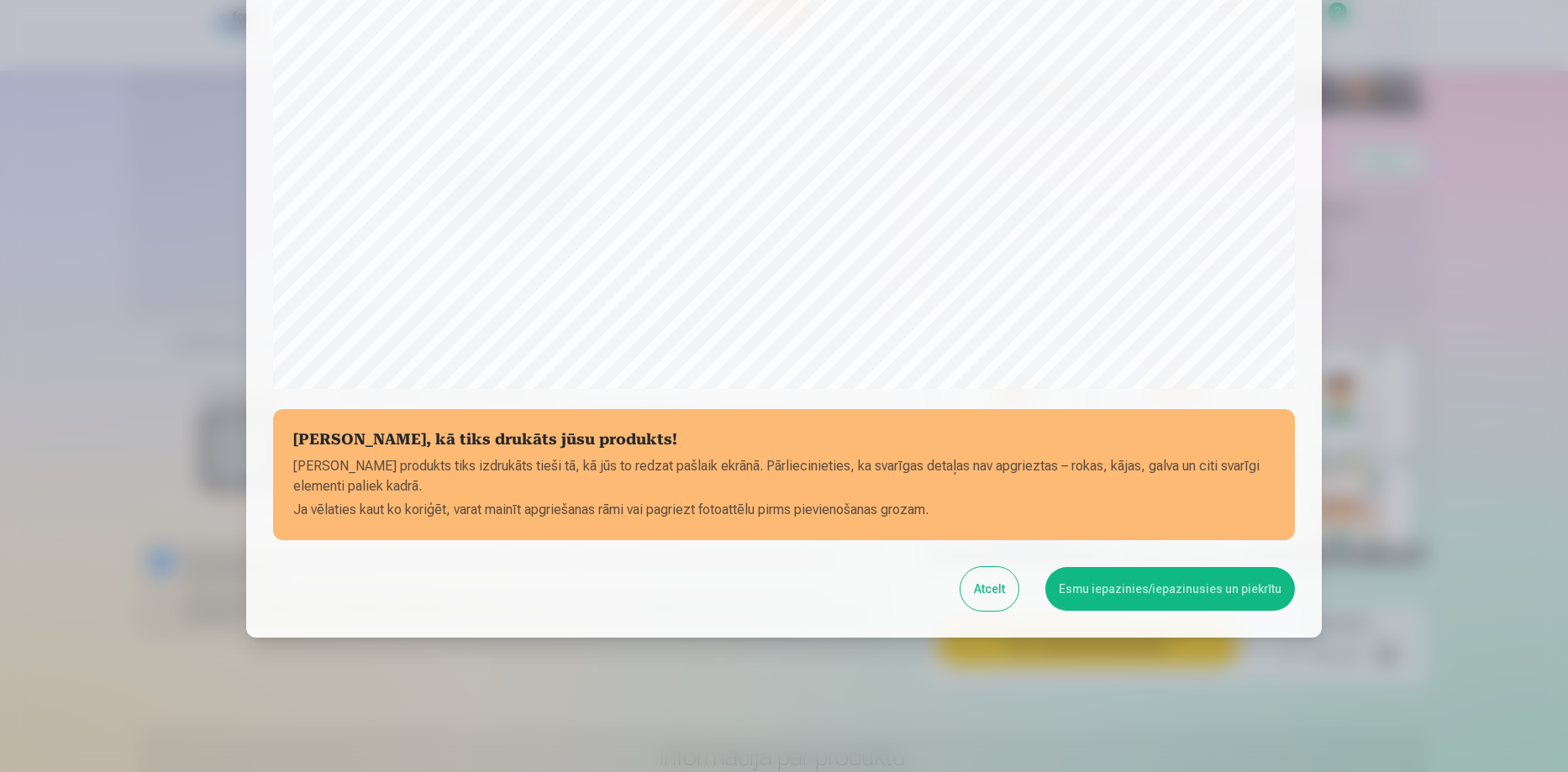
click at [1147, 587] on button "Esmu iepazinies/iepazinusies un piekrītu" at bounding box center [1170, 589] width 250 height 44
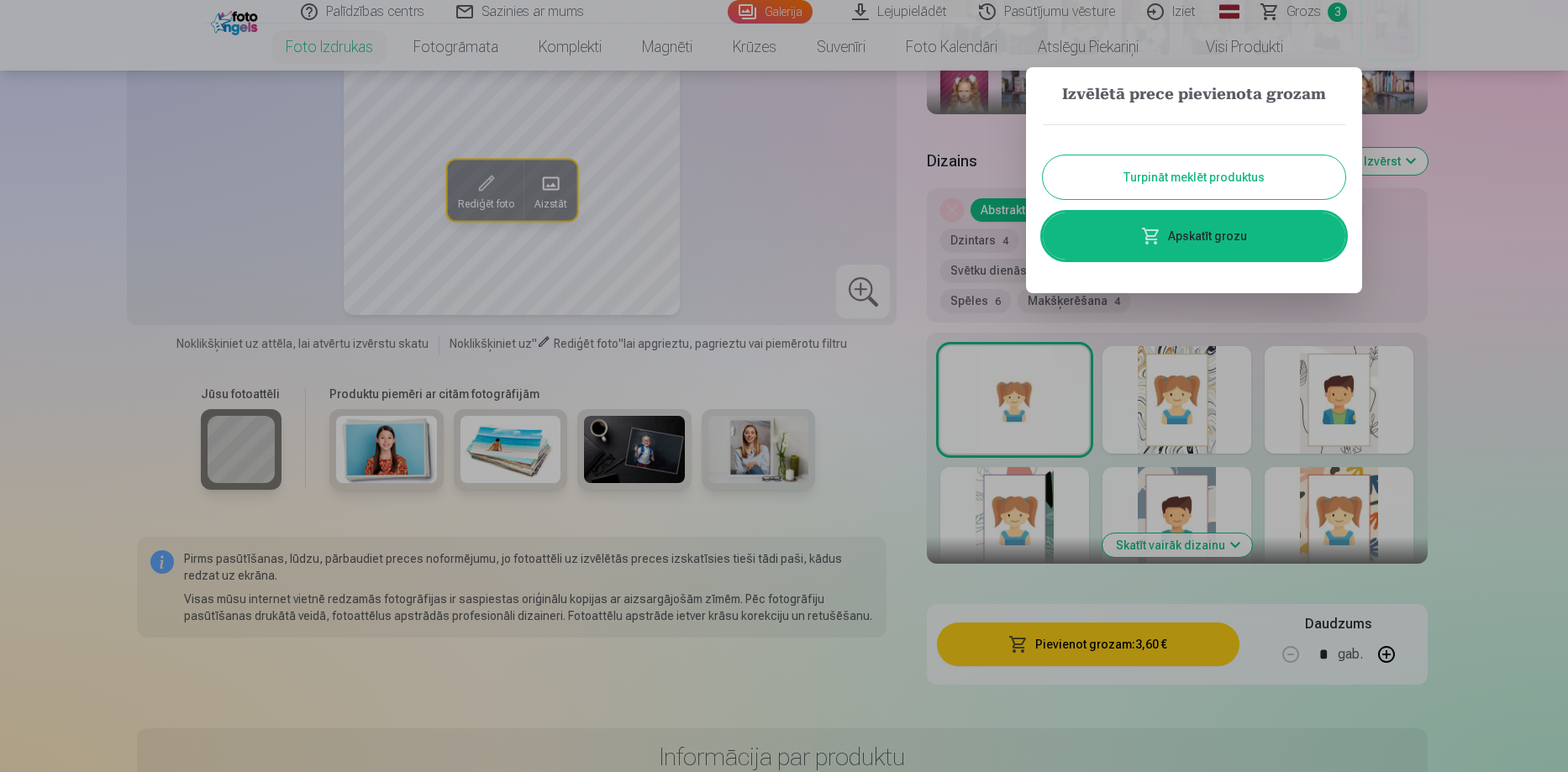
click at [1187, 186] on button "Turpināt meklēt produktus" at bounding box center [1194, 177] width 303 height 44
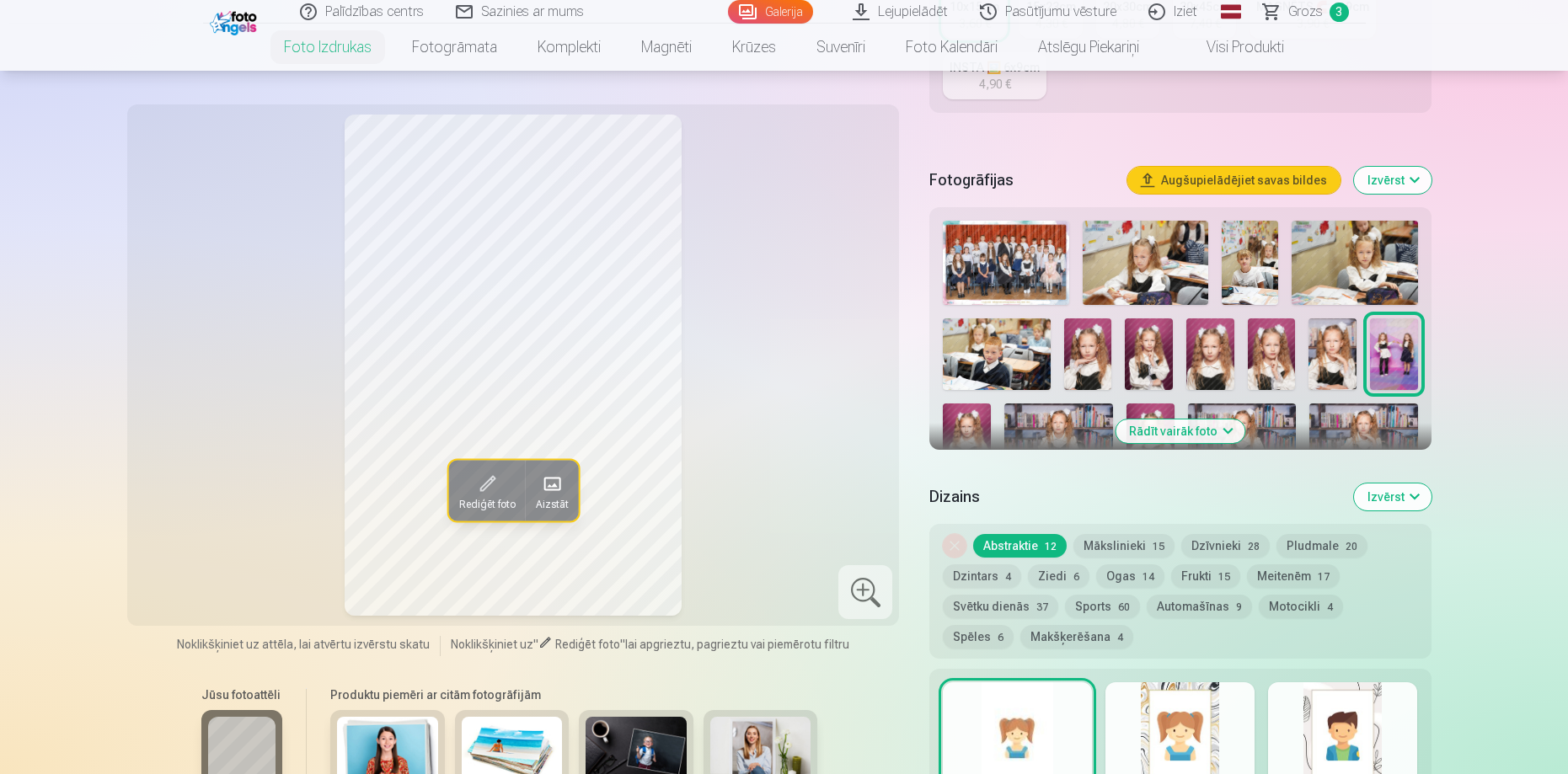
scroll to position [337, 0]
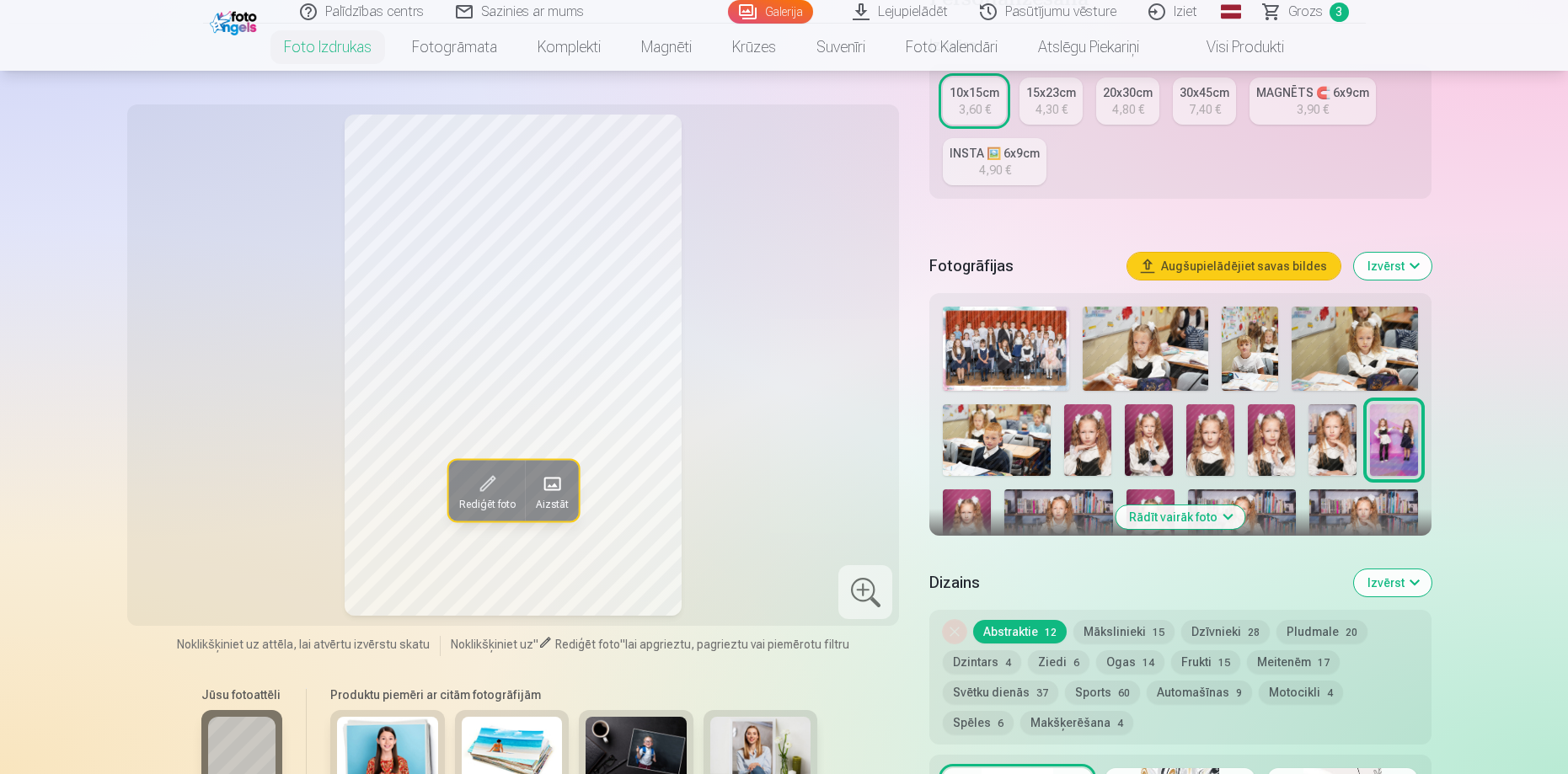
click at [1028, 514] on img at bounding box center [1058, 525] width 108 height 73
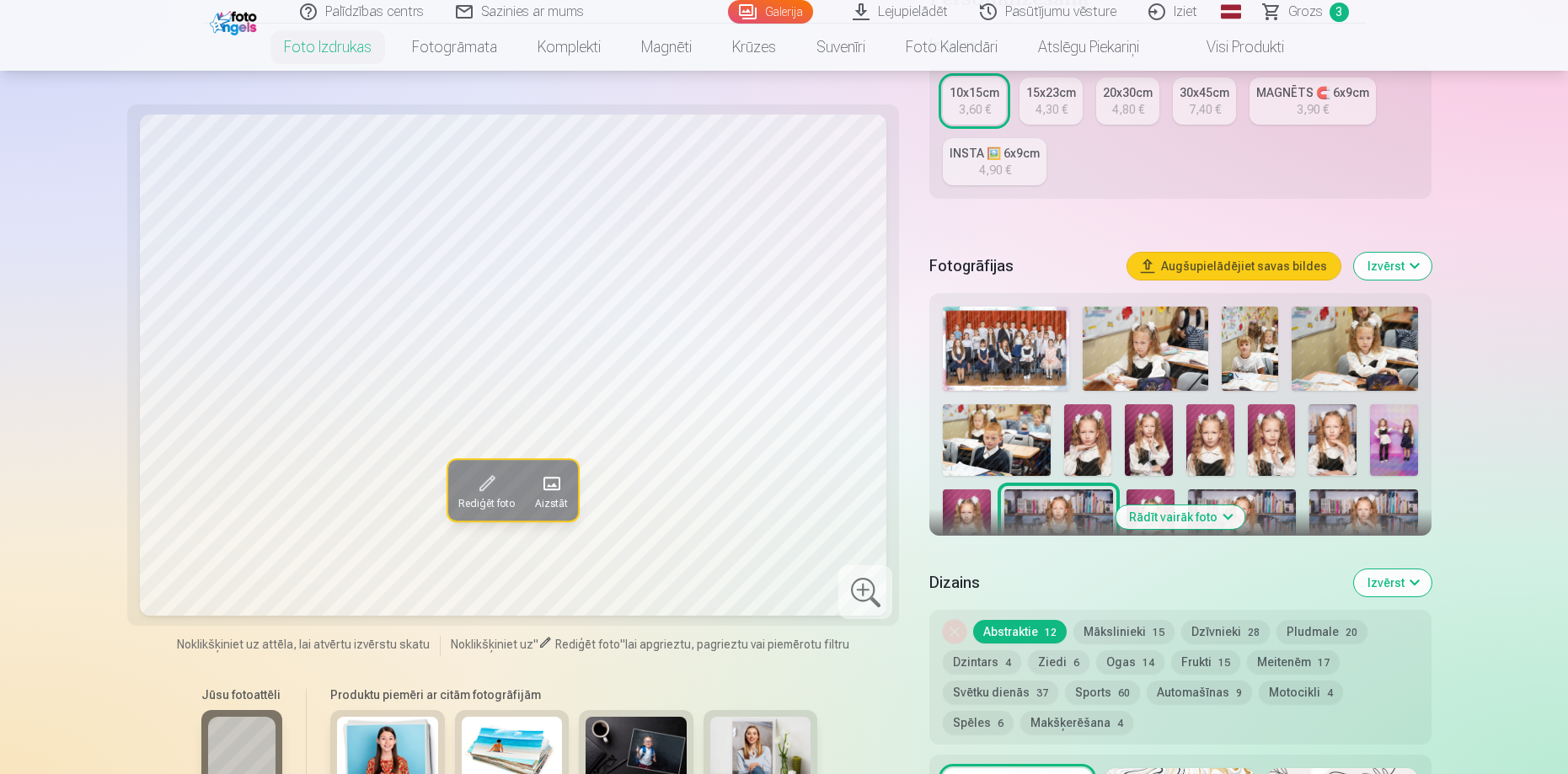
click at [1212, 515] on button "Rādīt vairāk foto" at bounding box center [1179, 517] width 129 height 24
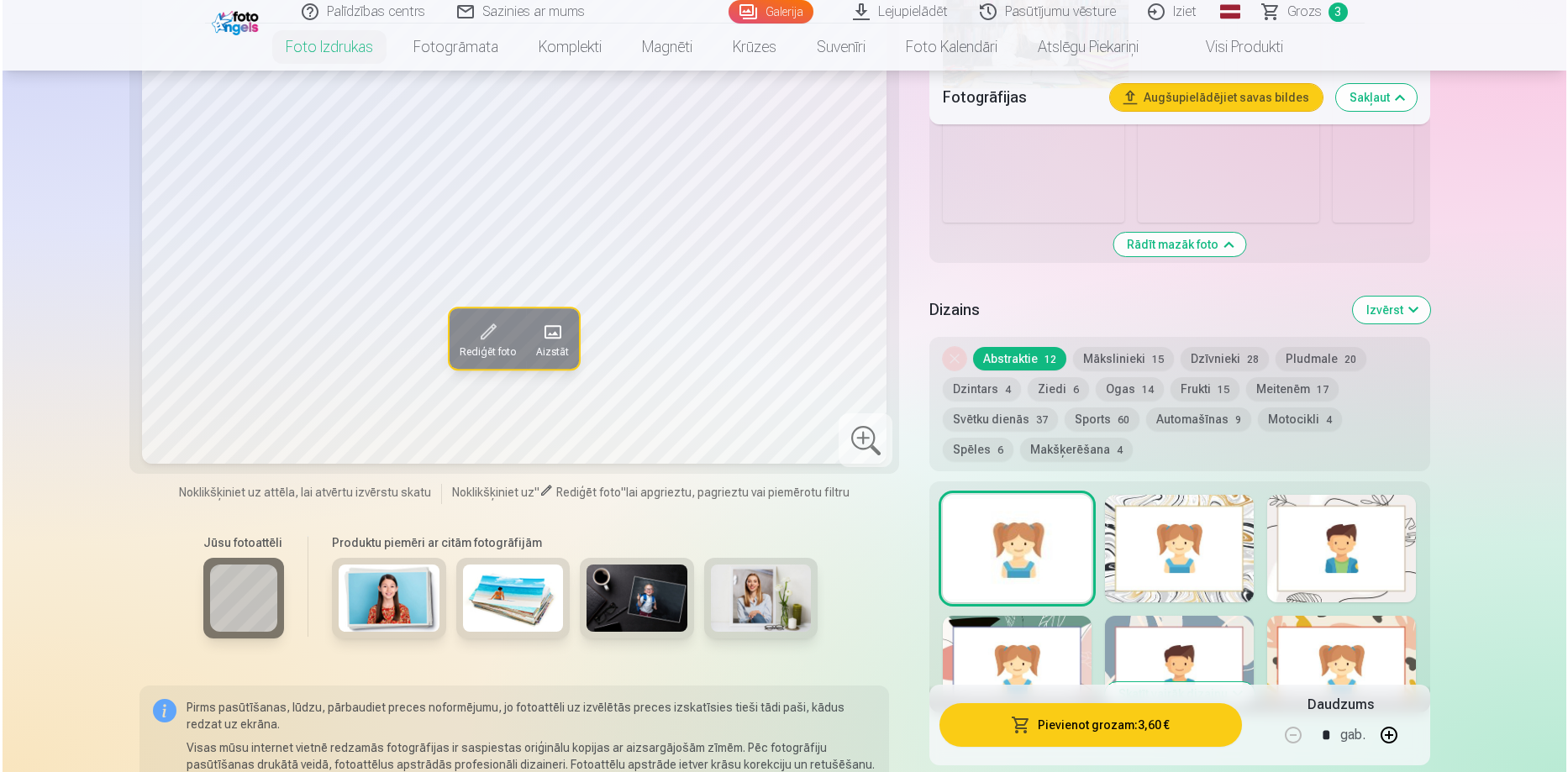
scroll to position [1680, 0]
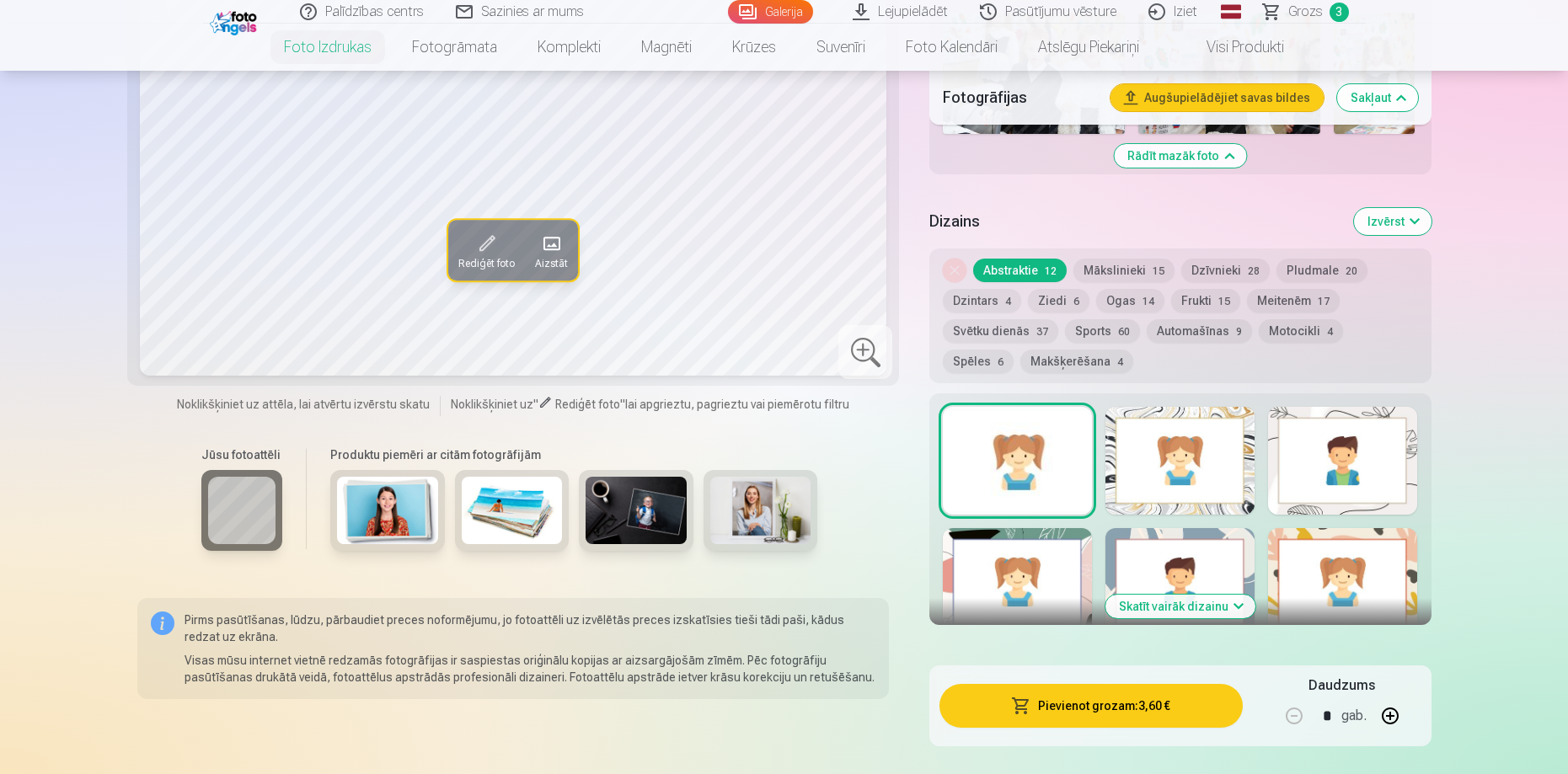
click at [1174, 705] on button "Pievienot grozam : 3,60 €" at bounding box center [1091, 705] width 303 height 44
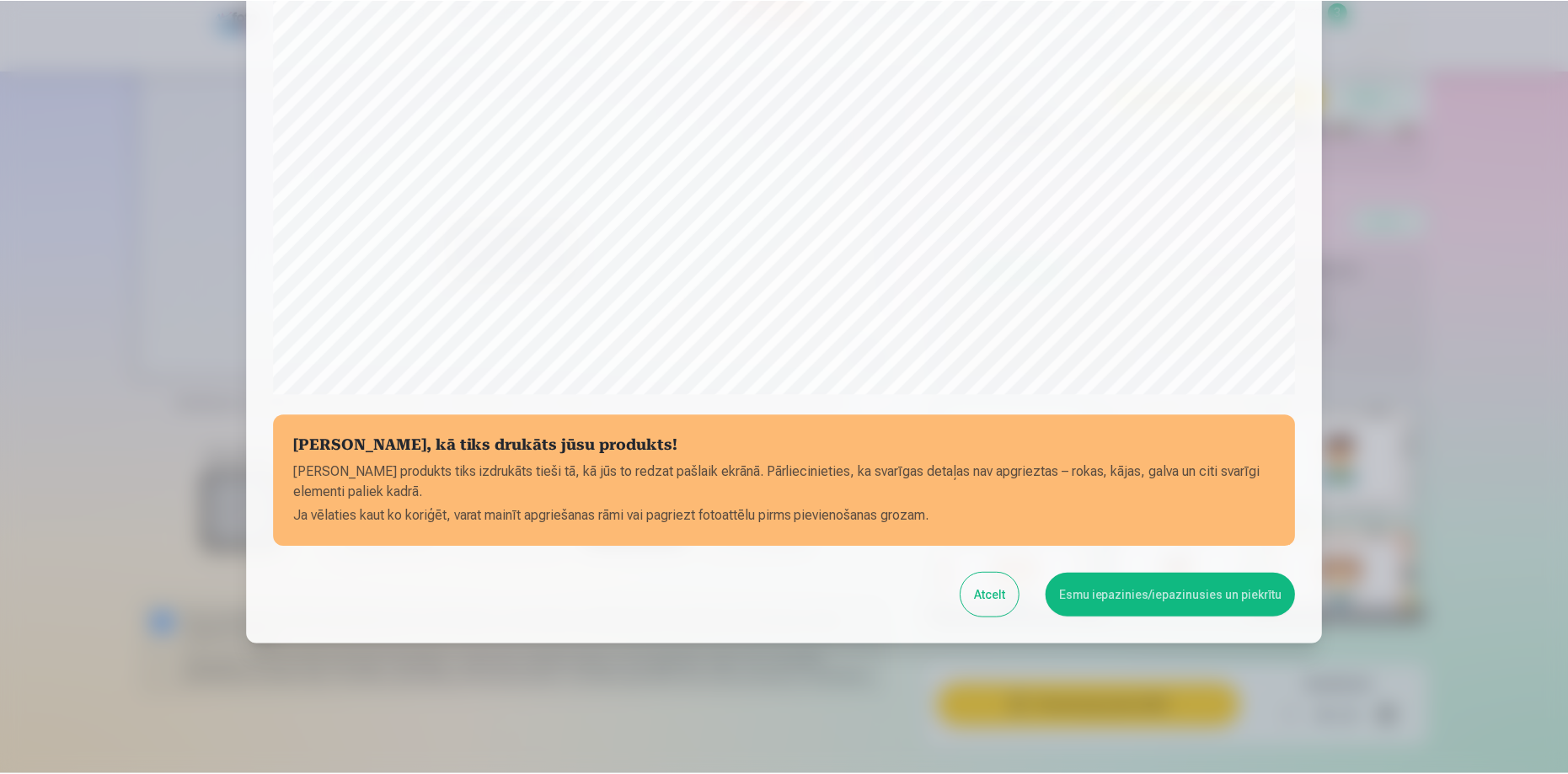
scroll to position [439, 0]
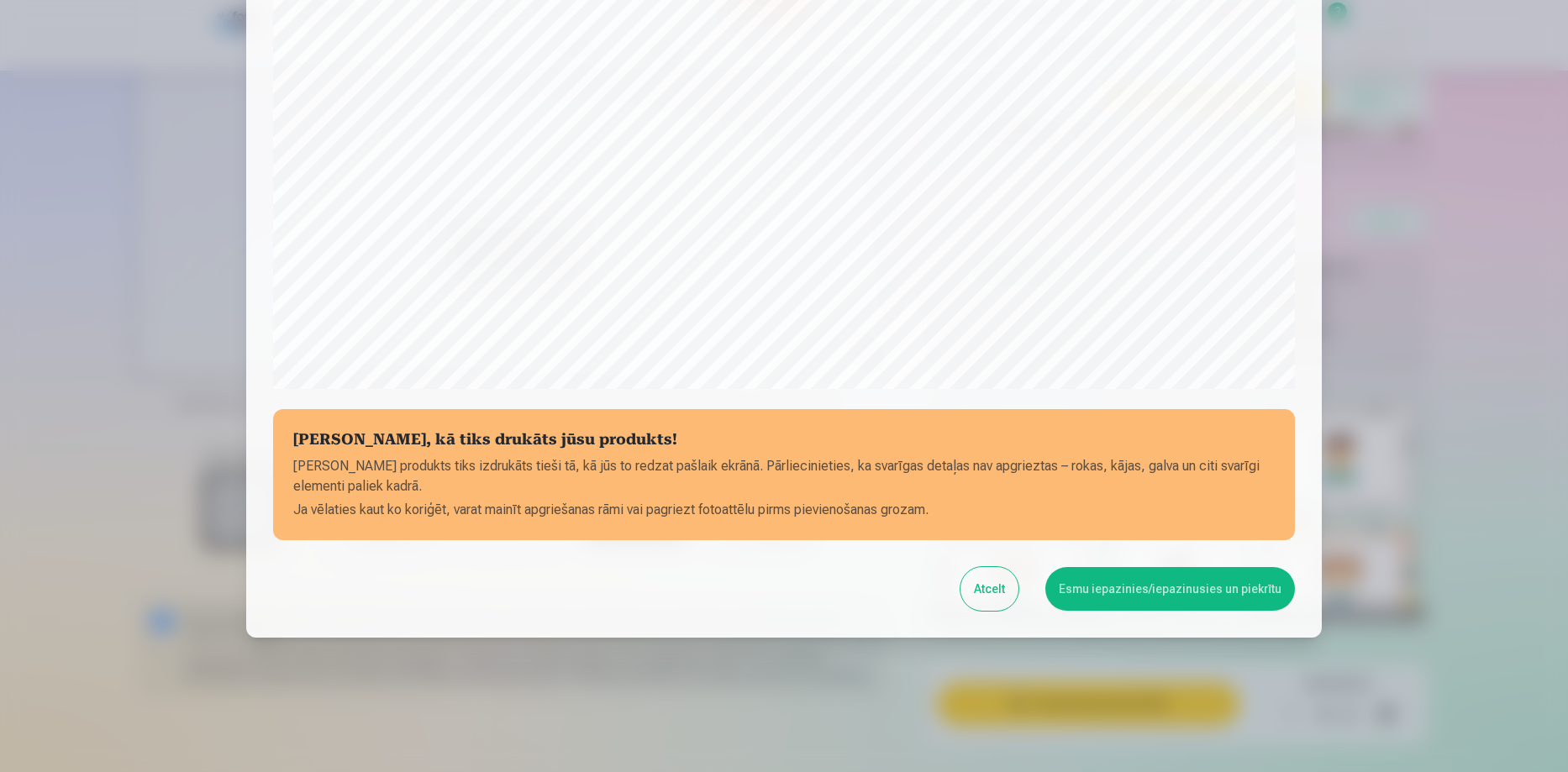
click at [1179, 588] on button "Esmu iepazinies/iepazinusies un piekrītu" at bounding box center [1170, 589] width 250 height 44
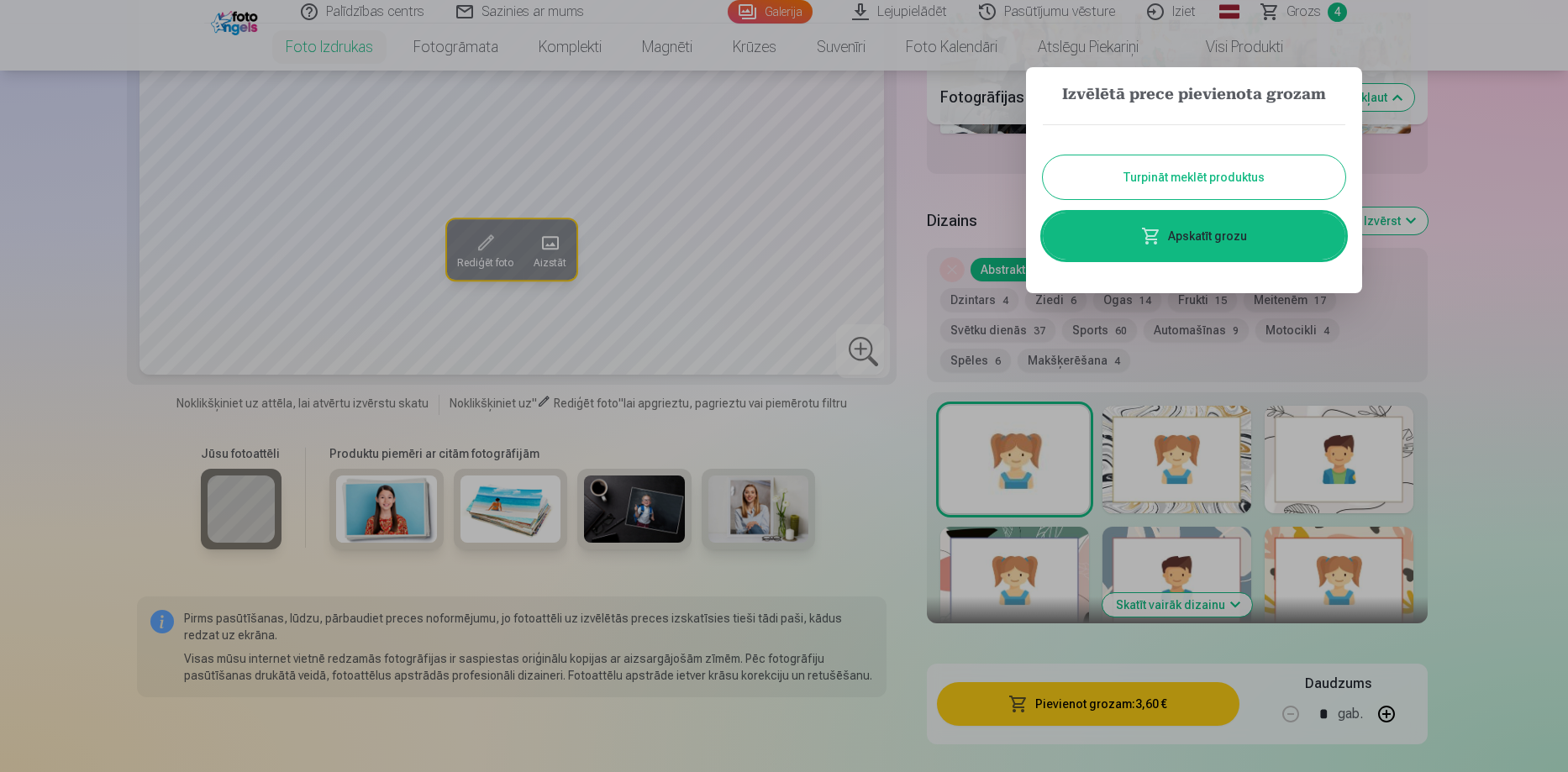
click at [1182, 174] on button "Turpināt meklēt produktus" at bounding box center [1194, 177] width 303 height 44
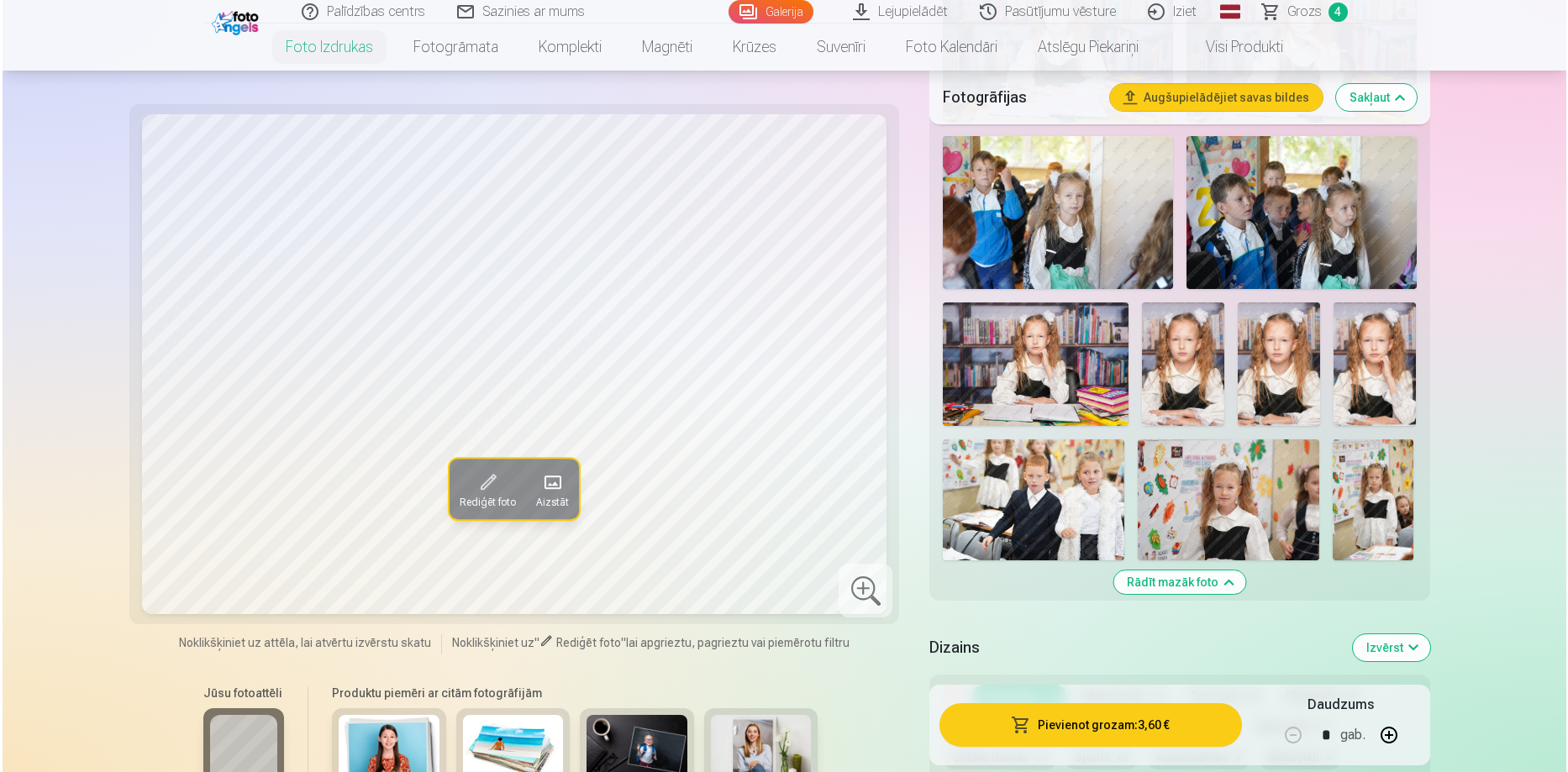
scroll to position [1260, 0]
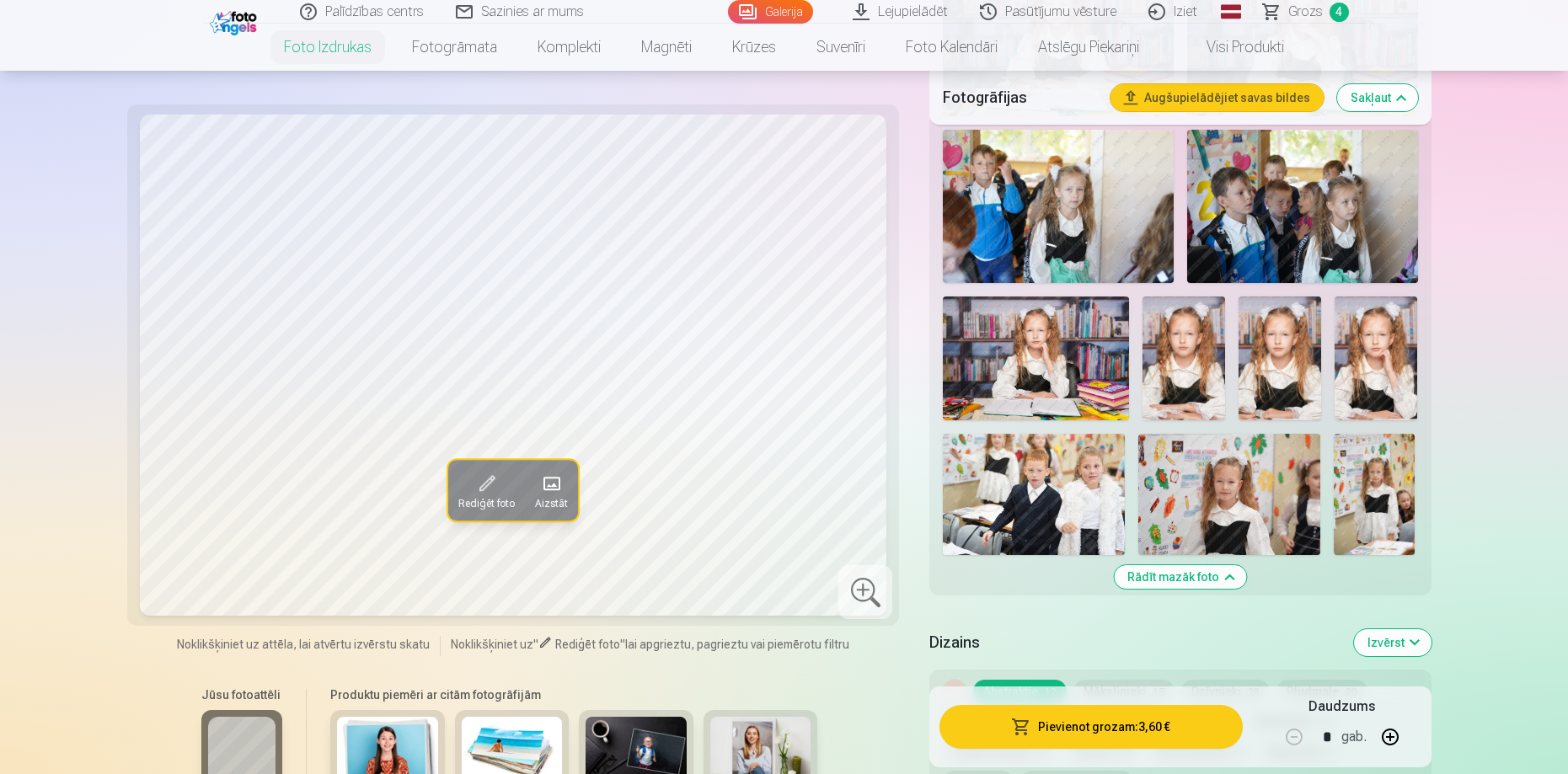
click at [1384, 521] on img at bounding box center [1373, 494] width 81 height 121
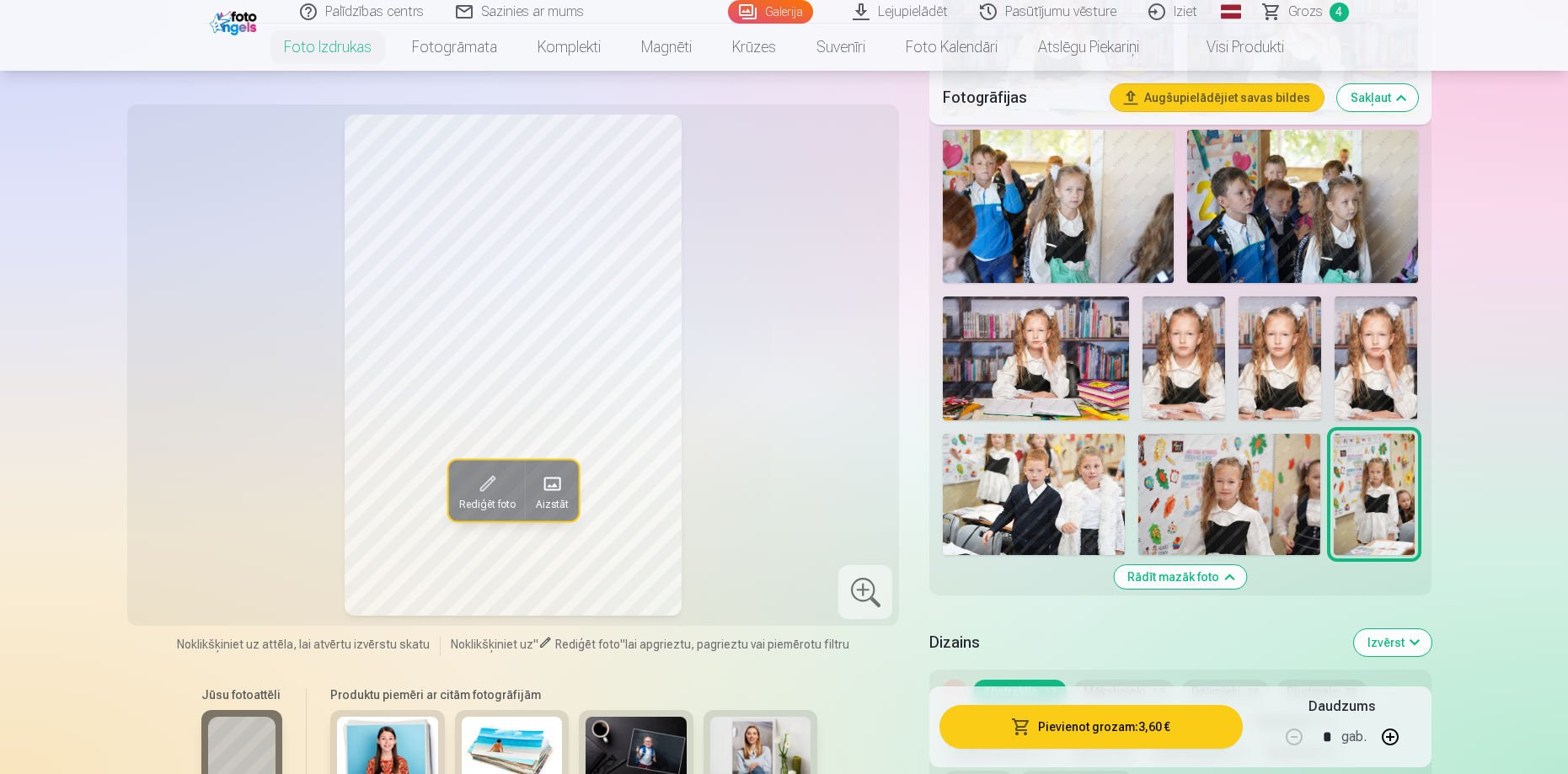
click at [1177, 731] on button "Pievienot grozam : 3,60 €" at bounding box center [1091, 727] width 303 height 44
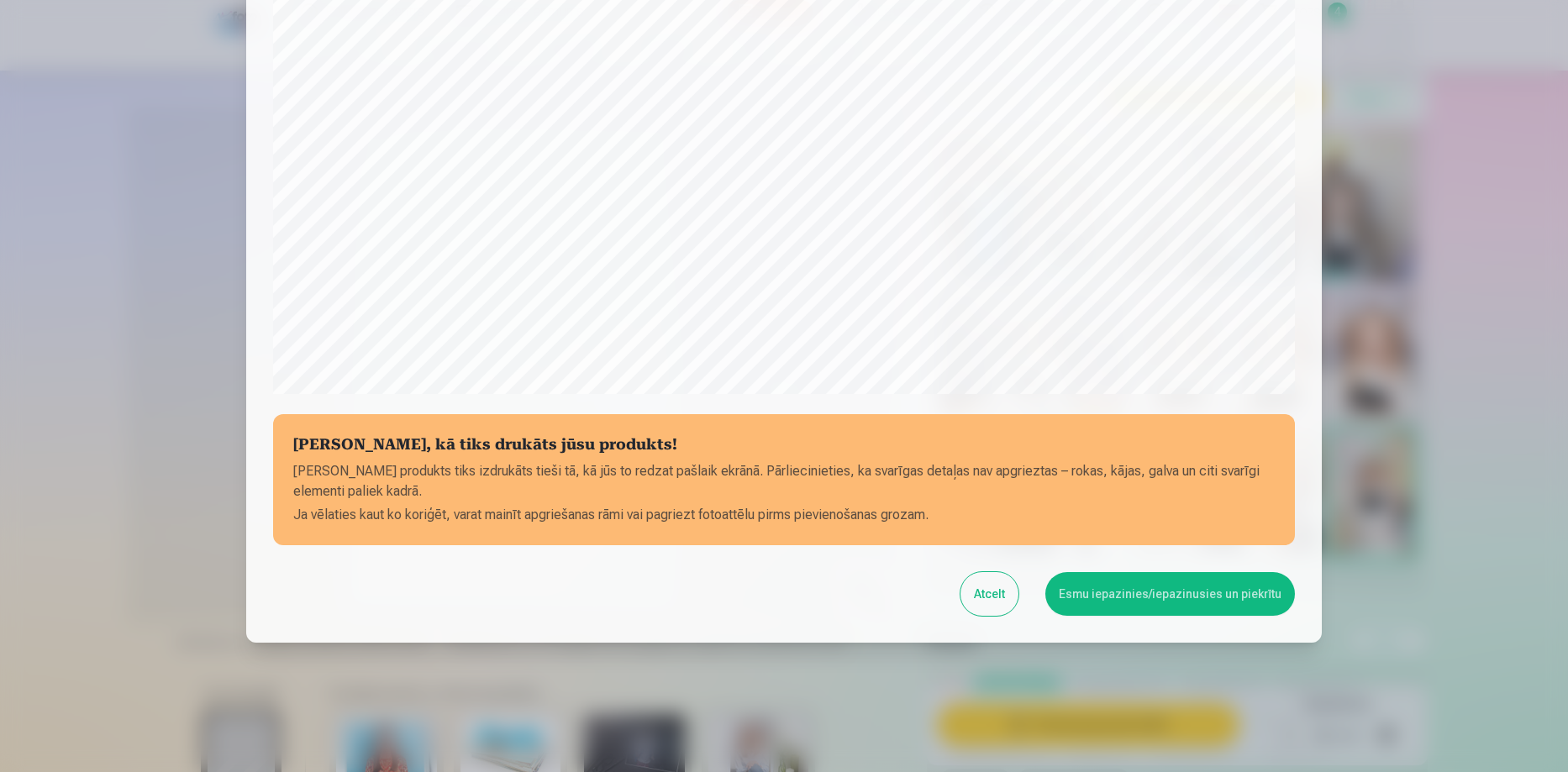
scroll to position [438, 0]
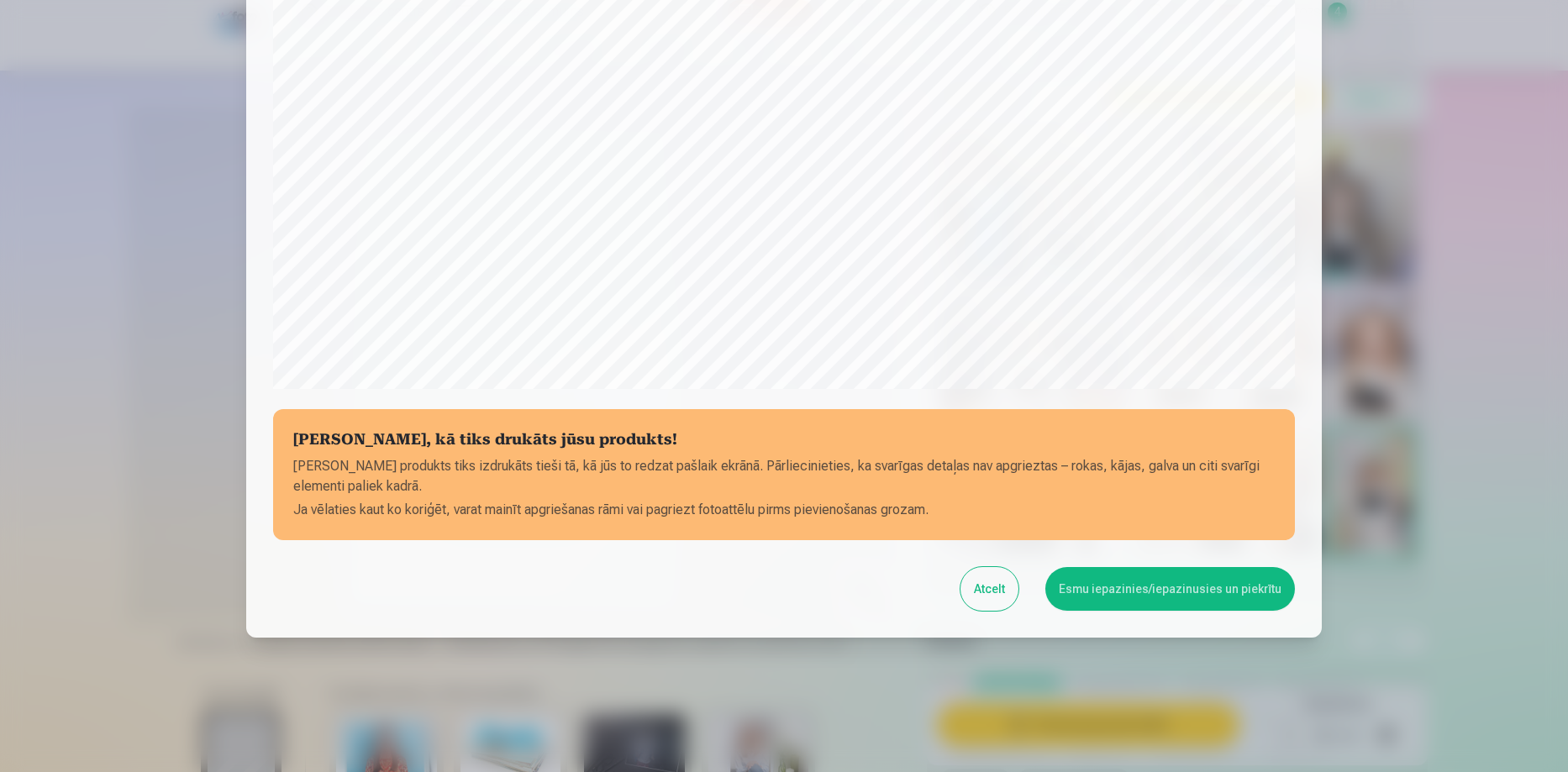
click at [1201, 577] on button "Esmu iepazinies/iepazinusies un piekrītu" at bounding box center [1170, 589] width 250 height 44
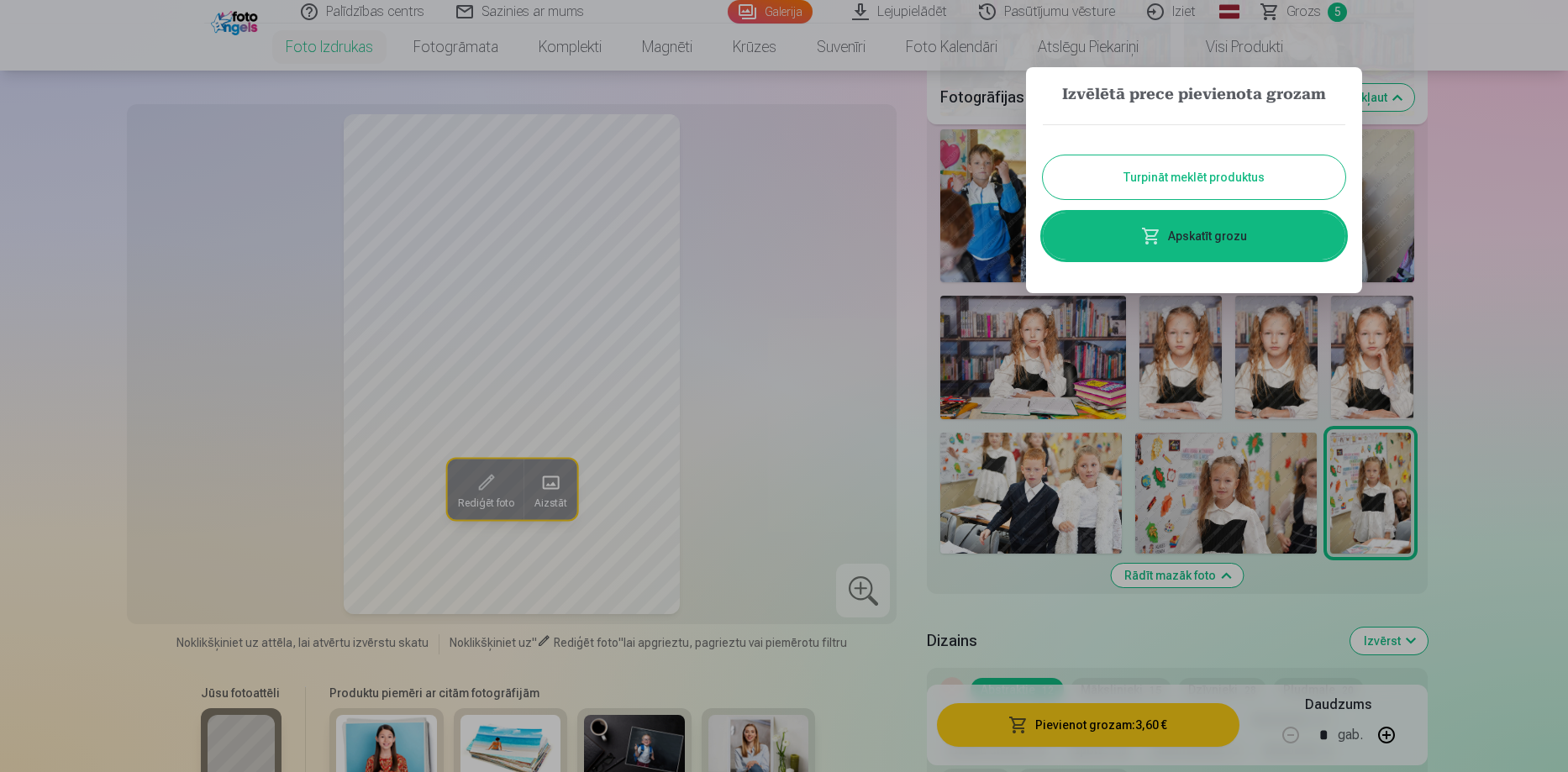
click at [1200, 223] on link "Apskatīt grozu" at bounding box center [1194, 236] width 303 height 47
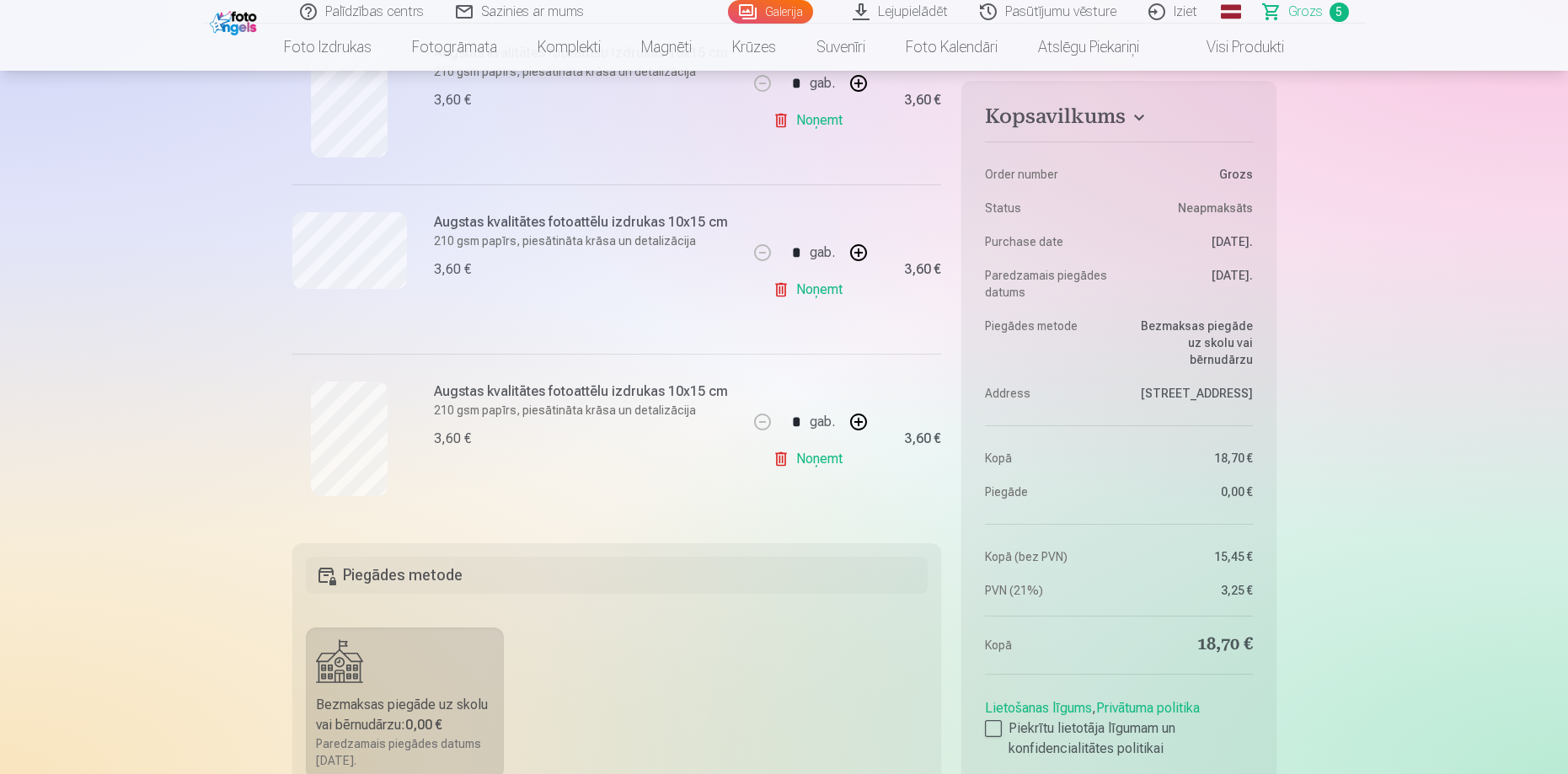
scroll to position [758, 0]
click at [825, 456] on link "Noņemt" at bounding box center [811, 456] width 77 height 33
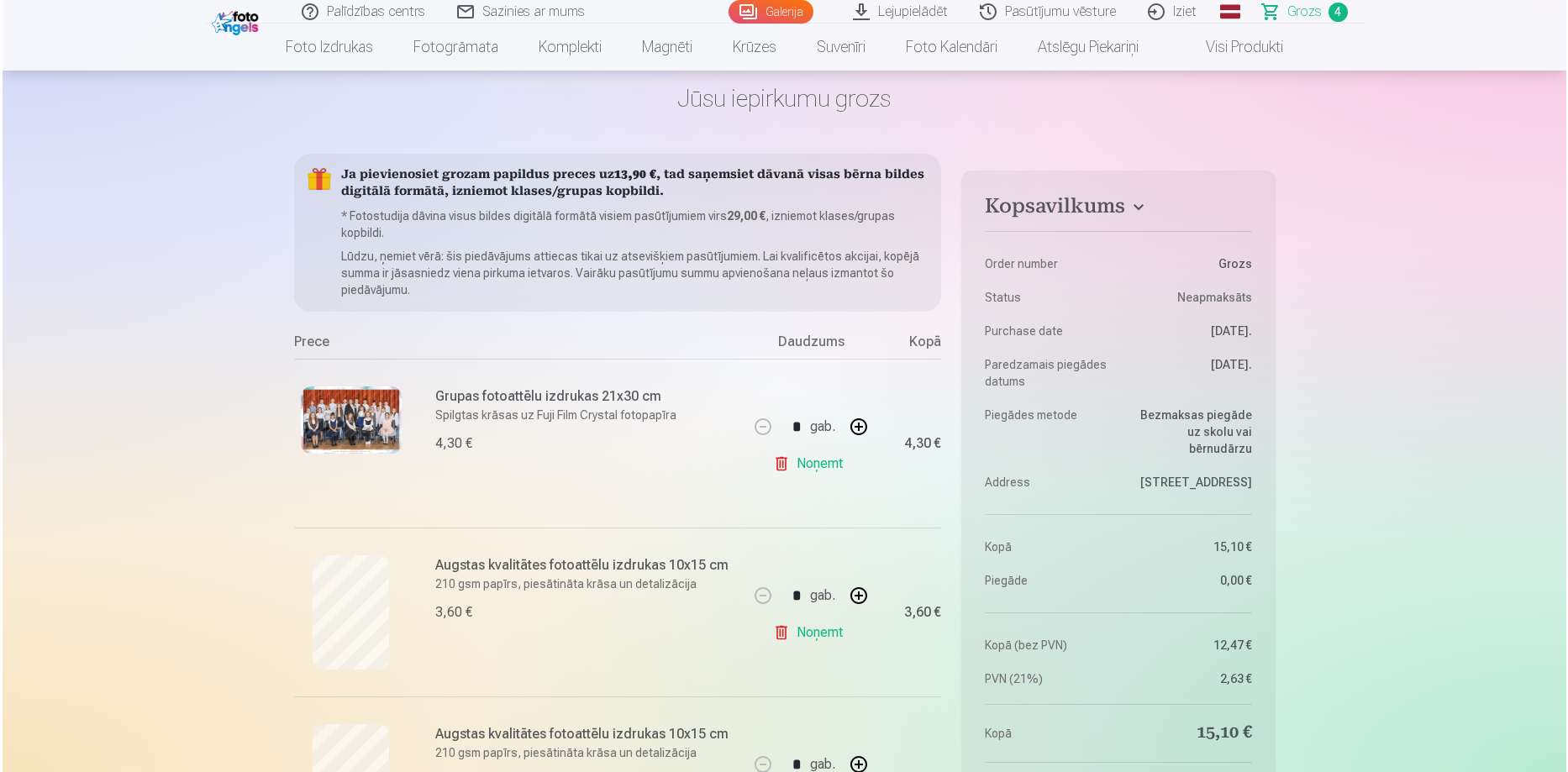
scroll to position [252, 0]
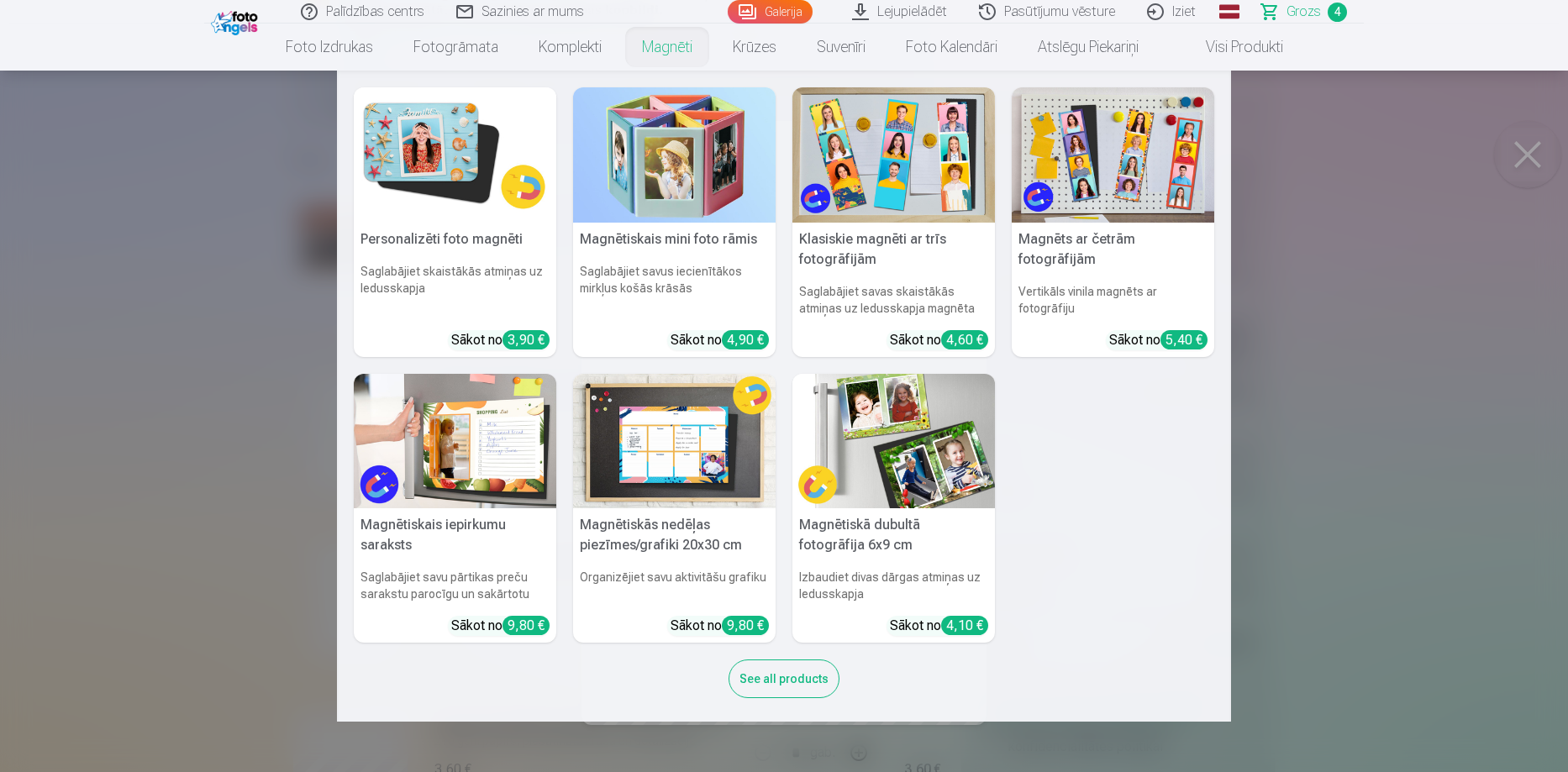
click at [646, 51] on link "Magnēti" at bounding box center [666, 47] width 91 height 47
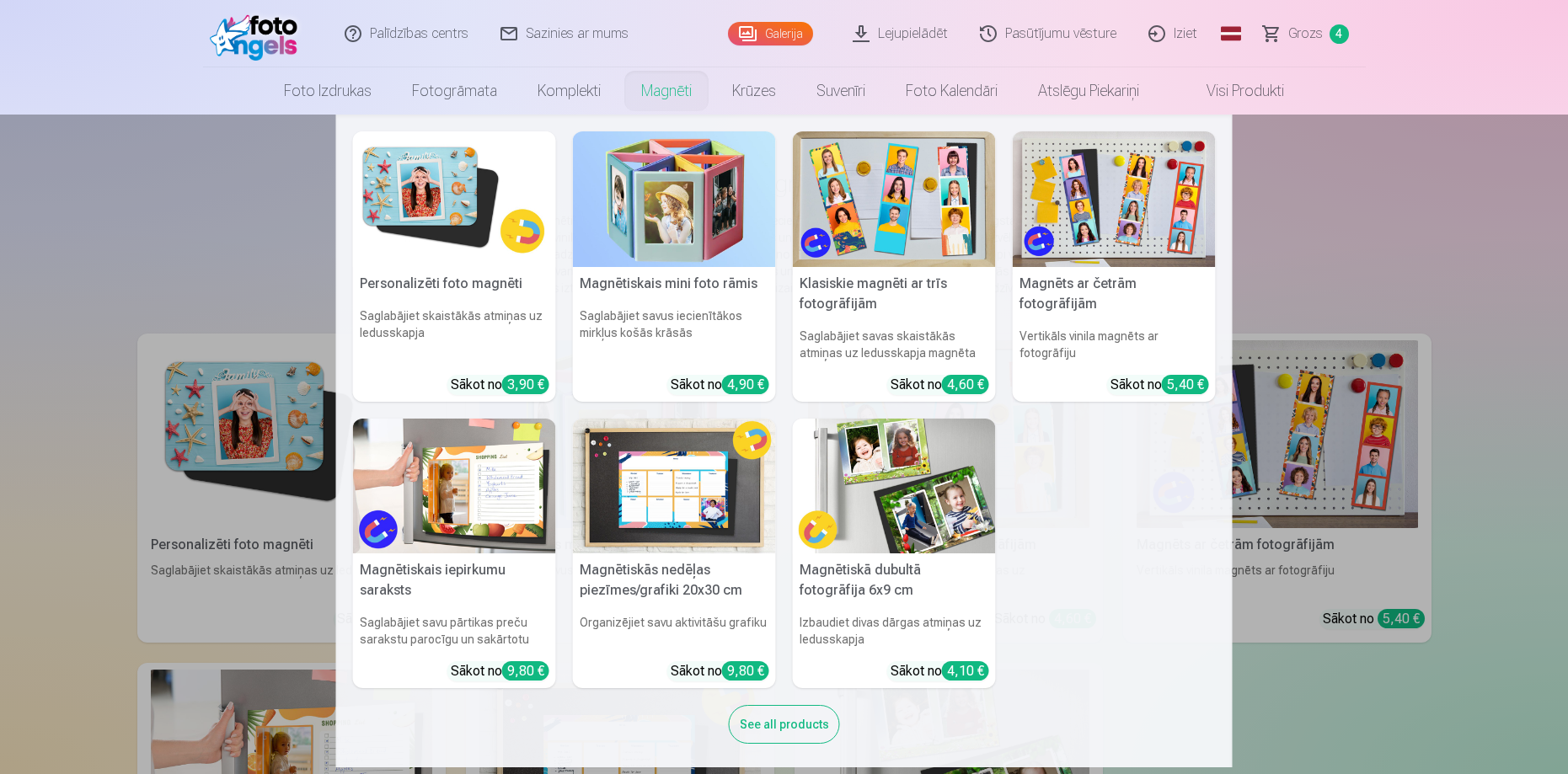
click at [432, 211] on img at bounding box center [454, 199] width 203 height 136
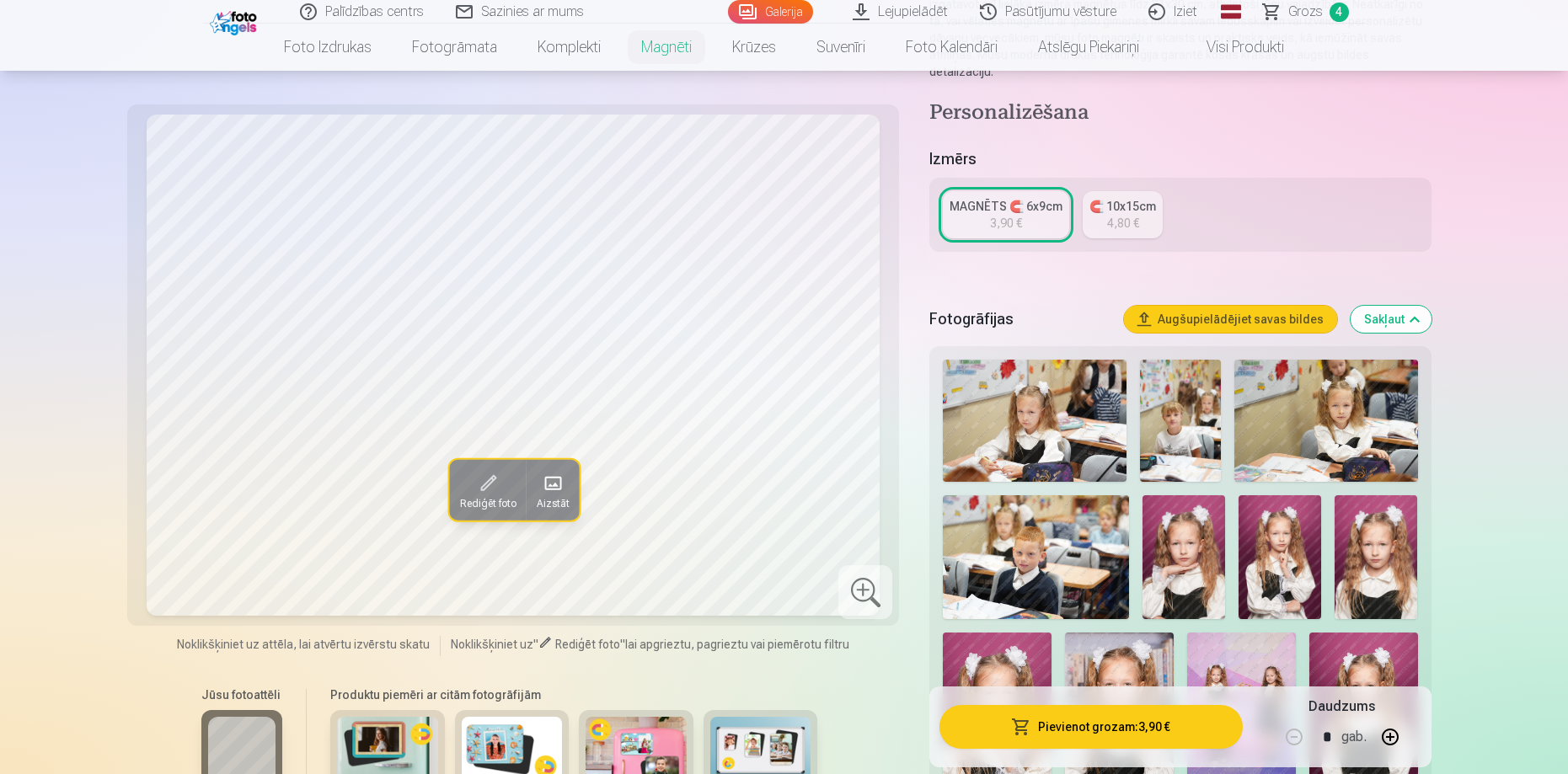
scroll to position [337, 0]
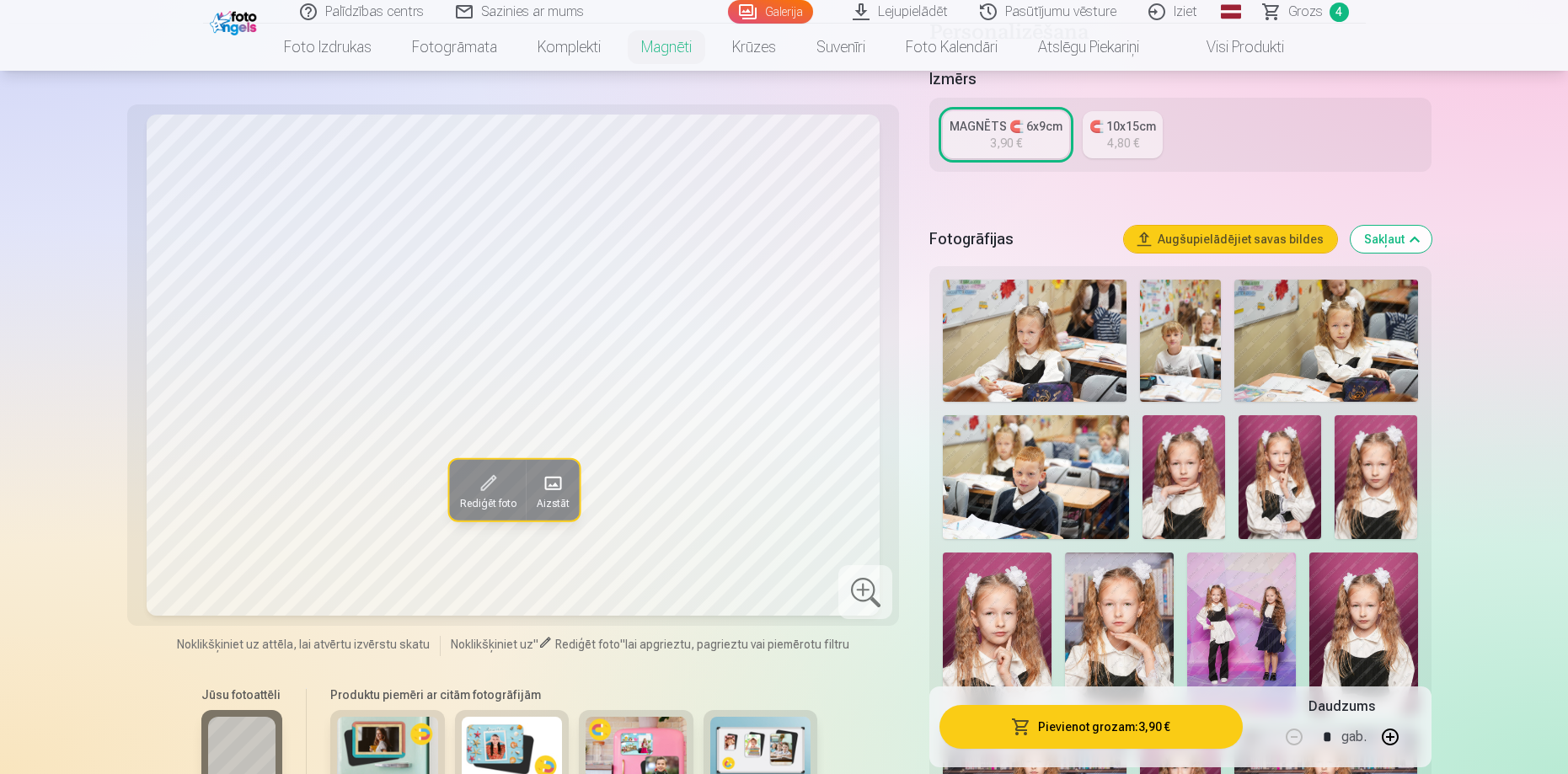
click at [1183, 487] on img at bounding box center [1184, 477] width 83 height 124
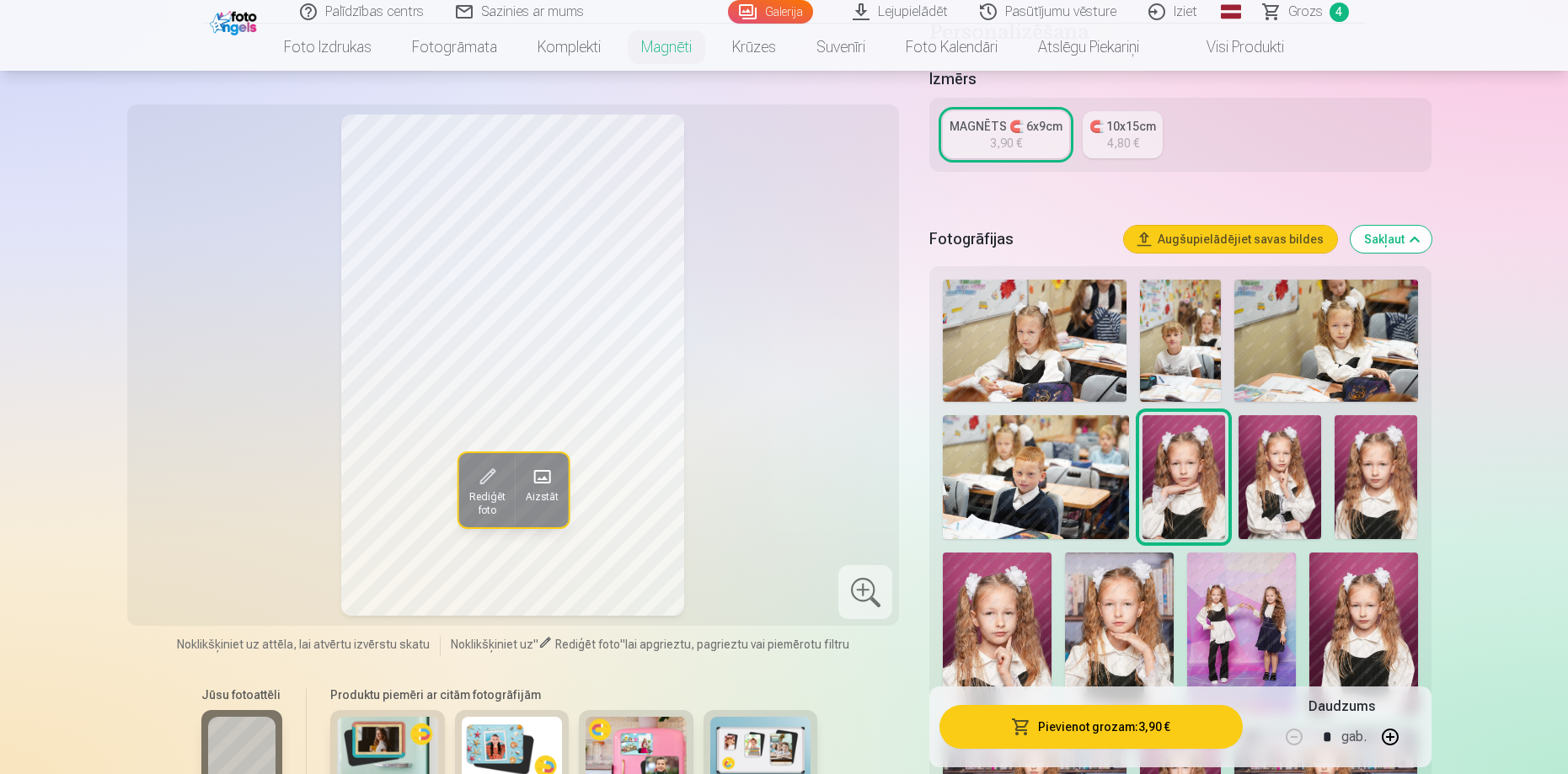
click at [1394, 470] on img at bounding box center [1375, 477] width 83 height 124
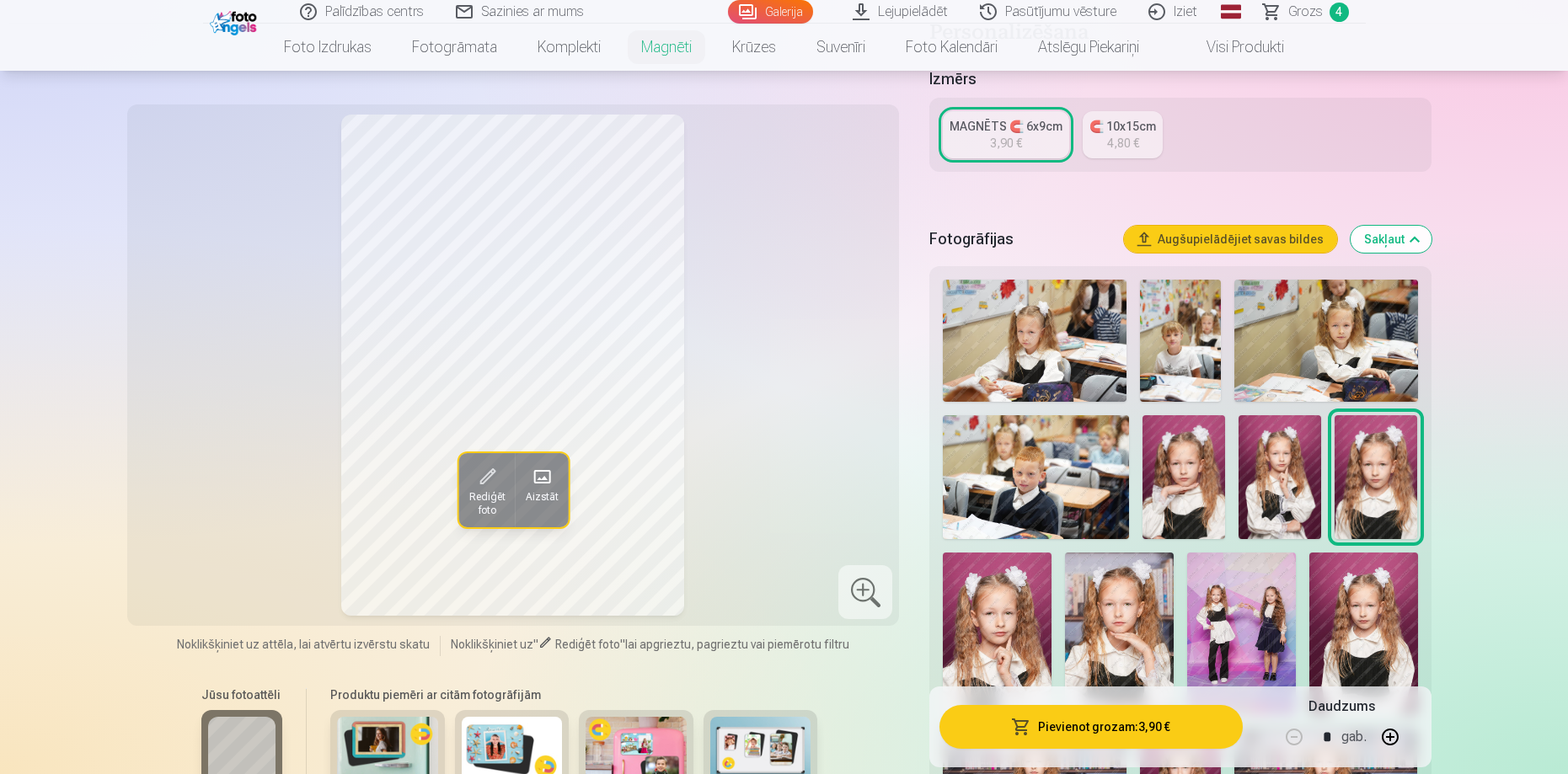
click at [1180, 470] on img at bounding box center [1184, 477] width 83 height 124
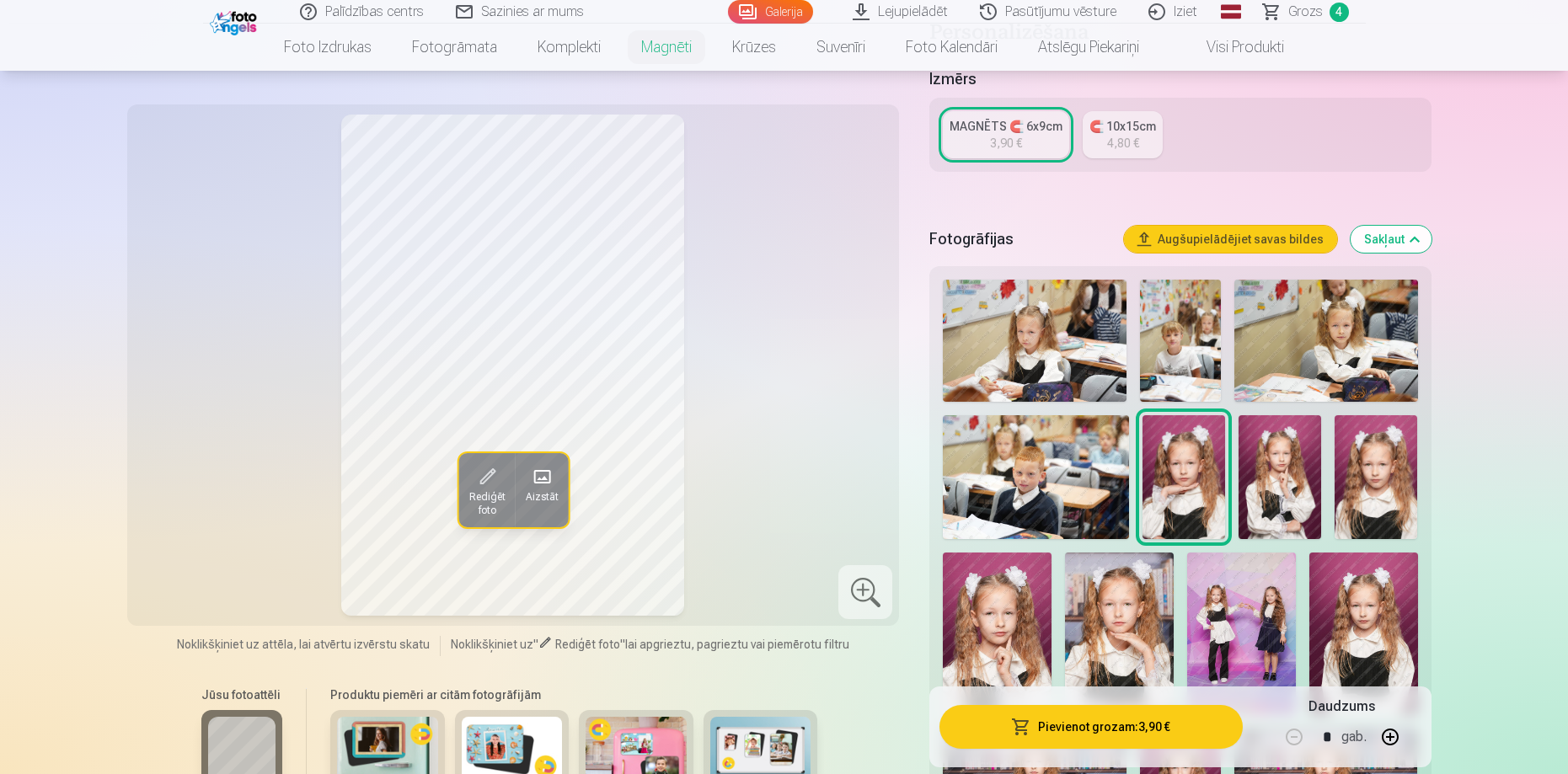
click at [1263, 472] on img at bounding box center [1279, 477] width 83 height 124
click at [1358, 470] on img at bounding box center [1375, 477] width 83 height 124
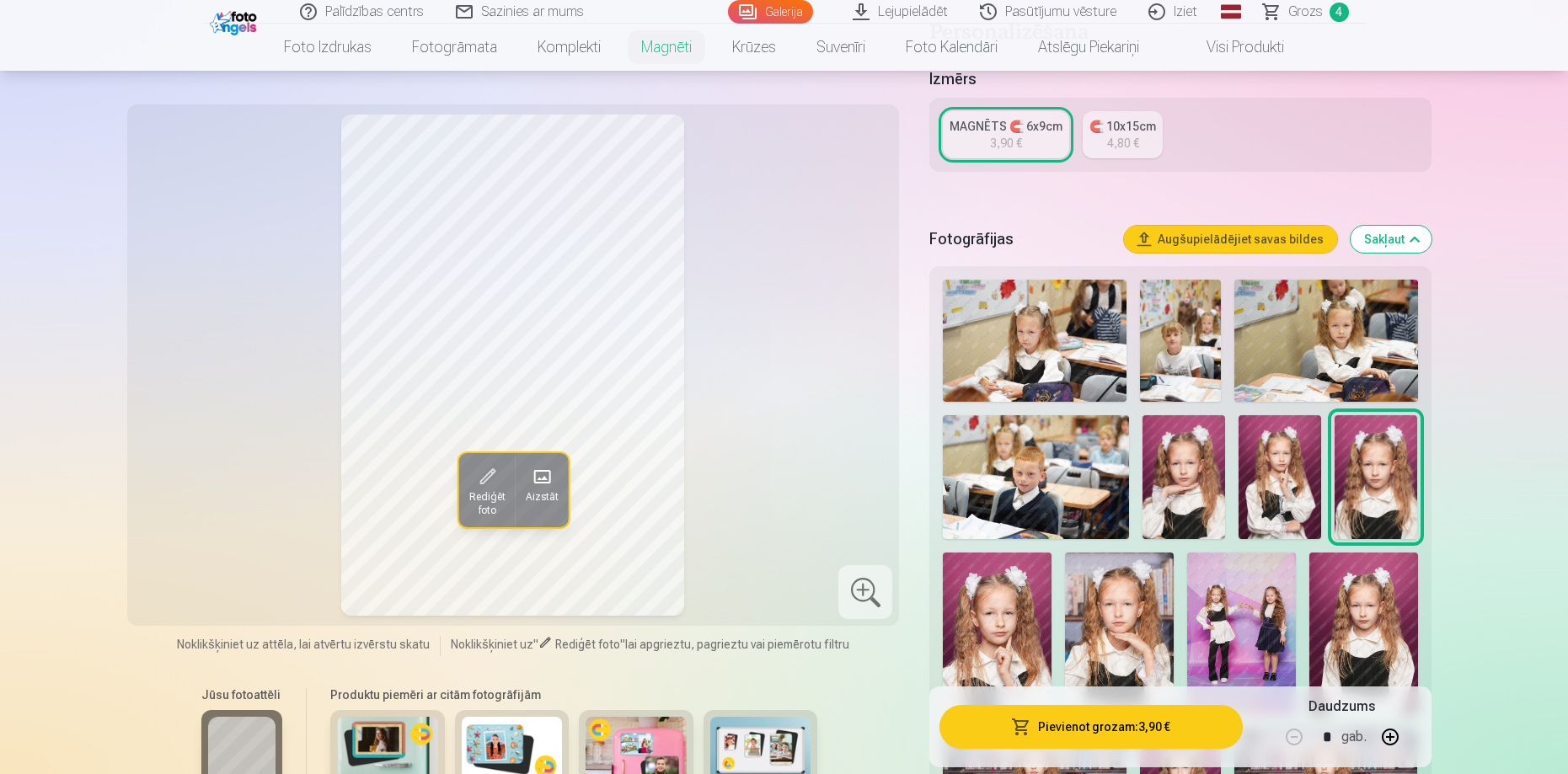
click at [1137, 606] on img at bounding box center [1119, 633] width 109 height 162
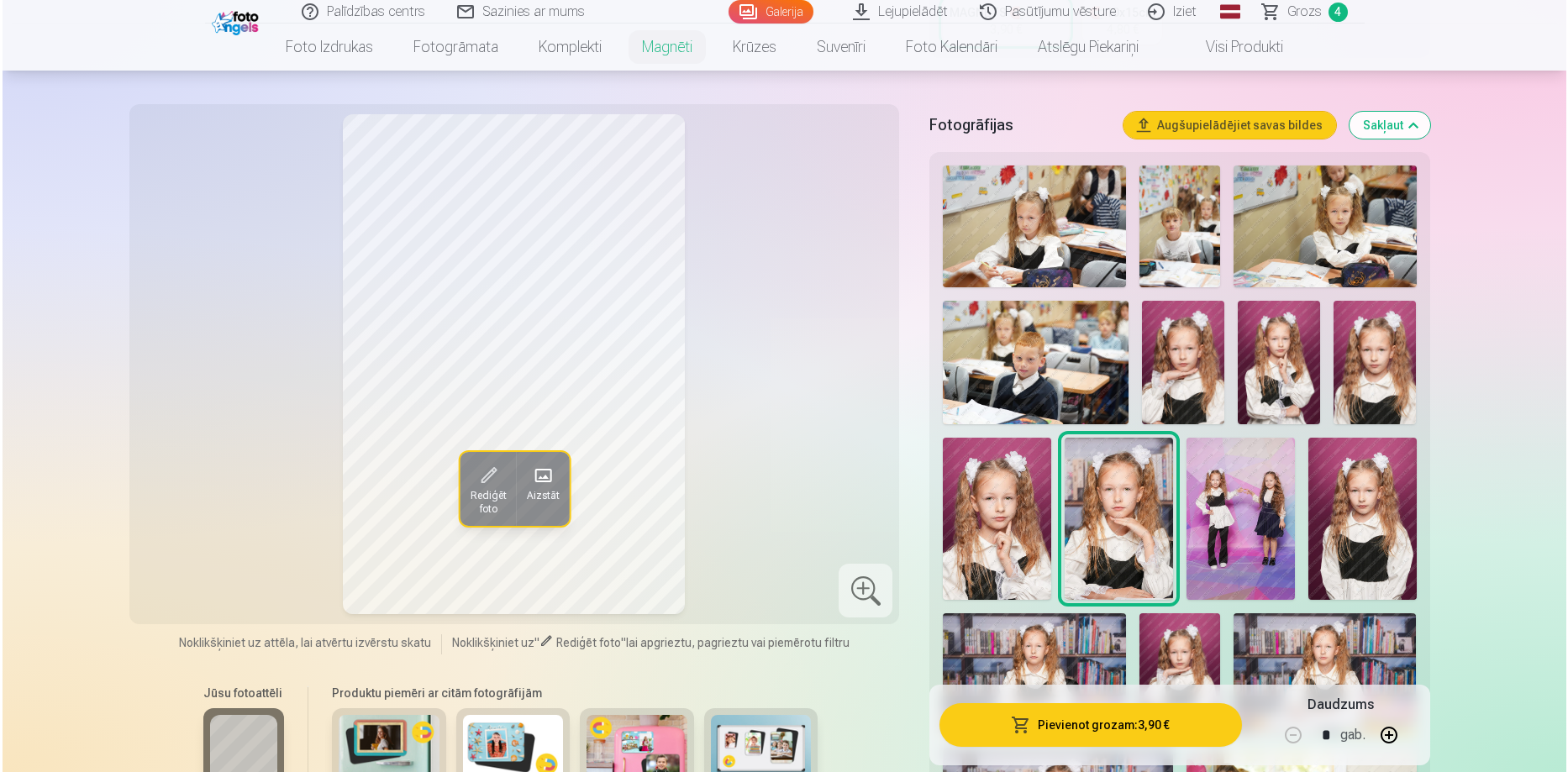
scroll to position [504, 0]
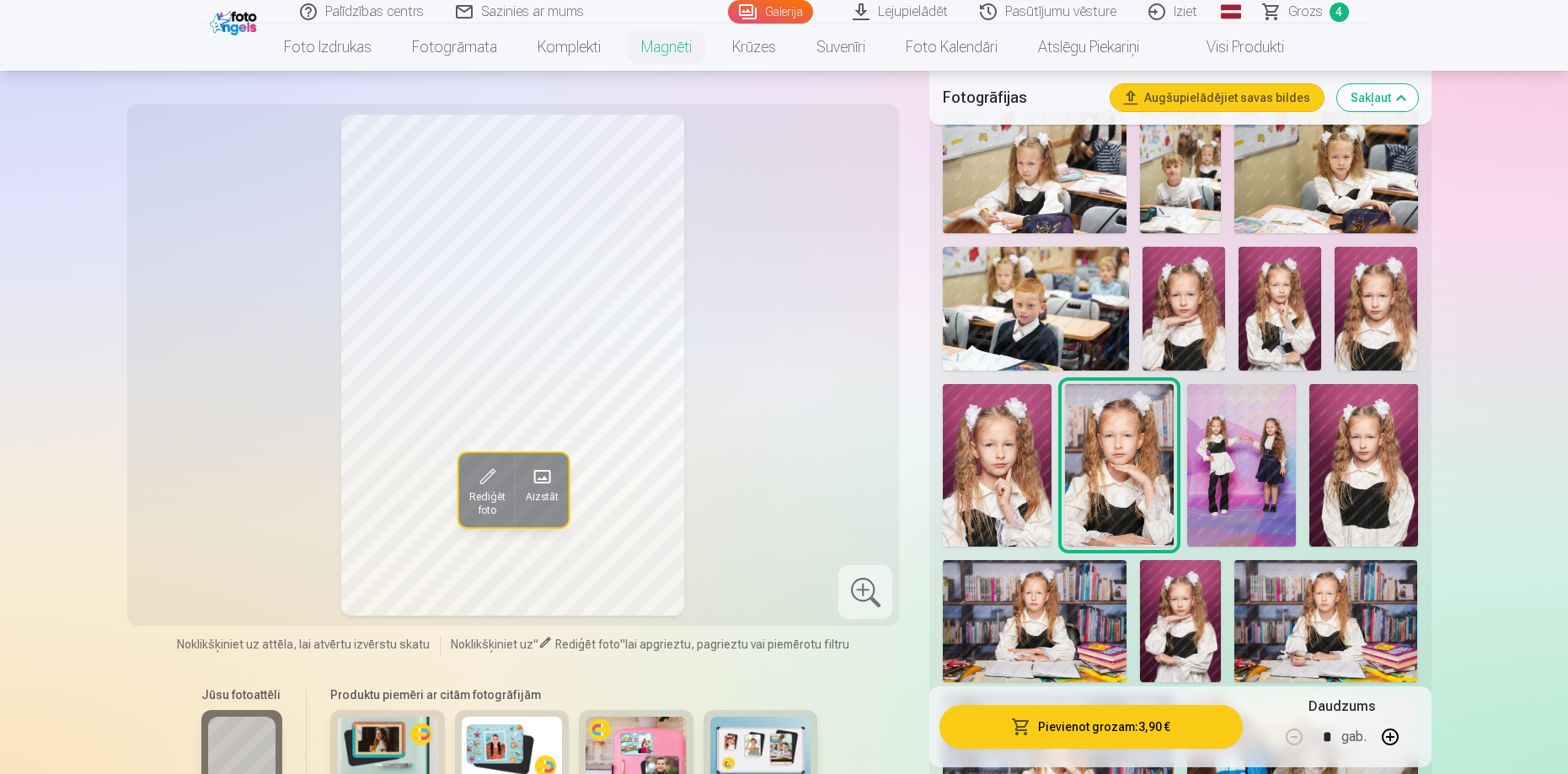
click at [1105, 732] on button "Pievienot grozam : 3,90 €" at bounding box center [1091, 727] width 303 height 44
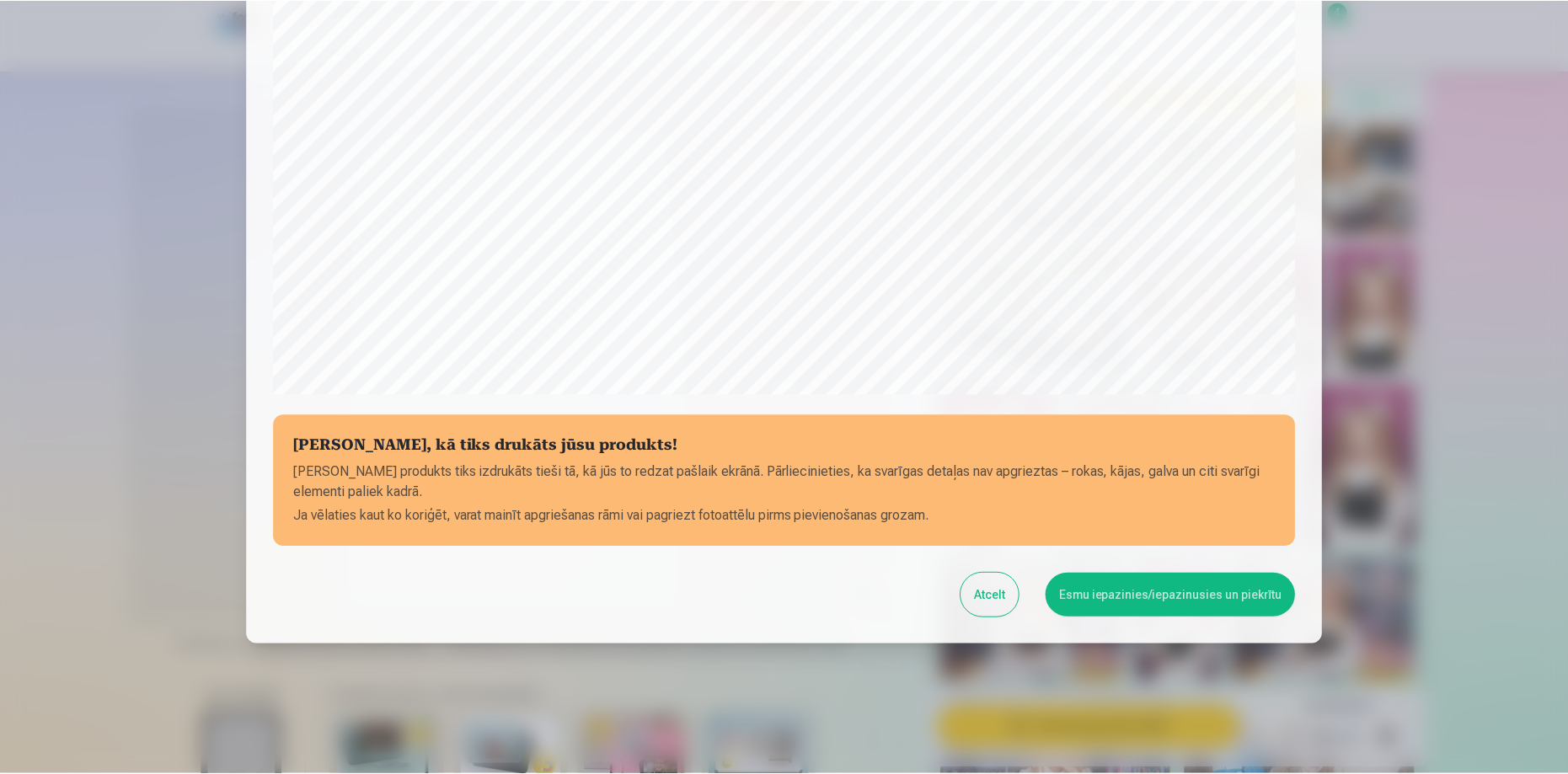
scroll to position [439, 0]
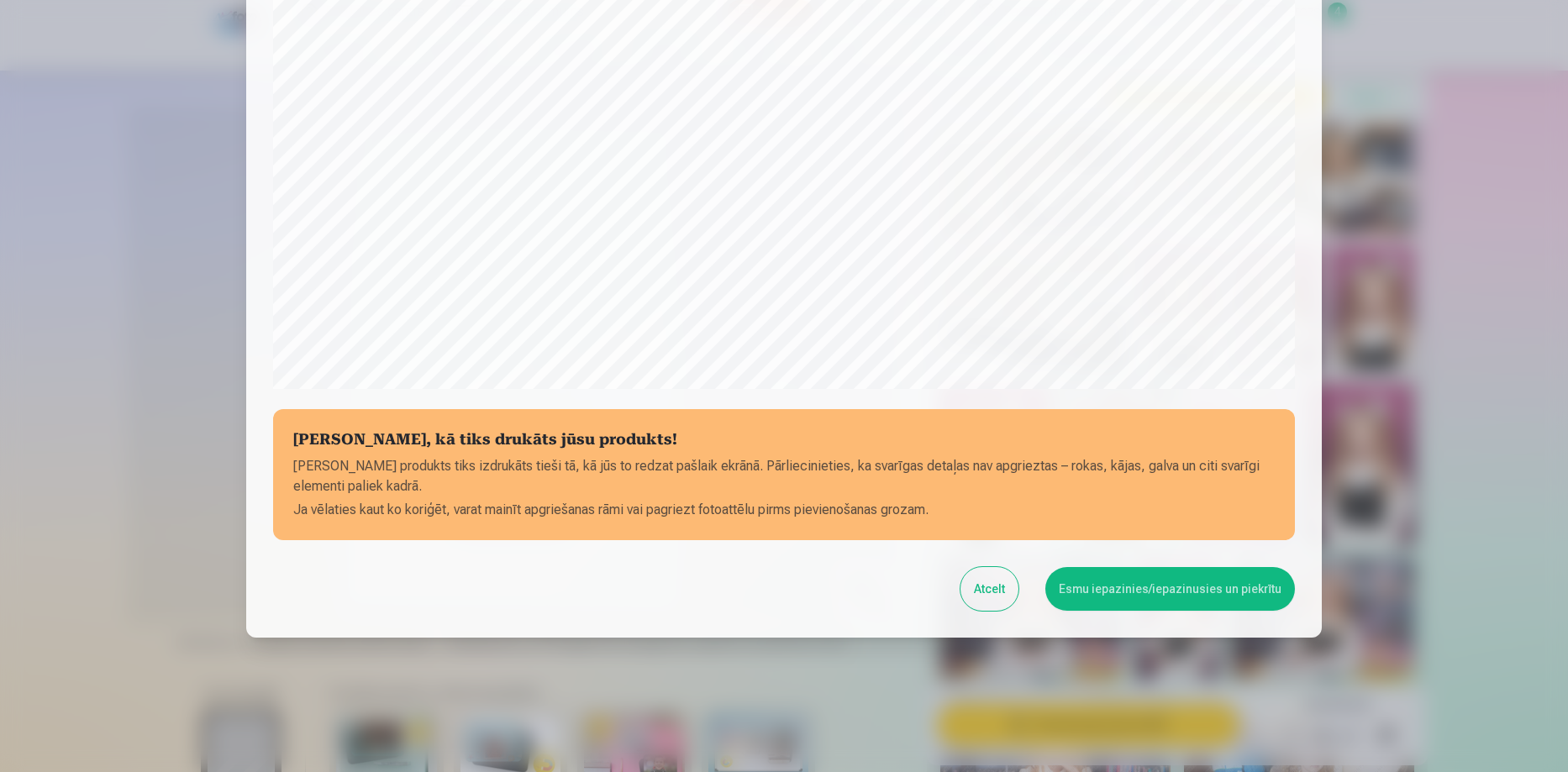
click at [1173, 595] on button "Esmu iepazinies/iepazinusies un piekrītu" at bounding box center [1170, 589] width 250 height 44
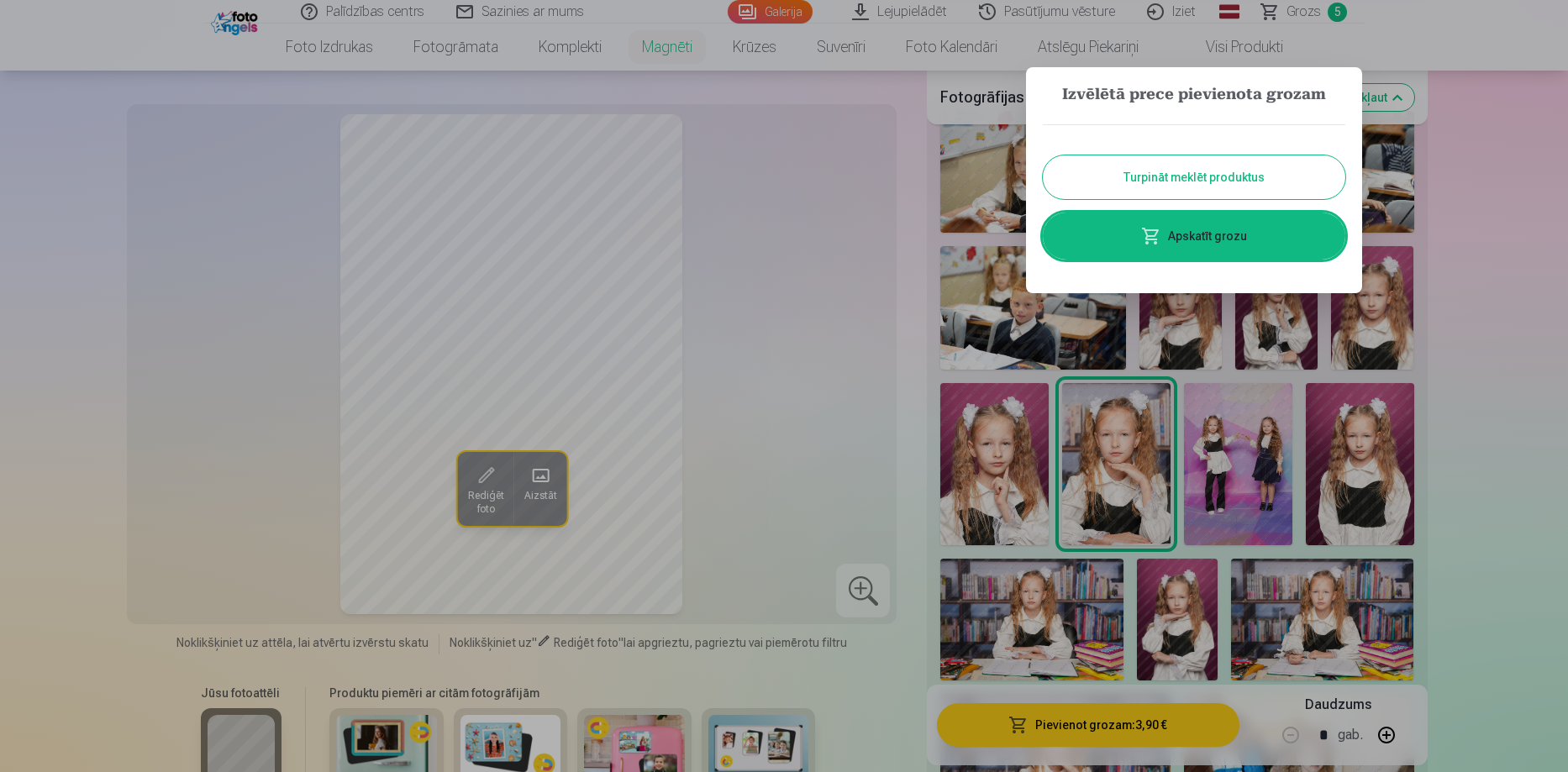
click at [1169, 229] on link "Apskatīt grozu" at bounding box center [1194, 236] width 303 height 47
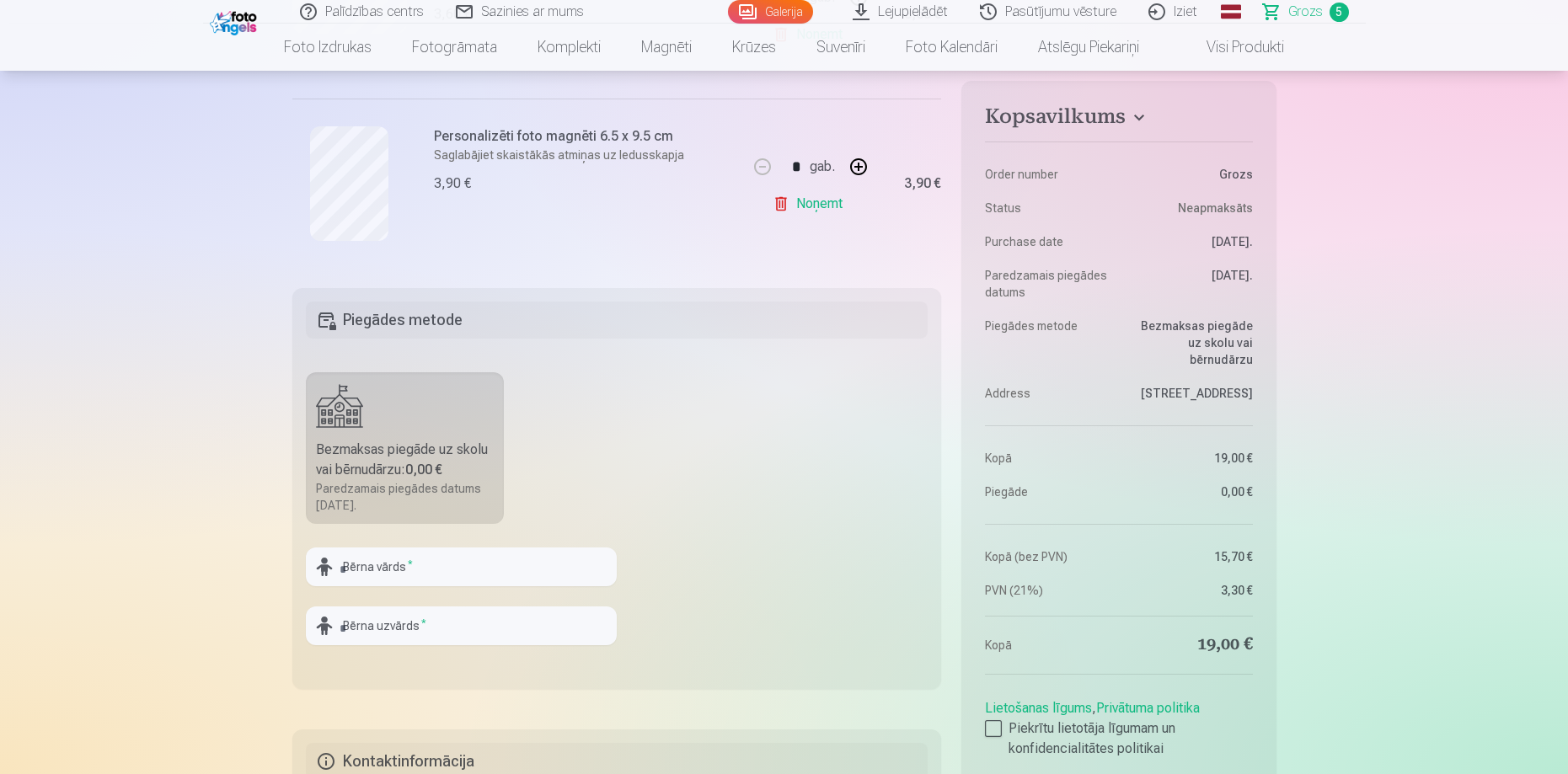
scroll to position [1011, 0]
click at [368, 565] on input "text" at bounding box center [461, 565] width 310 height 38
type input "*******"
click at [414, 630] on input "text" at bounding box center [461, 624] width 310 height 38
type input "*********"
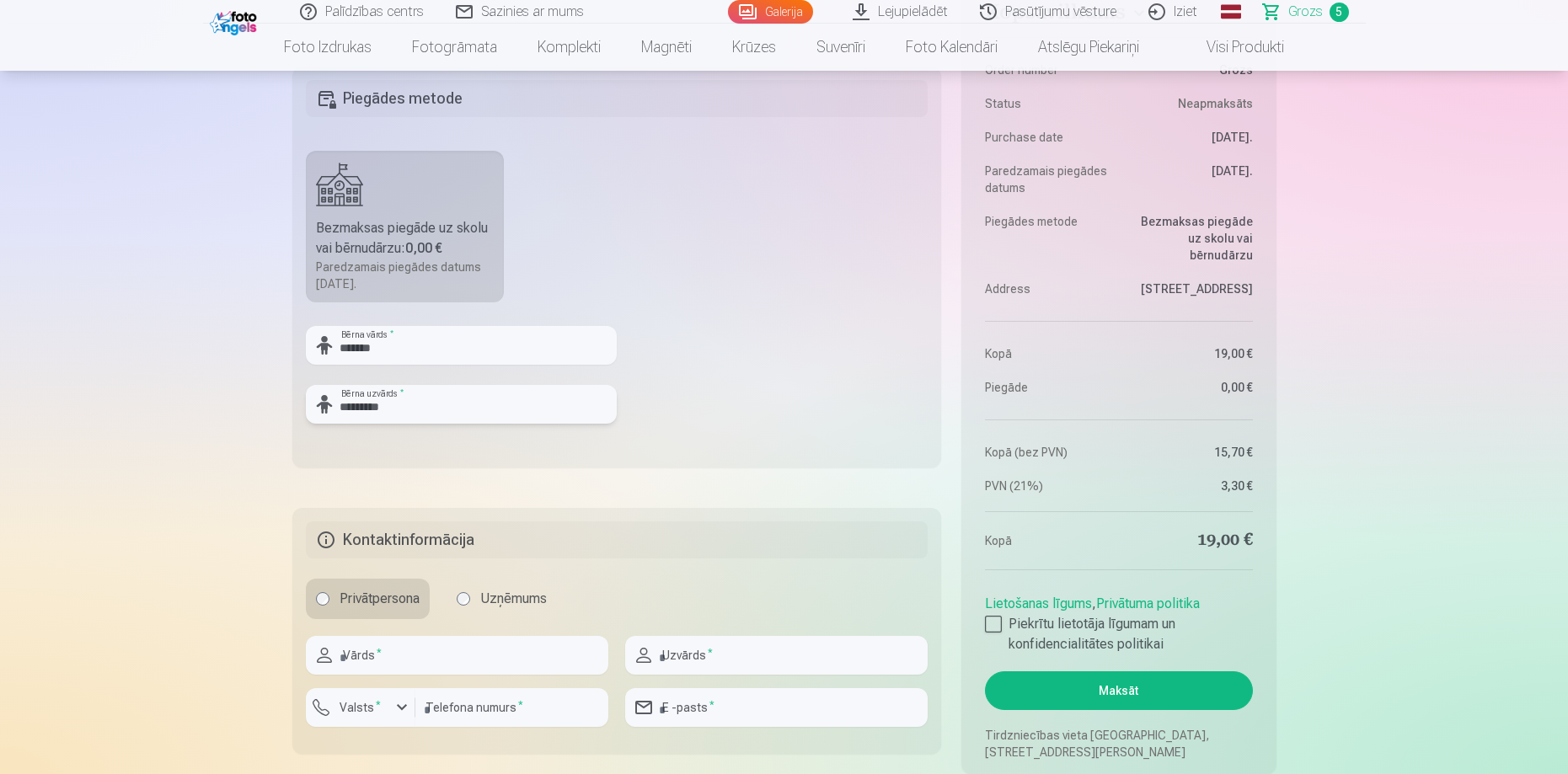
scroll to position [1263, 0]
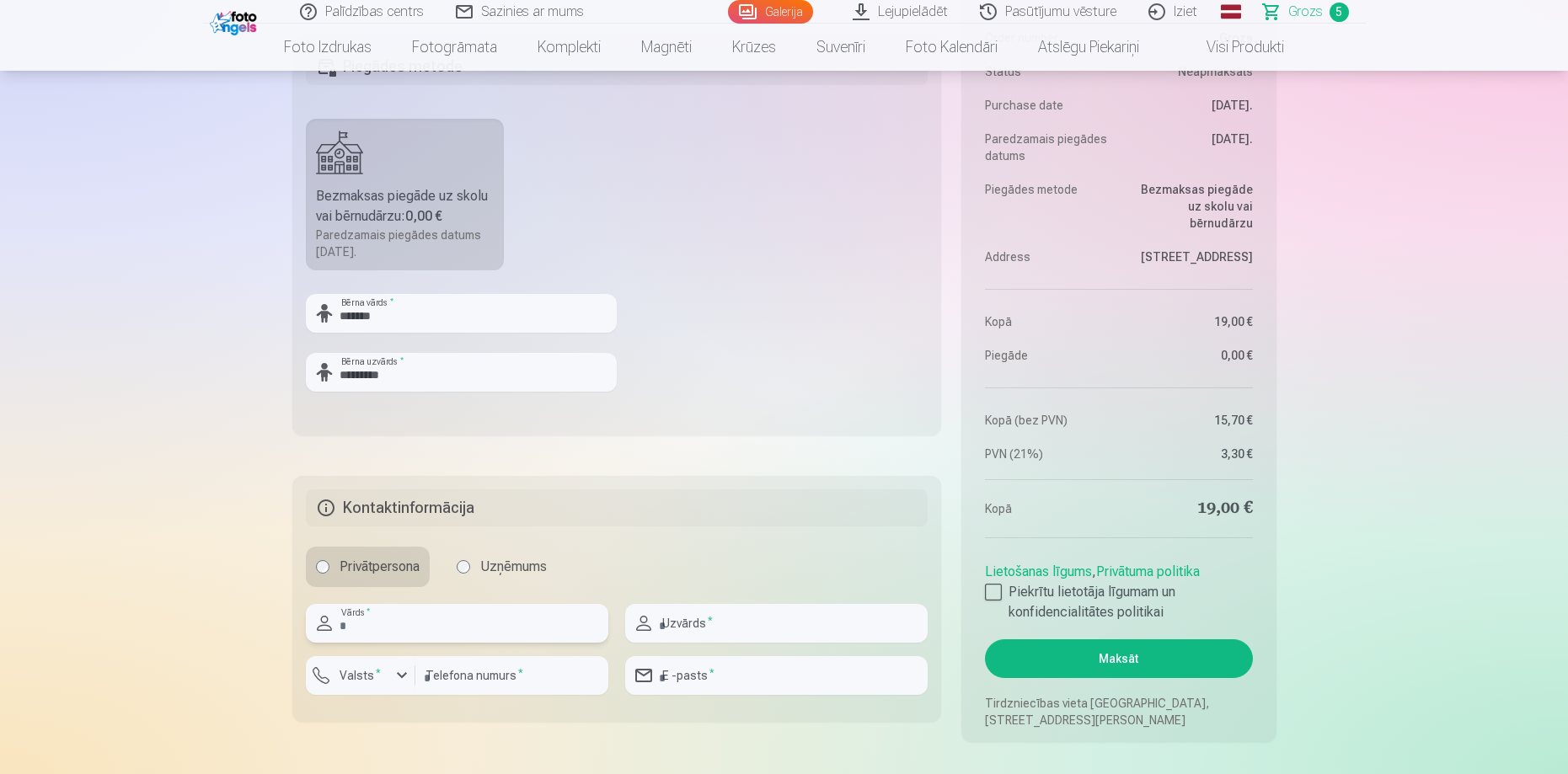
click at [487, 636] on input "text" at bounding box center [457, 623] width 303 height 38
type input "****"
click at [678, 622] on input "text" at bounding box center [776, 623] width 303 height 38
type input "*********"
click at [377, 685] on div "button" at bounding box center [364, 678] width 50 height 17
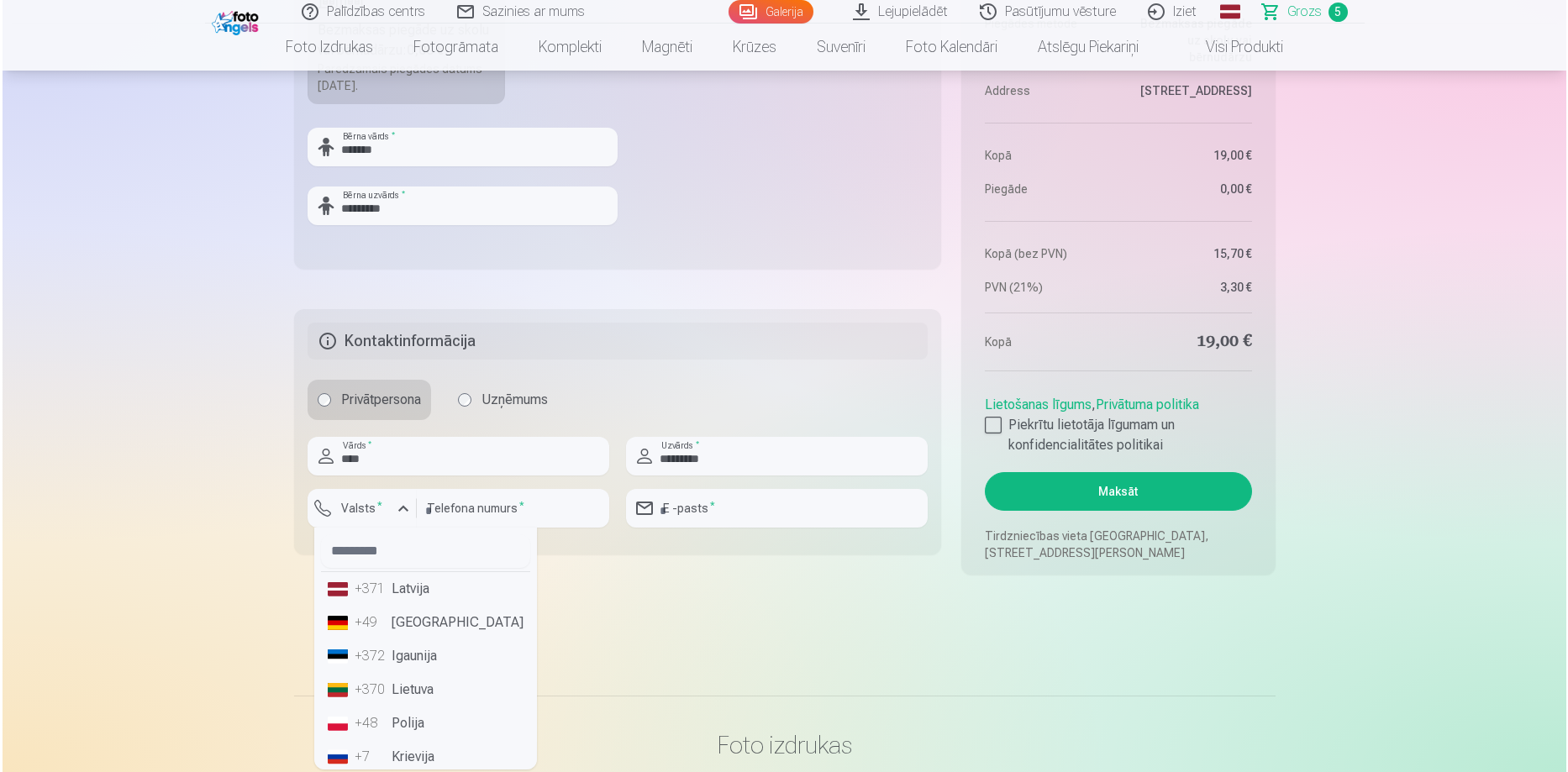
scroll to position [1428, 0]
click at [409, 583] on li "+371 Latvija" at bounding box center [422, 586] width 209 height 33
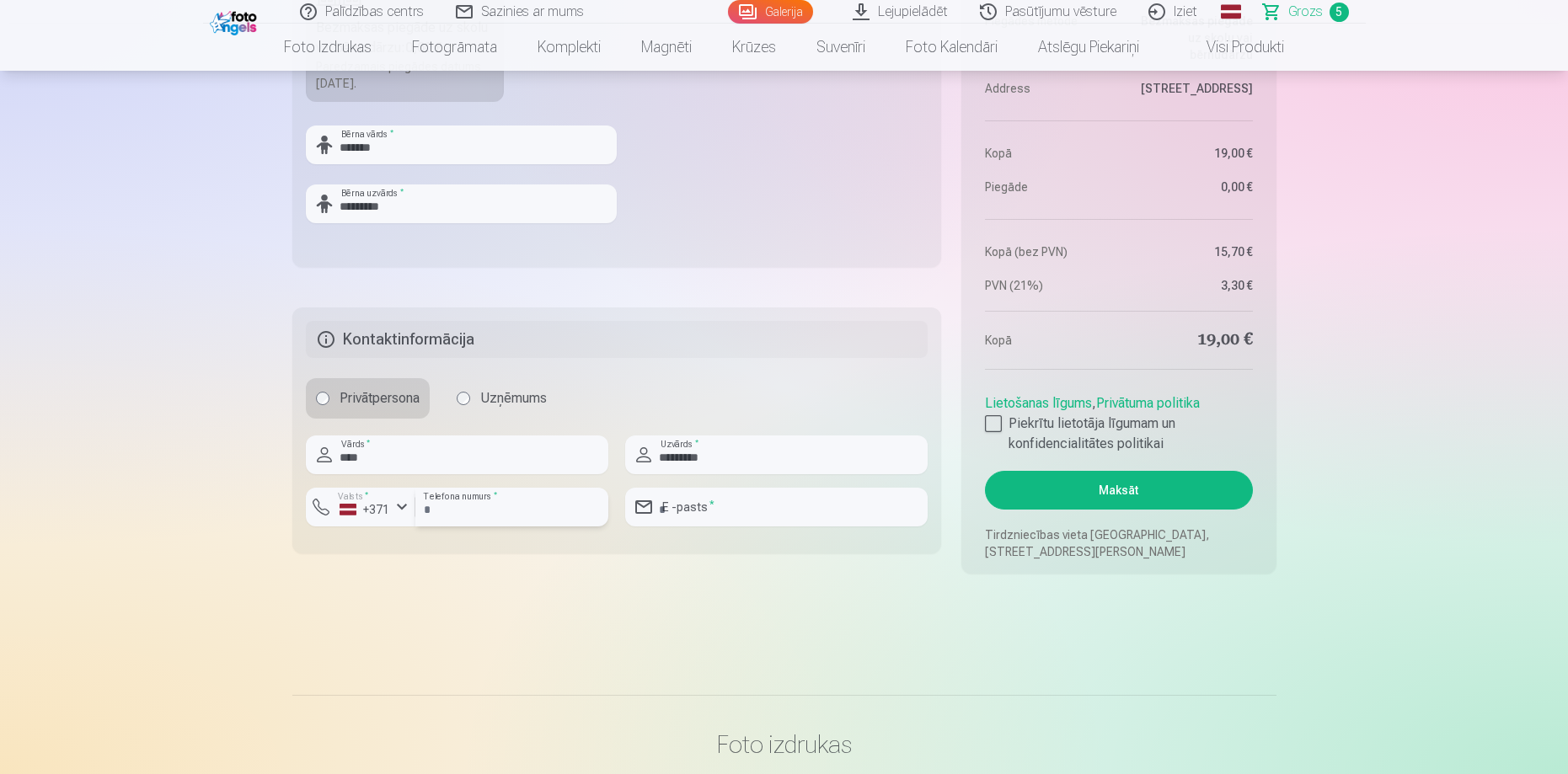
click at [438, 516] on input "number" at bounding box center [512, 506] width 193 height 38
type input "********"
click at [718, 515] on input "email" at bounding box center [776, 506] width 303 height 38
type input "**********"
click at [989, 425] on div at bounding box center [992, 423] width 17 height 17
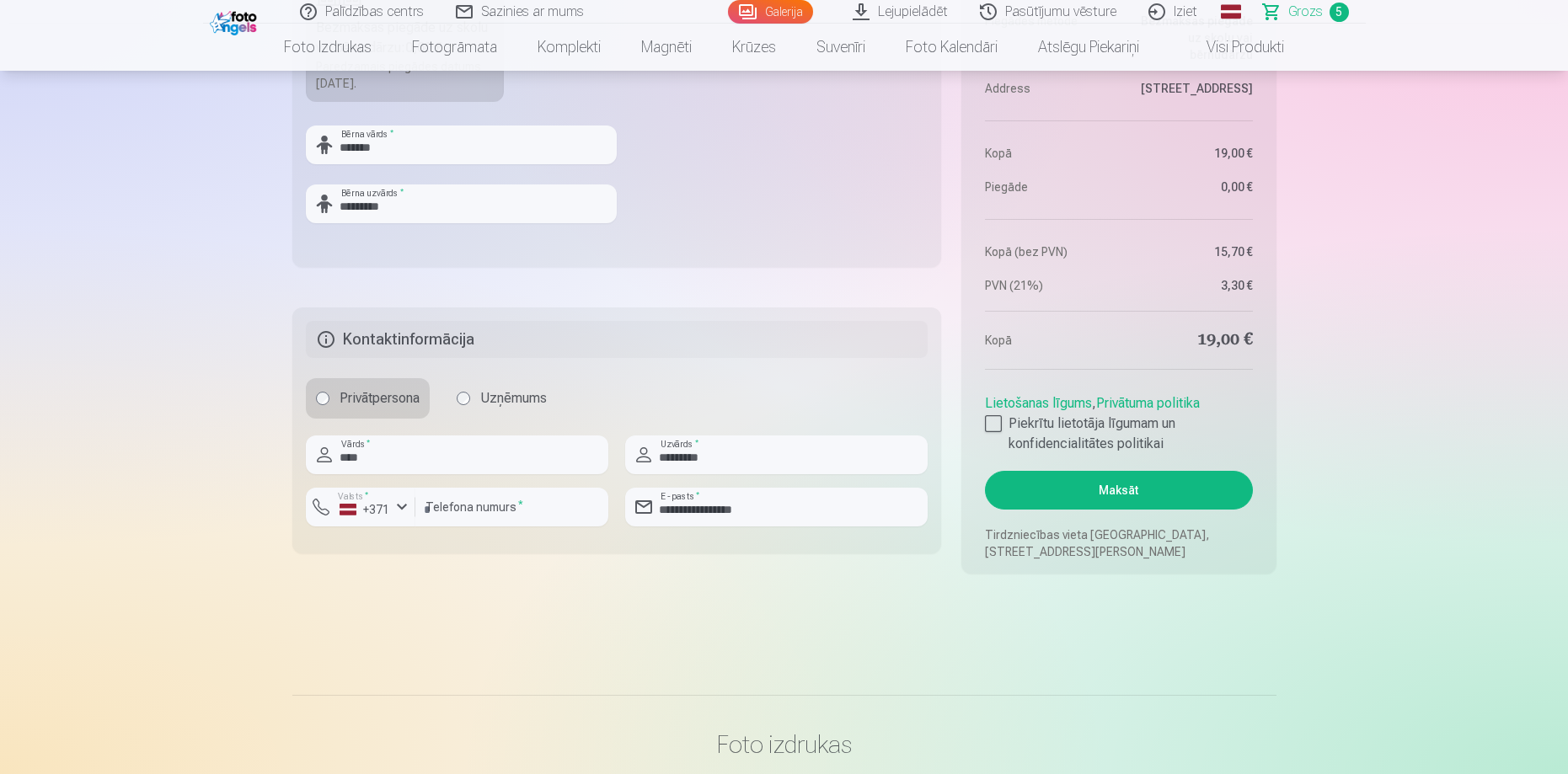
click at [1120, 483] on button "Maksāt" at bounding box center [1118, 489] width 267 height 38
